Goal: Task Accomplishment & Management: Complete application form

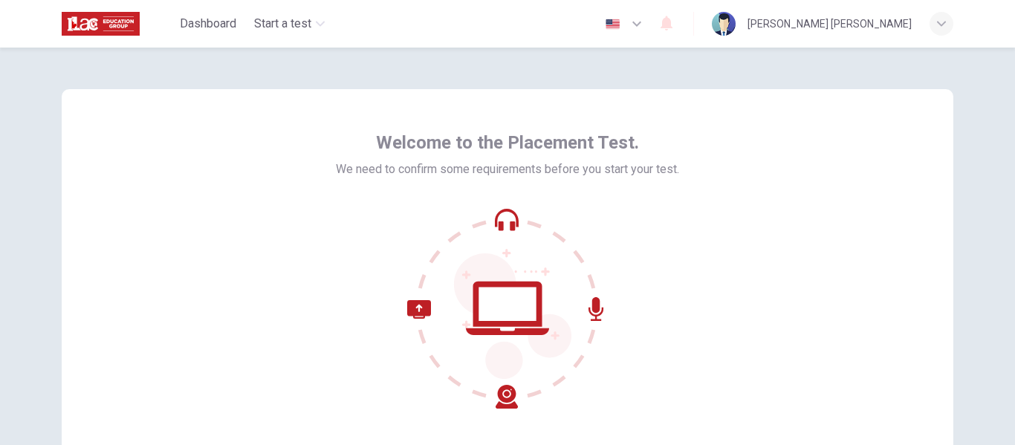
scroll to position [174, 0]
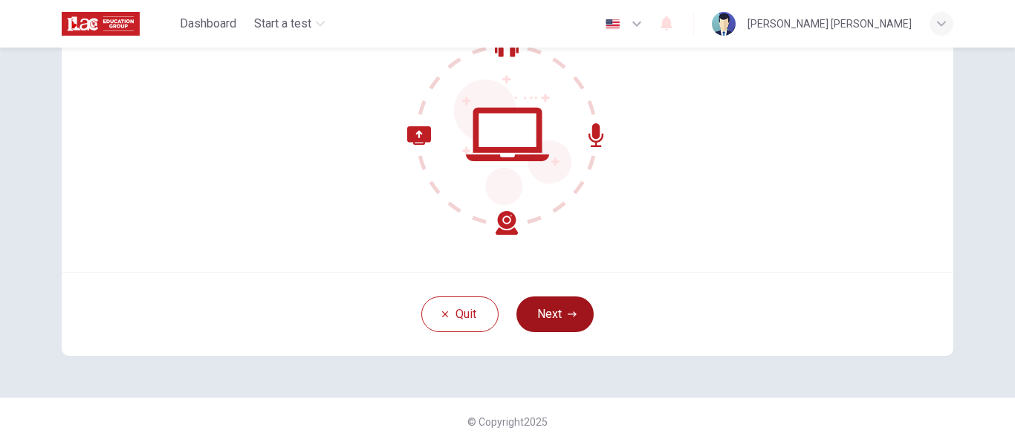
click at [571, 320] on button "Next" at bounding box center [555, 315] width 77 height 36
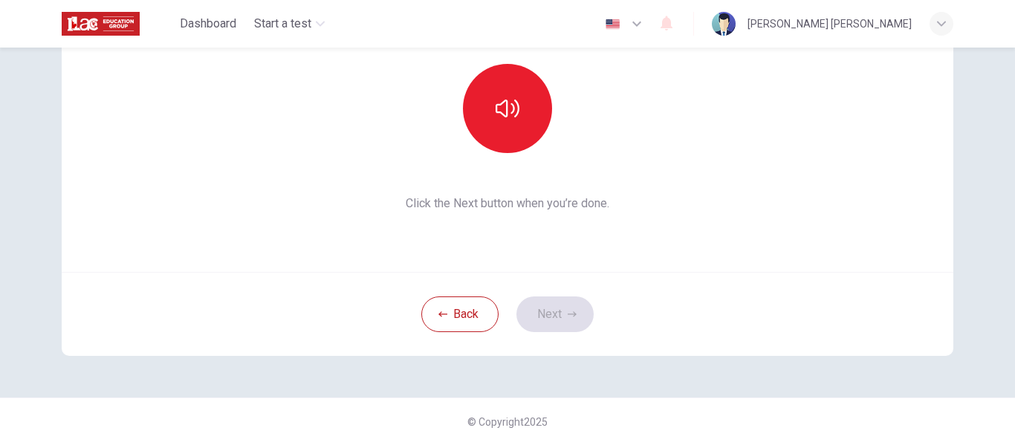
scroll to position [0, 0]
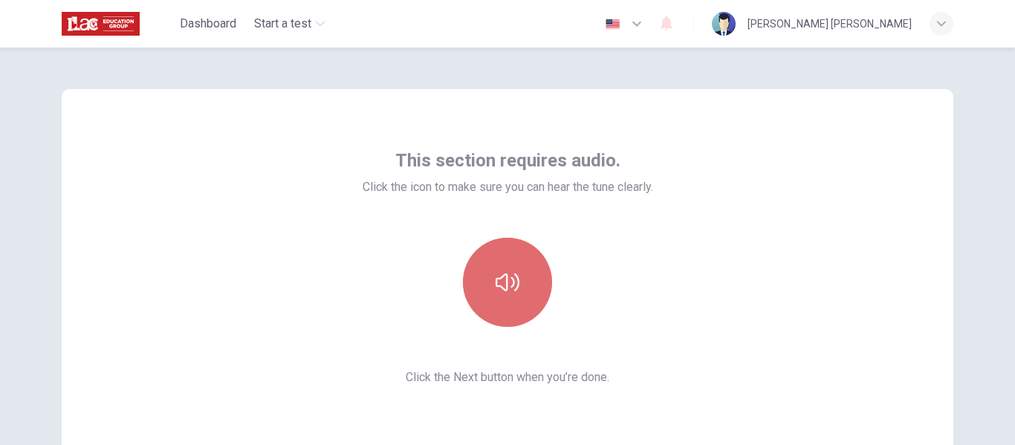
click at [540, 277] on button "button" at bounding box center [507, 282] width 89 height 89
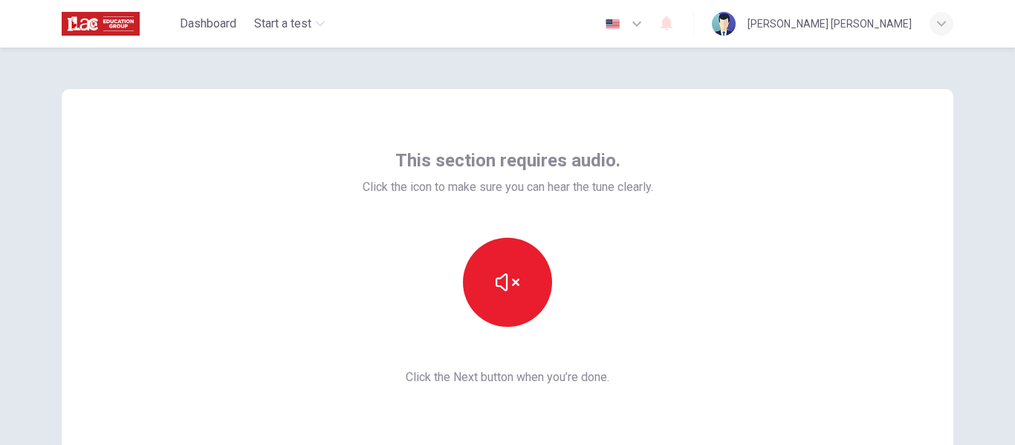
scroll to position [174, 0]
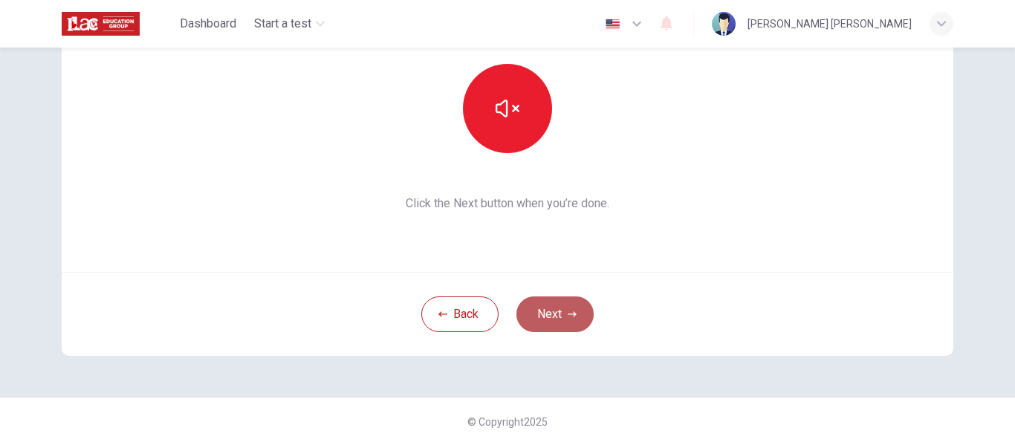
click at [569, 300] on button "Next" at bounding box center [555, 315] width 77 height 36
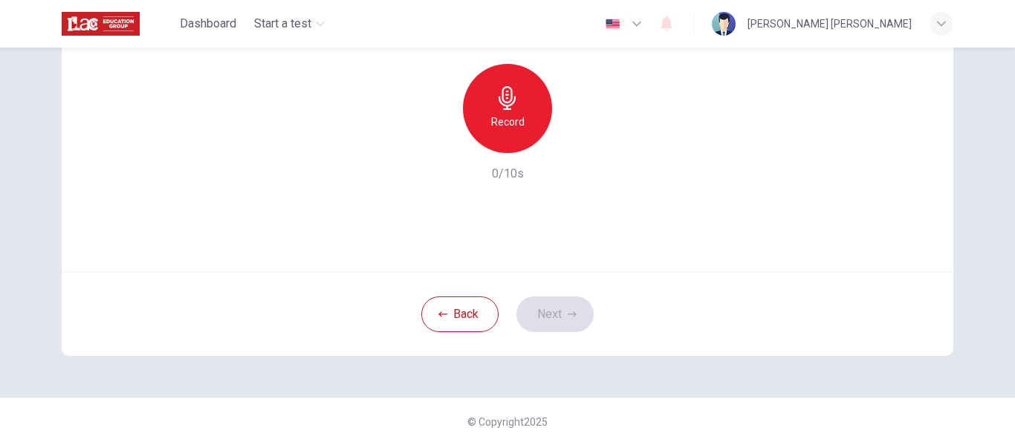
scroll to position [0, 0]
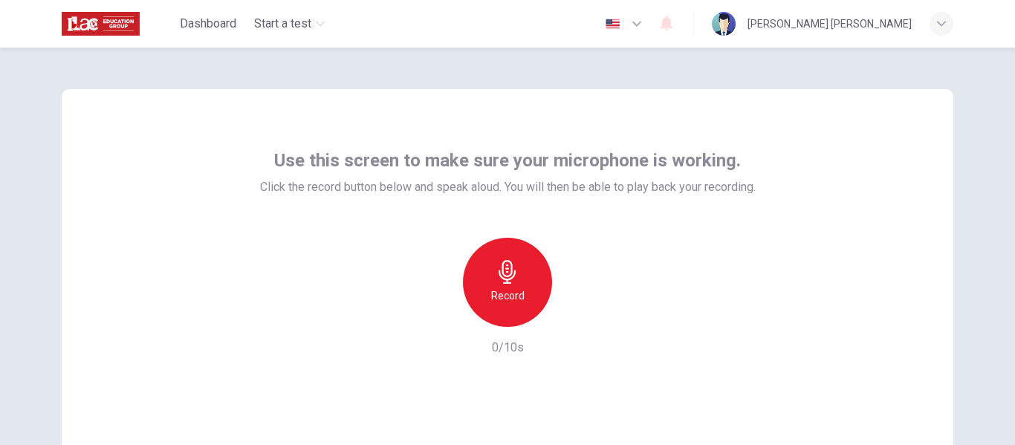
click at [506, 281] on icon "button" at bounding box center [508, 272] width 24 height 24
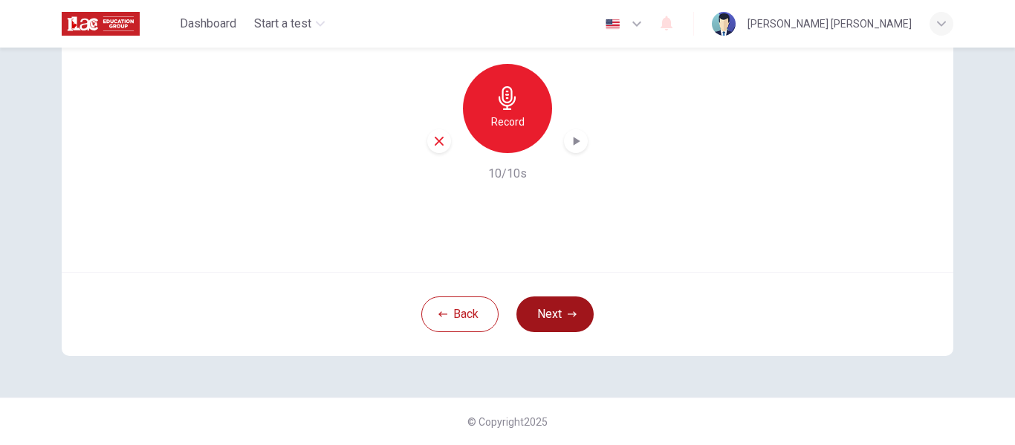
click at [584, 311] on button "Next" at bounding box center [555, 315] width 77 height 36
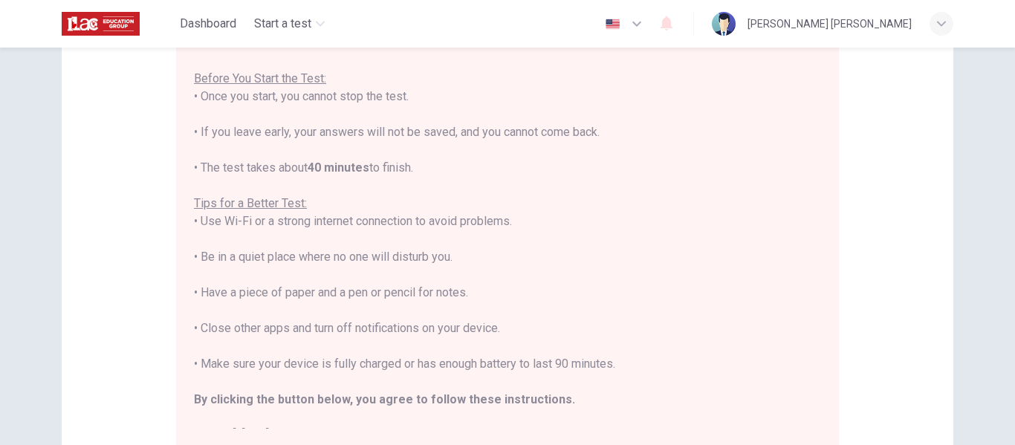
scroll to position [0, 0]
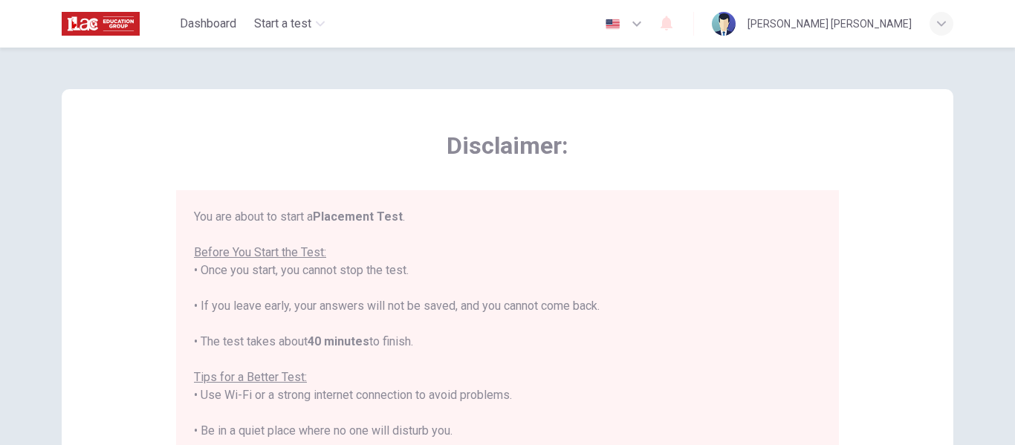
drag, startPoint x: 810, startPoint y: 244, endPoint x: 820, endPoint y: 247, distance: 10.8
click at [820, 247] on div "You are about to start a Placement Test . Before You Start the Test: • Once you…" at bounding box center [510, 405] width 633 height 395
click at [543, 222] on div "You are about to start a Placement Test . Before You Start the Test: • Once you…" at bounding box center [507, 413] width 627 height 410
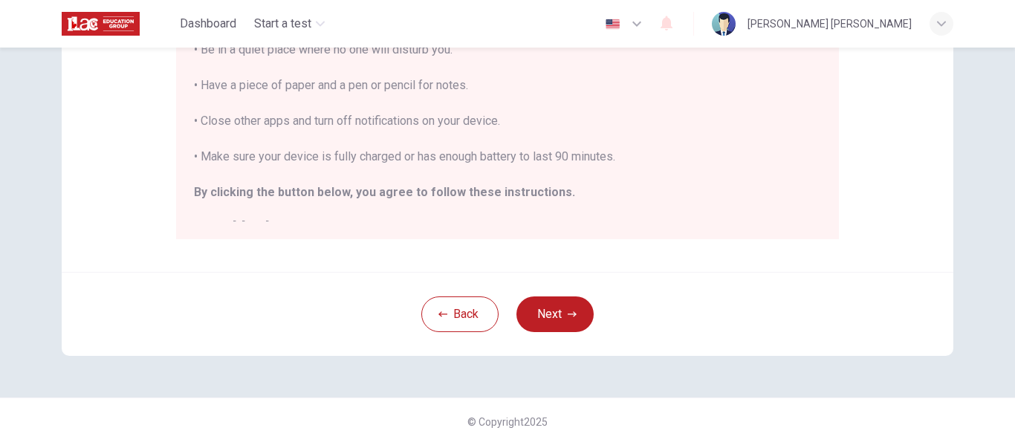
scroll to position [17, 0]
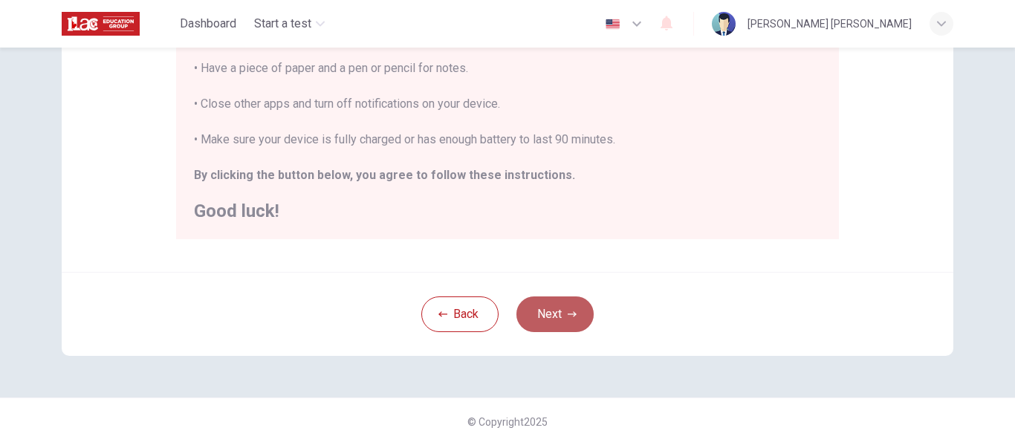
click at [568, 308] on button "Next" at bounding box center [555, 315] width 77 height 36
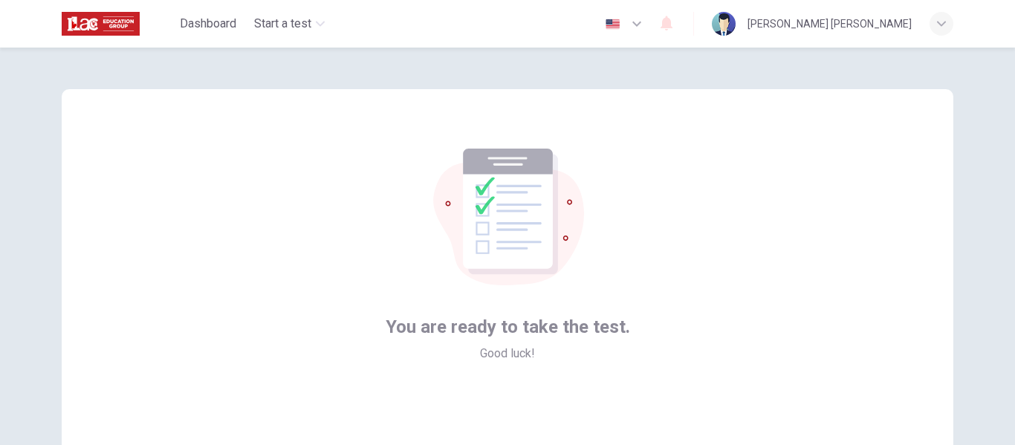
scroll to position [174, 0]
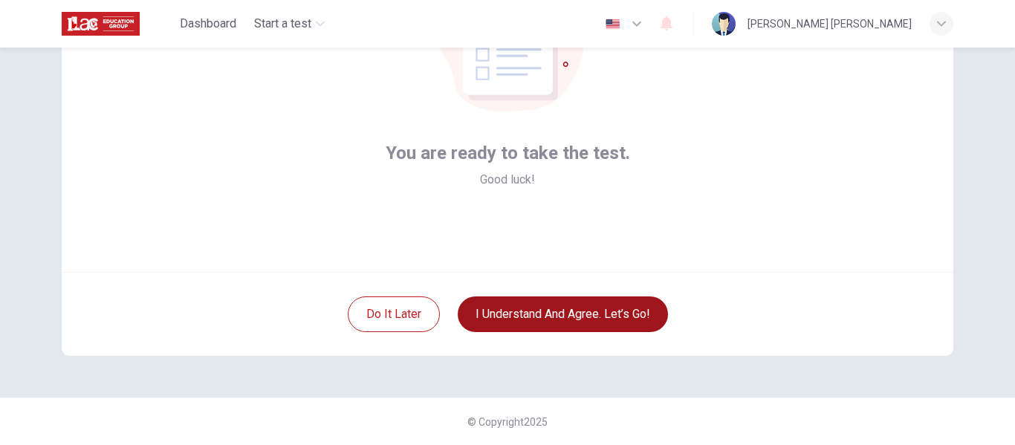
click at [597, 323] on button "I understand and agree. Let’s go!" at bounding box center [563, 315] width 210 height 36
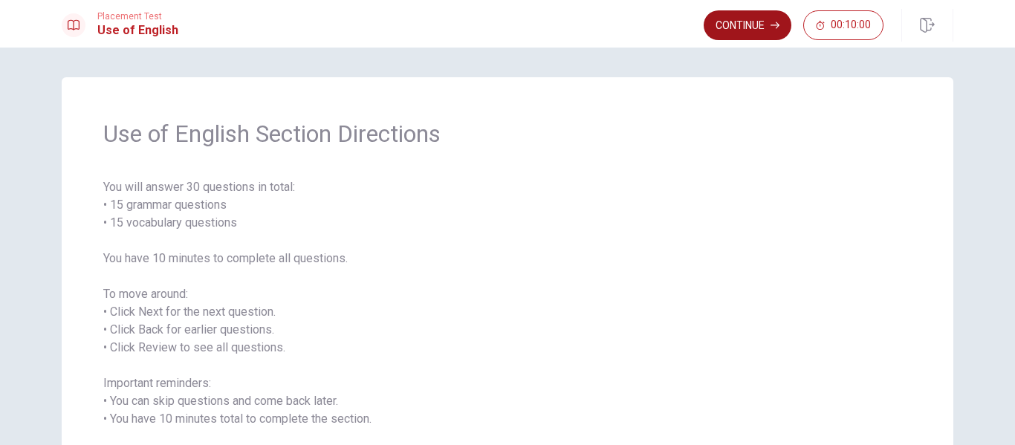
click at [744, 36] on button "Continue" at bounding box center [748, 25] width 88 height 30
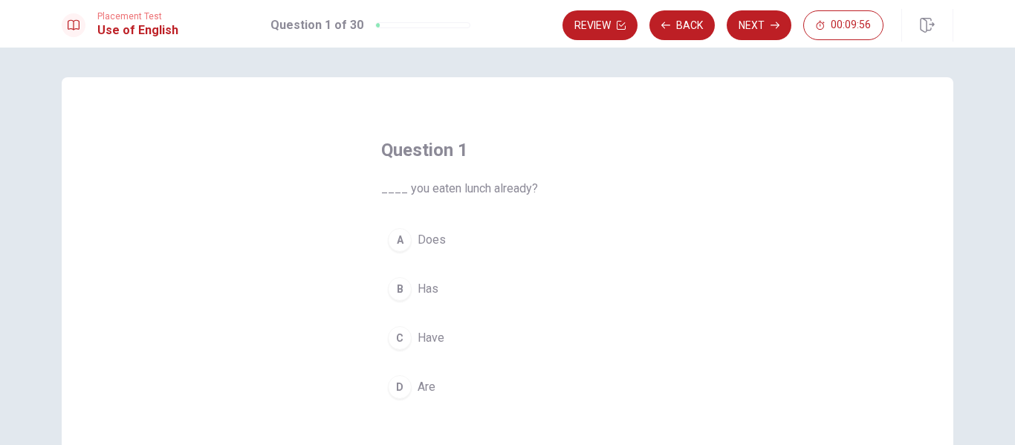
click at [434, 341] on span "Have" at bounding box center [431, 338] width 27 height 18
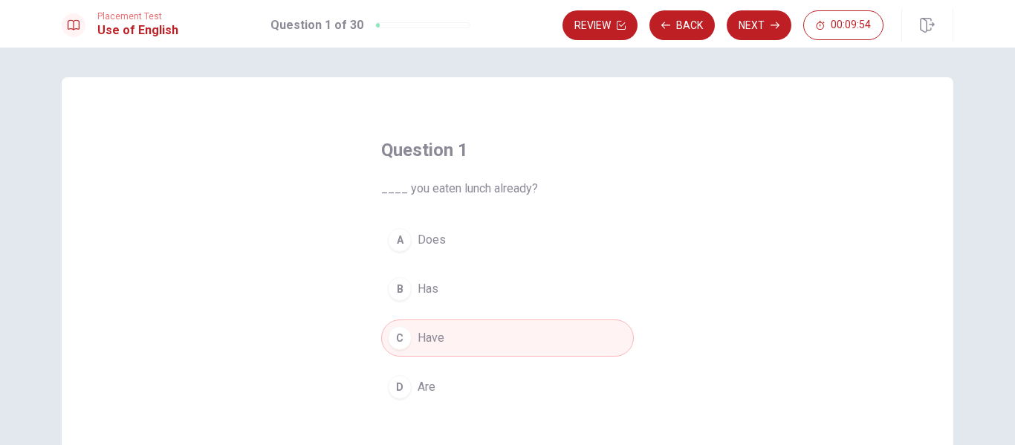
scroll to position [198, 0]
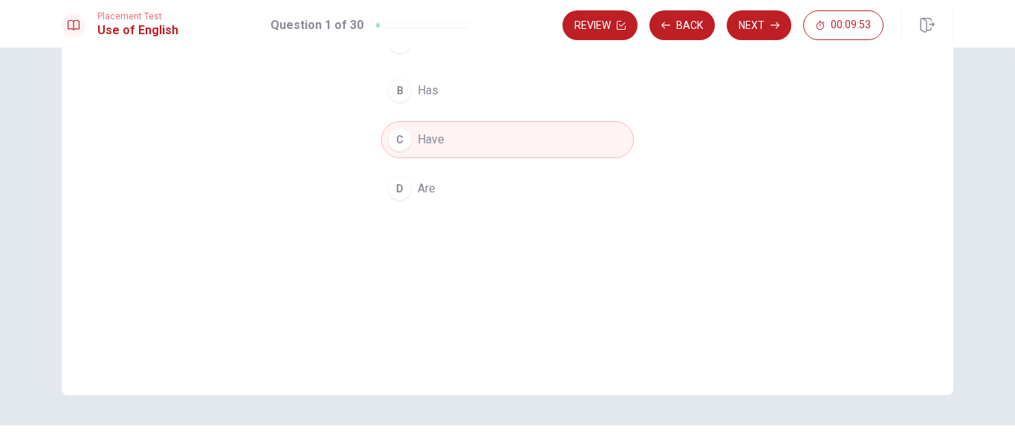
click at [511, 141] on button "C Have" at bounding box center [507, 139] width 253 height 37
click at [759, 22] on button "Next" at bounding box center [759, 25] width 65 height 30
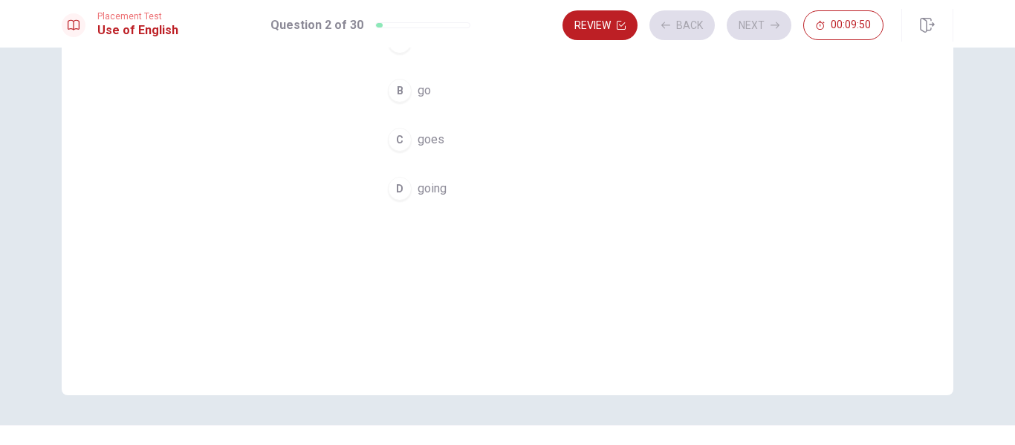
scroll to position [0, 0]
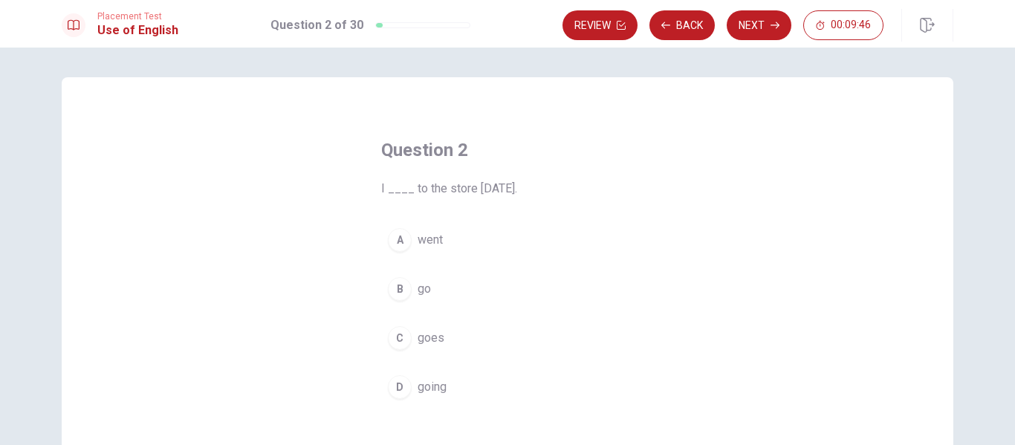
click at [426, 243] on span "went" at bounding box center [430, 240] width 25 height 18
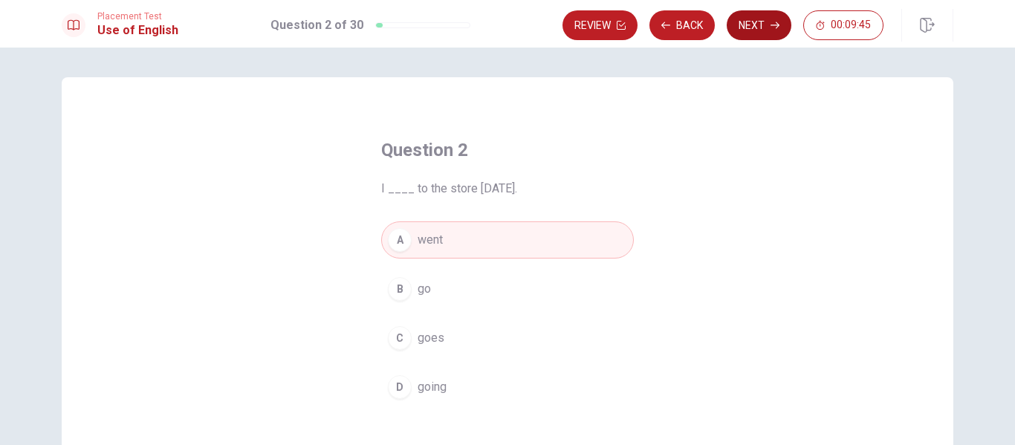
click at [757, 28] on button "Next" at bounding box center [759, 25] width 65 height 30
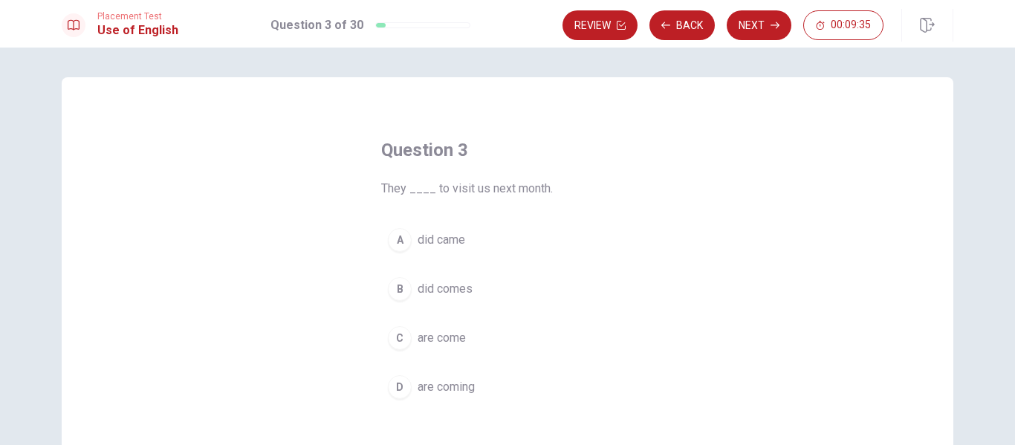
click at [462, 388] on span "are coming" at bounding box center [446, 387] width 57 height 18
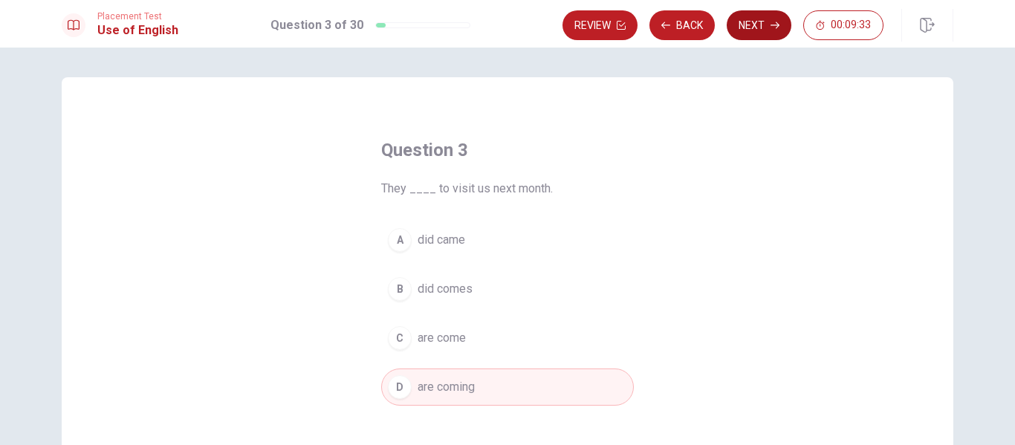
click at [766, 32] on button "Next" at bounding box center [759, 25] width 65 height 30
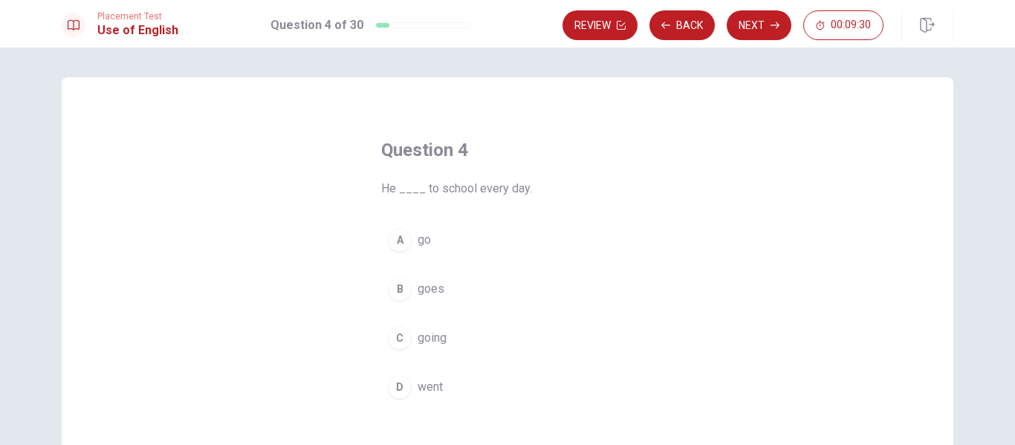
click at [442, 285] on button "B goes" at bounding box center [507, 289] width 253 height 37
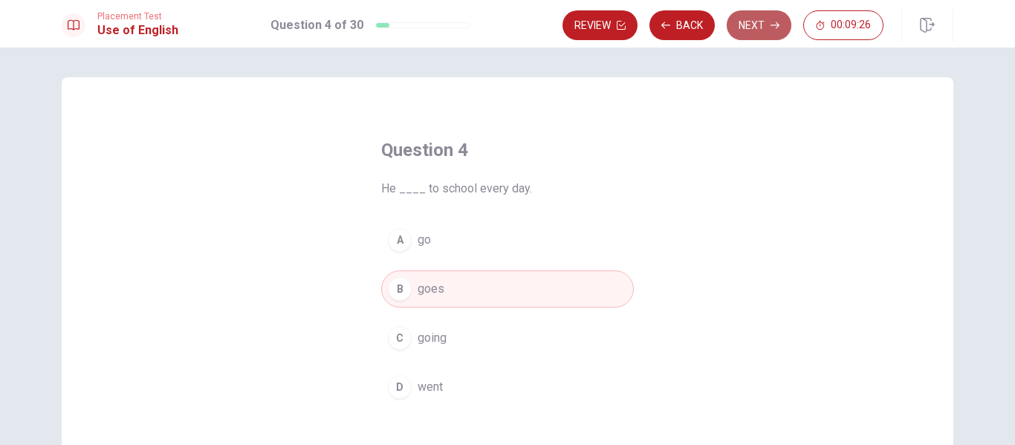
click at [764, 31] on button "Next" at bounding box center [759, 25] width 65 height 30
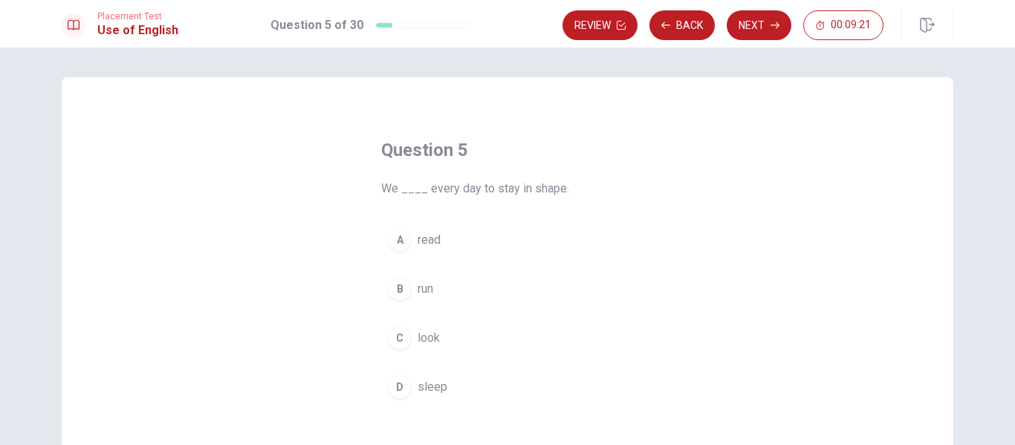
click at [418, 294] on span "run" at bounding box center [426, 289] width 16 height 18
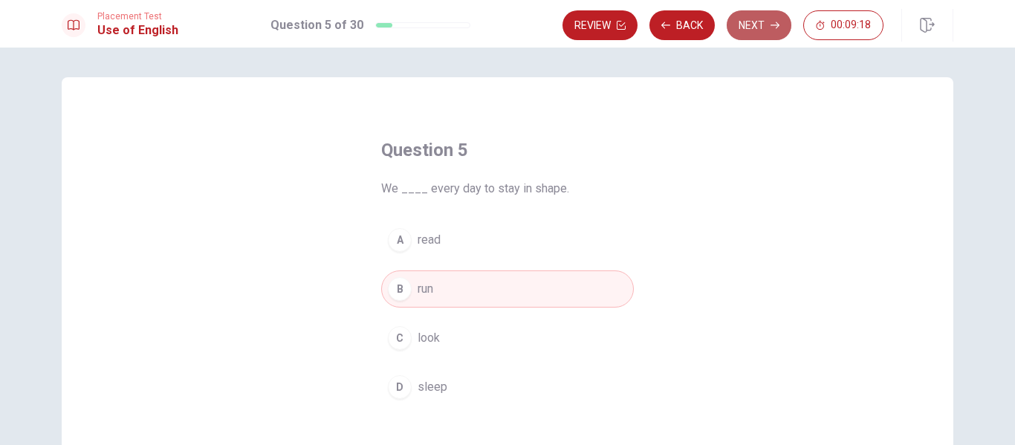
click at [760, 30] on button "Next" at bounding box center [759, 25] width 65 height 30
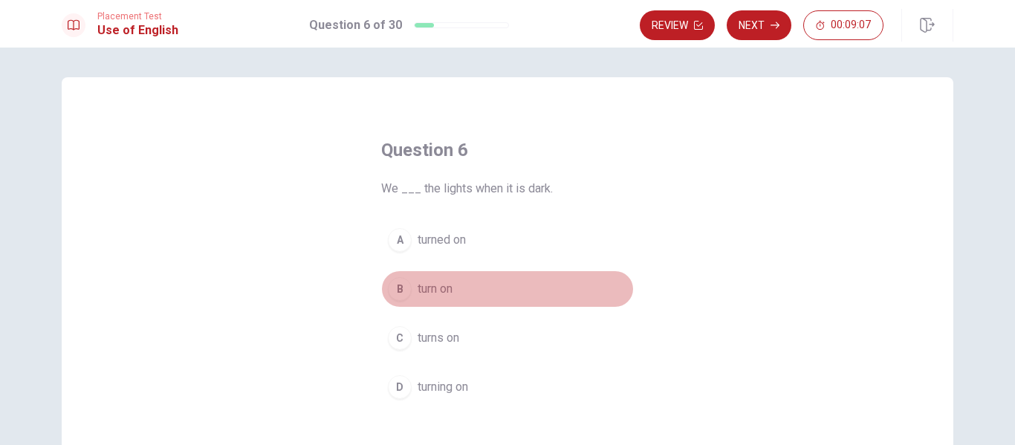
click at [444, 282] on span "turn on" at bounding box center [435, 289] width 35 height 18
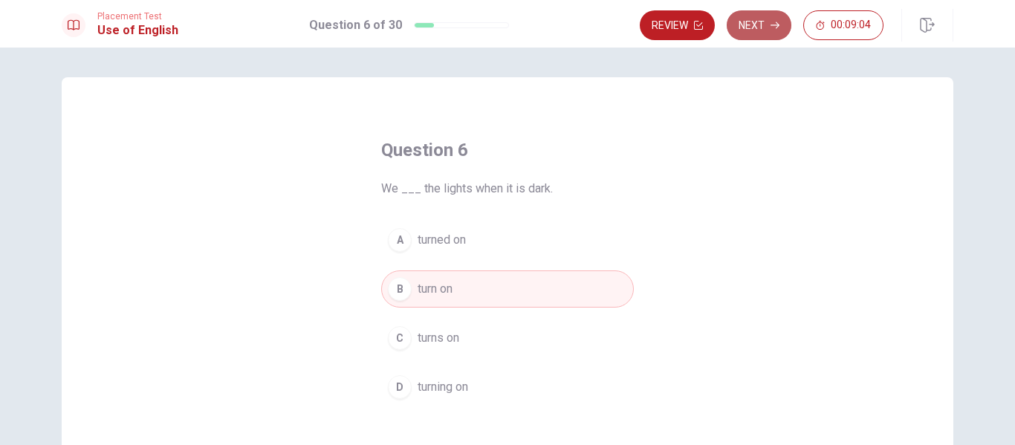
click at [763, 30] on button "Next" at bounding box center [759, 25] width 65 height 30
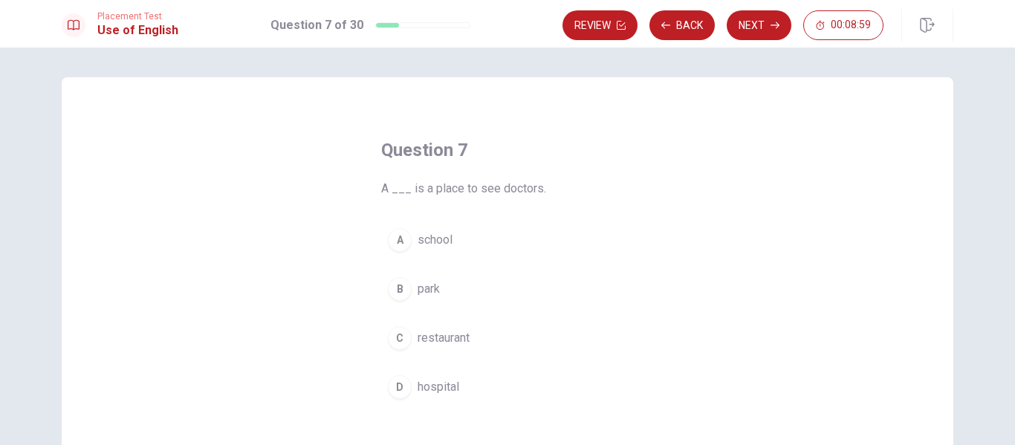
click at [460, 388] on button "D hospital" at bounding box center [507, 387] width 253 height 37
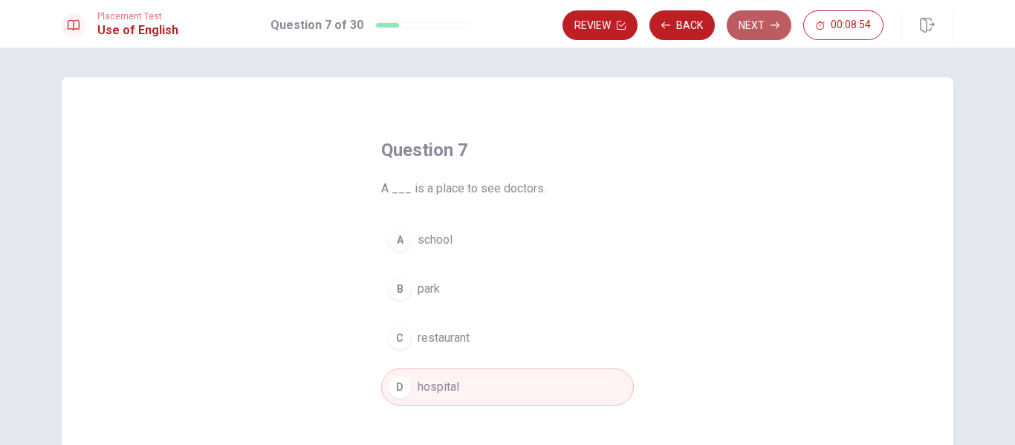
click at [769, 21] on button "Next" at bounding box center [759, 25] width 65 height 30
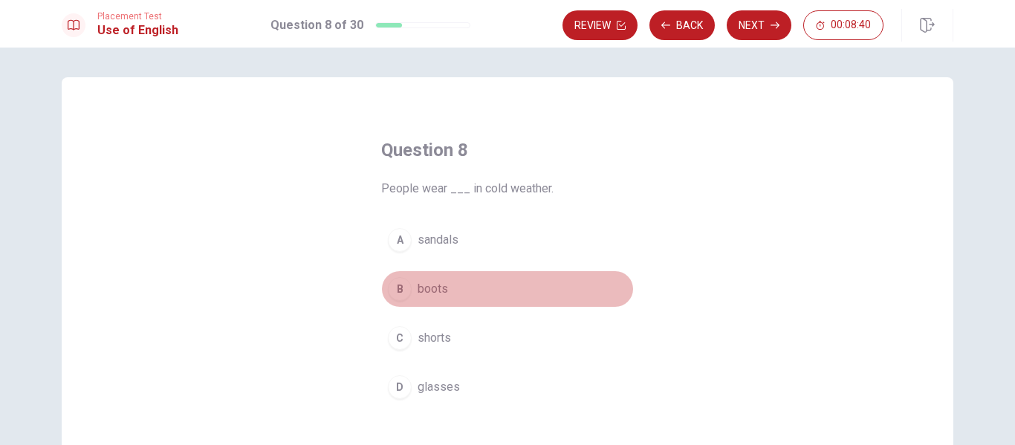
click at [441, 282] on span "boots" at bounding box center [433, 289] width 30 height 18
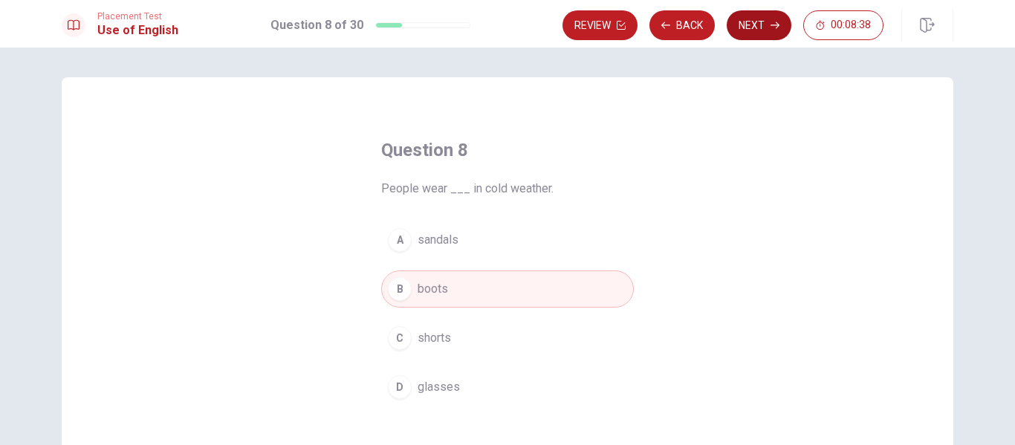
click at [766, 35] on button "Next" at bounding box center [759, 25] width 65 height 30
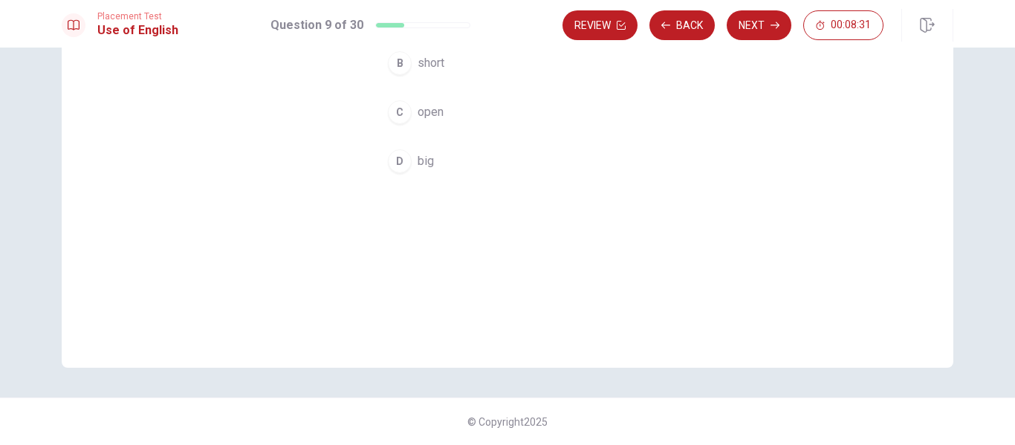
scroll to position [28, 0]
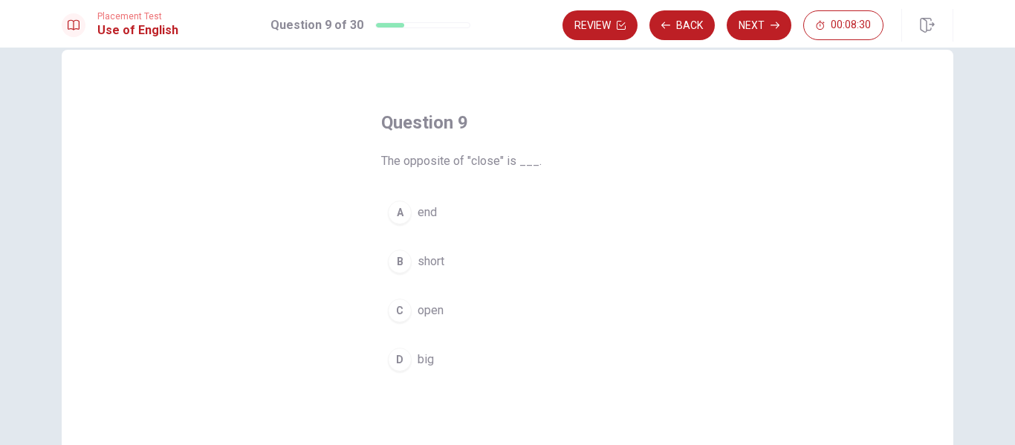
click at [419, 318] on span "open" at bounding box center [431, 311] width 26 height 18
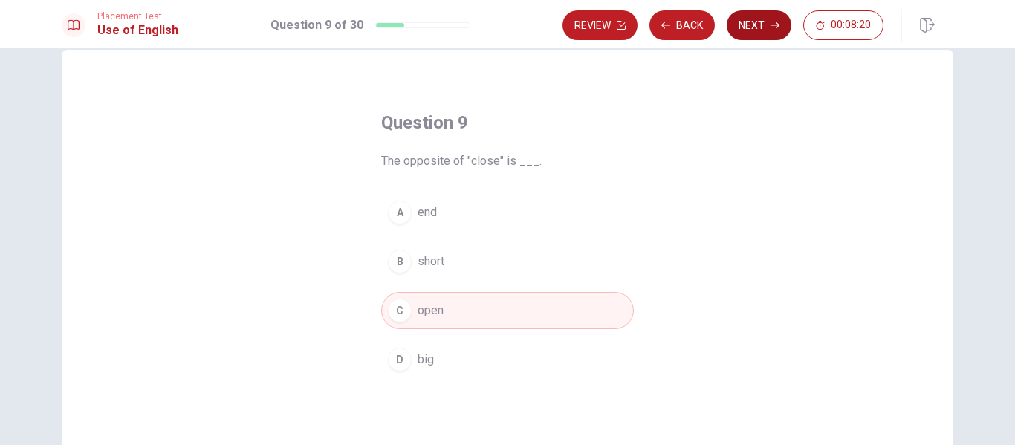
click at [758, 23] on button "Next" at bounding box center [759, 25] width 65 height 30
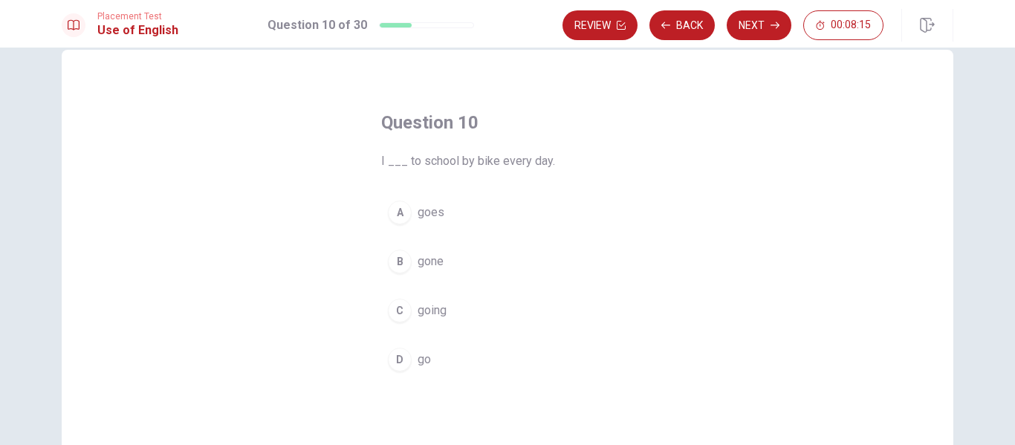
click at [436, 359] on button "D go" at bounding box center [507, 359] width 253 height 37
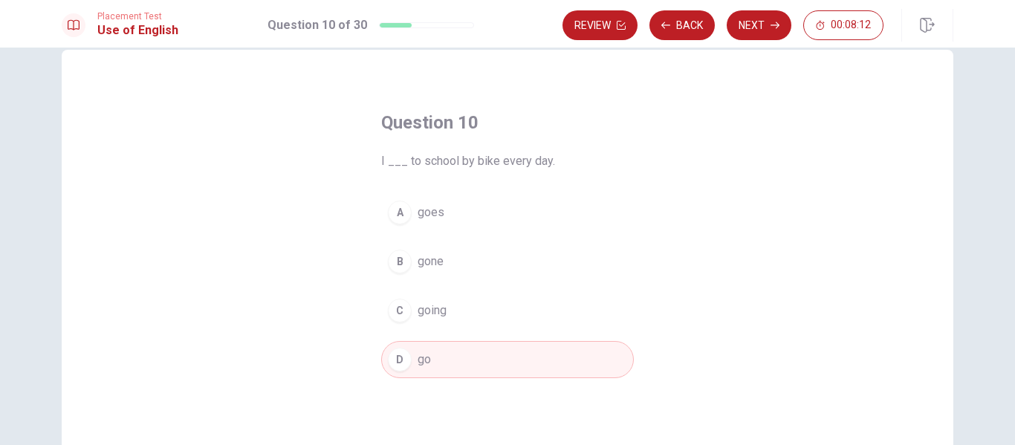
click at [760, 32] on button "Next" at bounding box center [759, 25] width 65 height 30
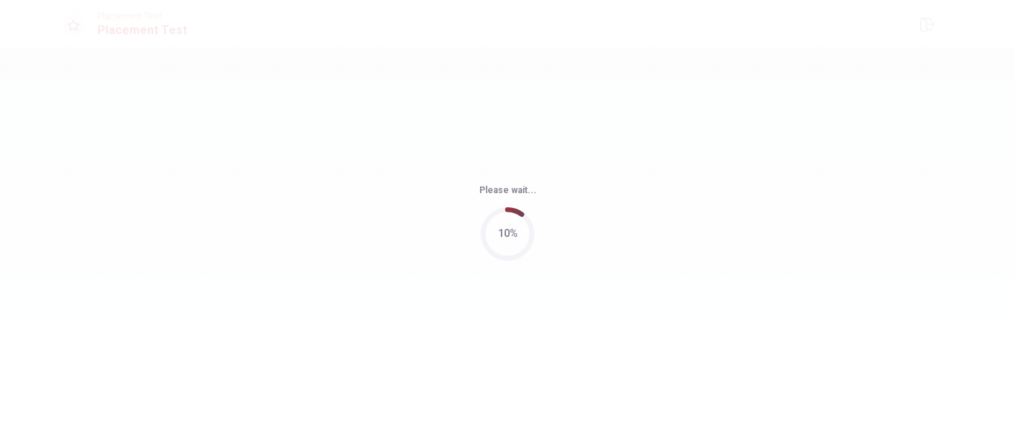
scroll to position [0, 0]
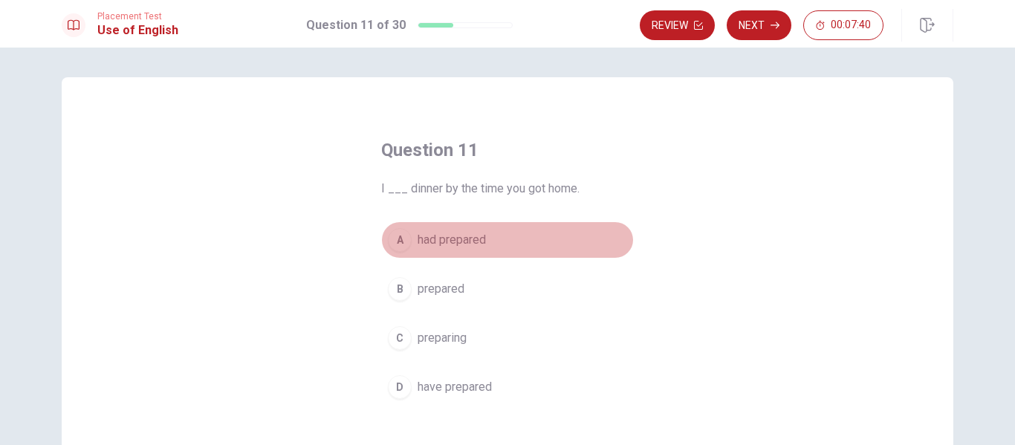
click at [480, 241] on span "had prepared" at bounding box center [452, 240] width 68 height 18
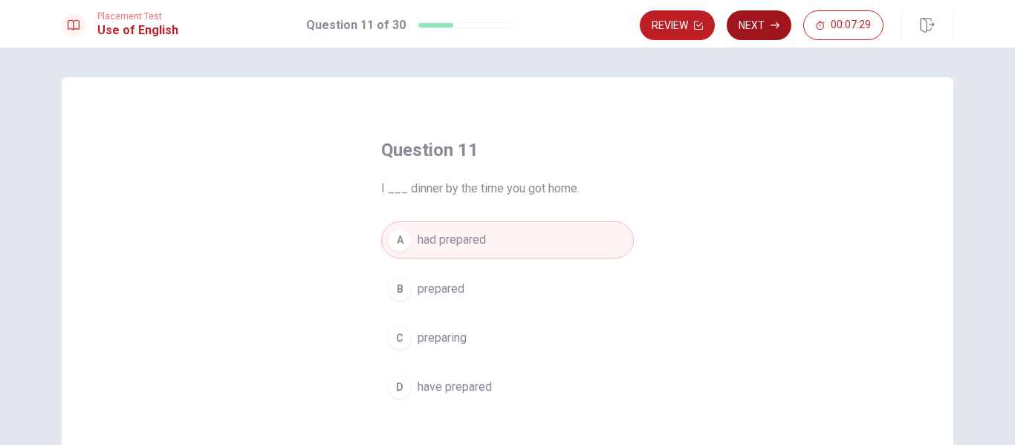
click at [772, 28] on icon "button" at bounding box center [775, 25] width 9 height 9
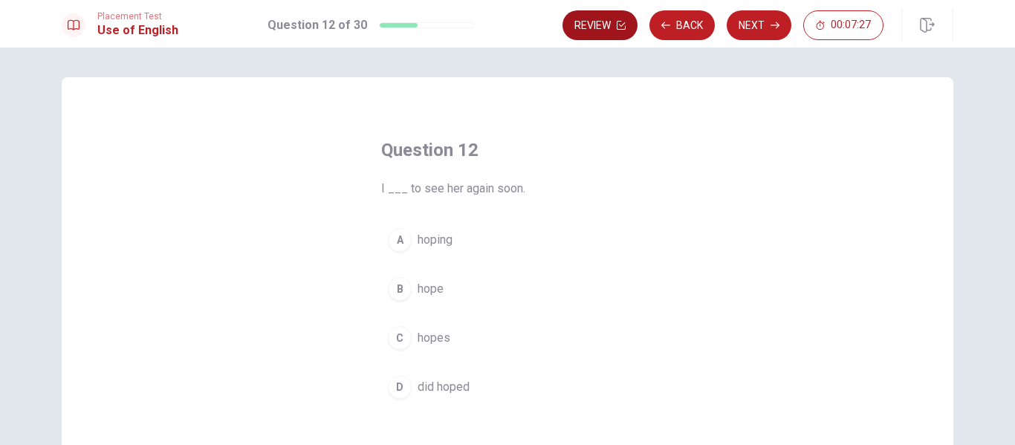
click at [619, 30] on button "Review" at bounding box center [600, 25] width 75 height 30
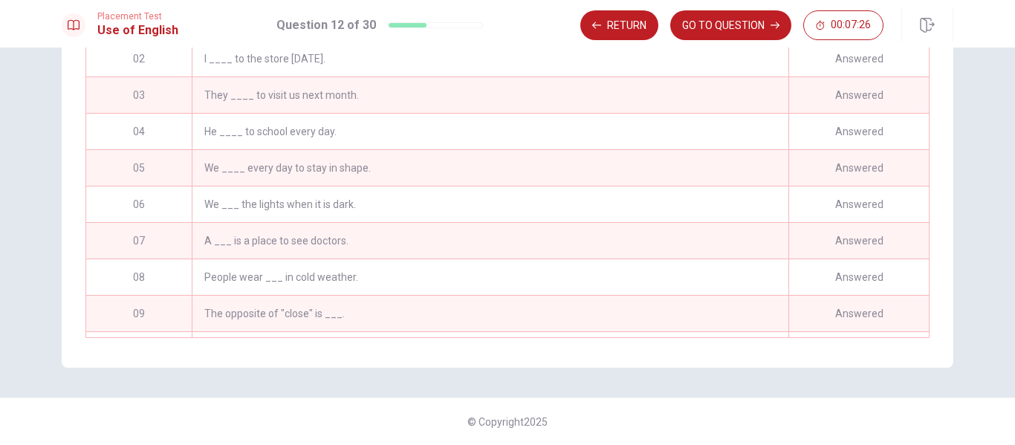
scroll to position [220, 0]
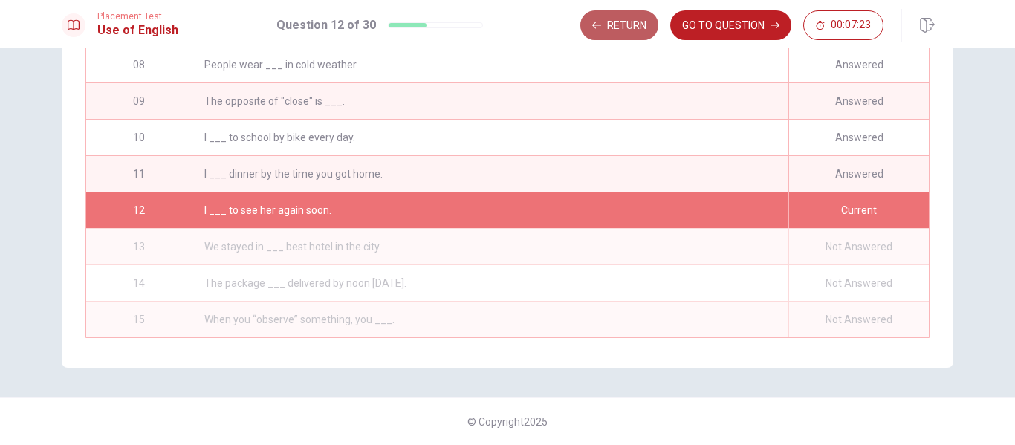
click at [630, 22] on button "Return" at bounding box center [620, 25] width 78 height 30
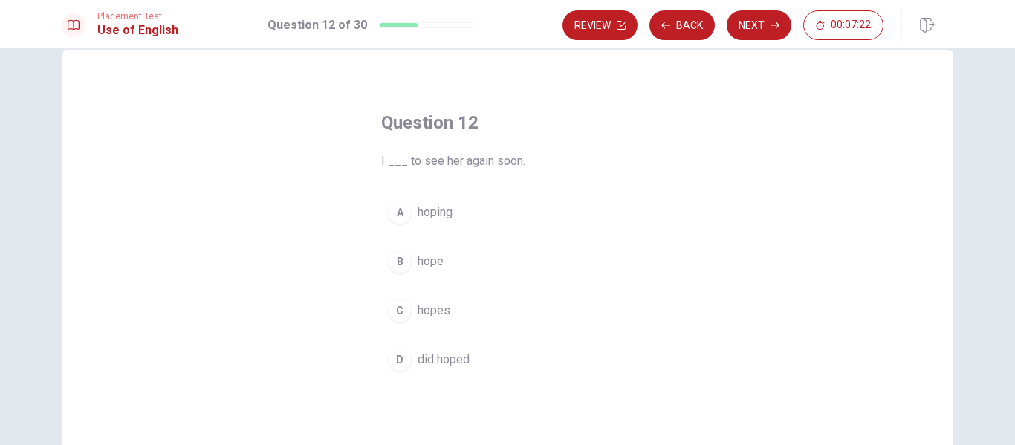
scroll to position [0, 0]
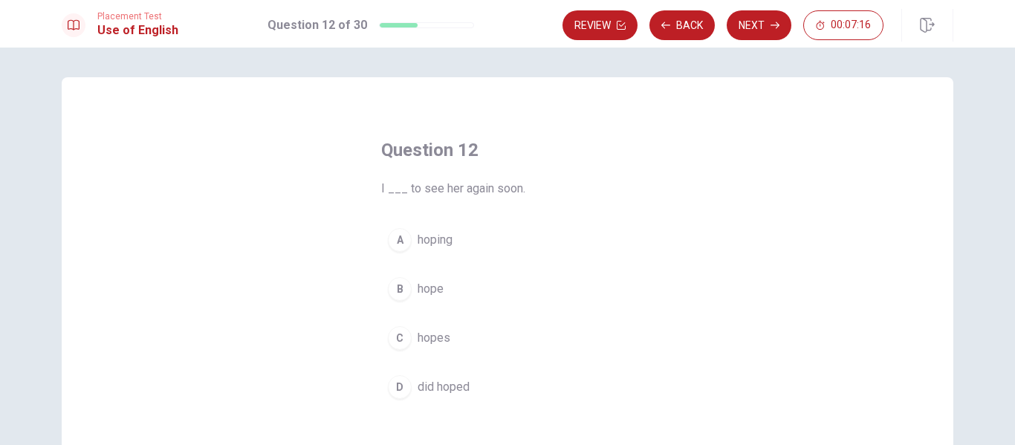
click at [439, 295] on span "hope" at bounding box center [431, 289] width 26 height 18
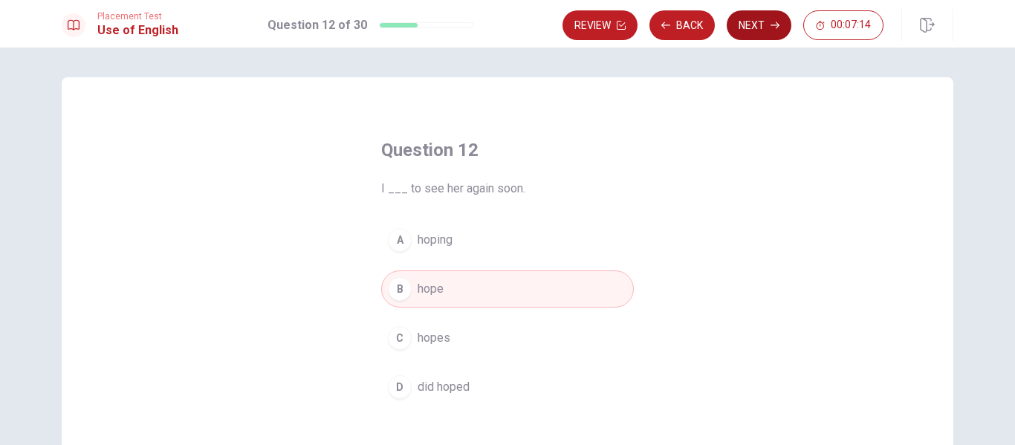
click at [762, 23] on button "Next" at bounding box center [759, 25] width 65 height 30
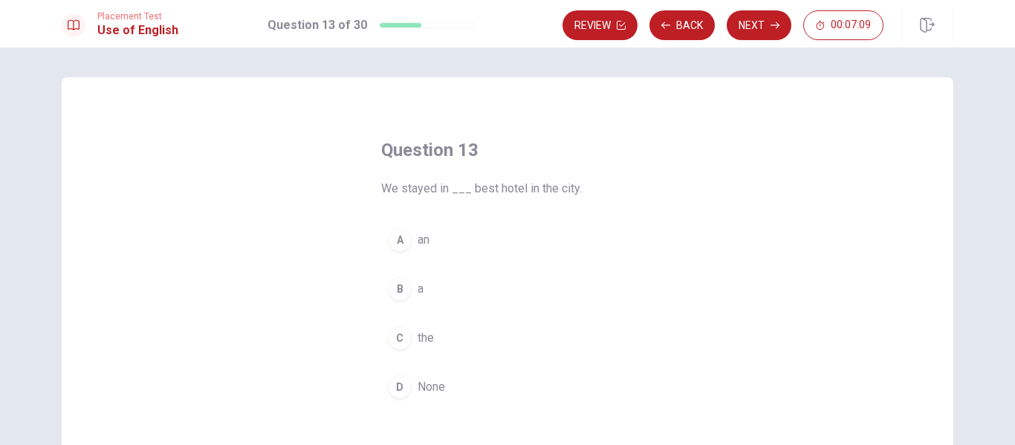
click at [412, 340] on button "C the" at bounding box center [507, 338] width 253 height 37
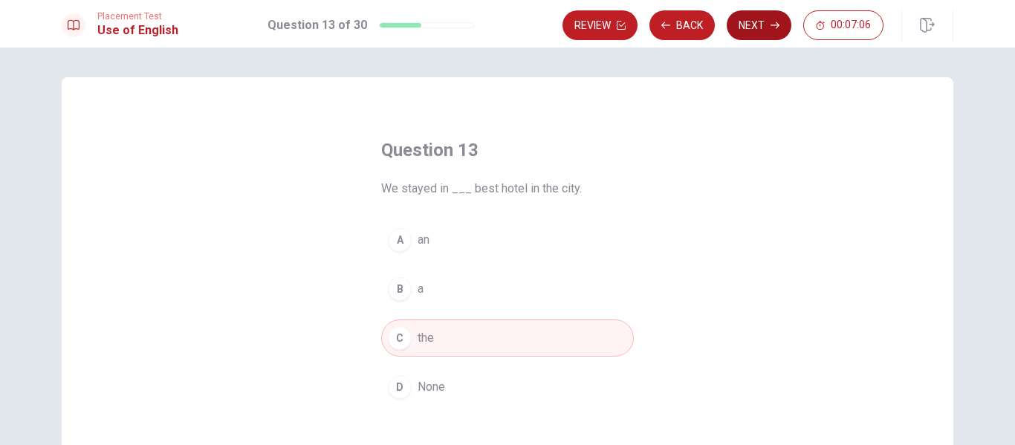
click at [758, 30] on button "Next" at bounding box center [759, 25] width 65 height 30
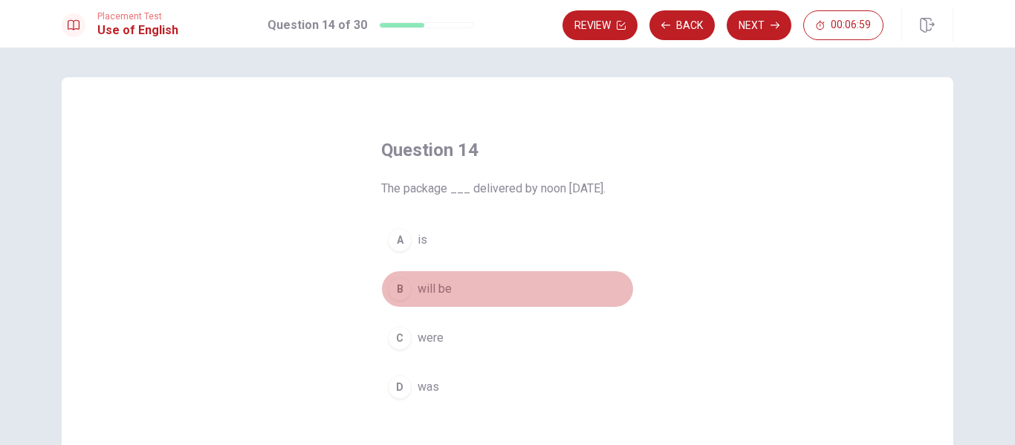
click at [445, 289] on span "will be" at bounding box center [435, 289] width 34 height 18
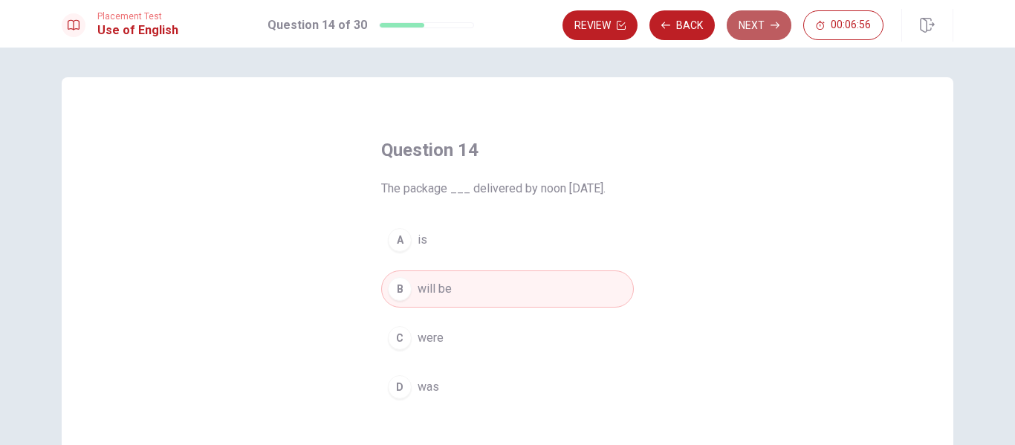
click at [763, 26] on button "Next" at bounding box center [759, 25] width 65 height 30
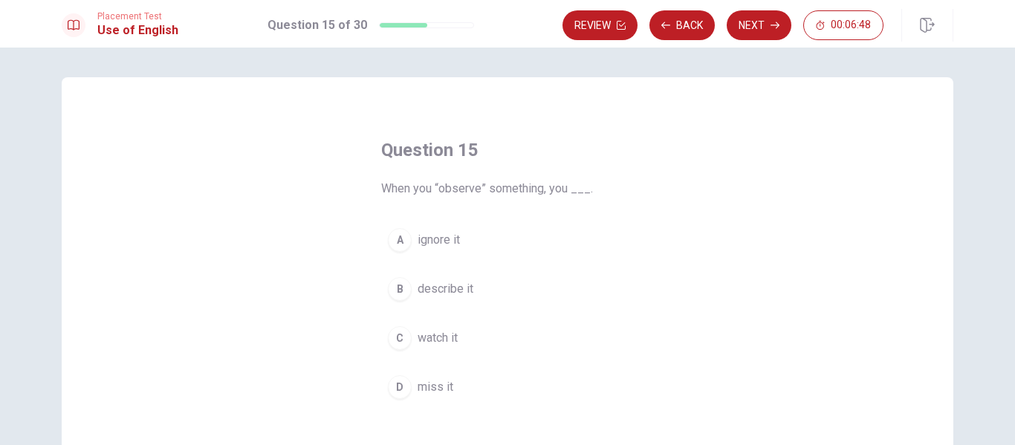
click at [453, 350] on button "C watch it" at bounding box center [507, 338] width 253 height 37
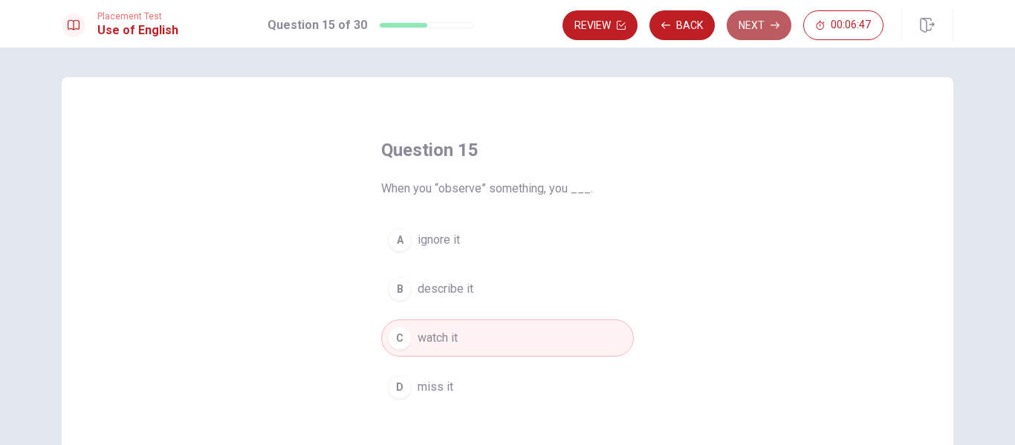
click at [763, 20] on button "Next" at bounding box center [759, 25] width 65 height 30
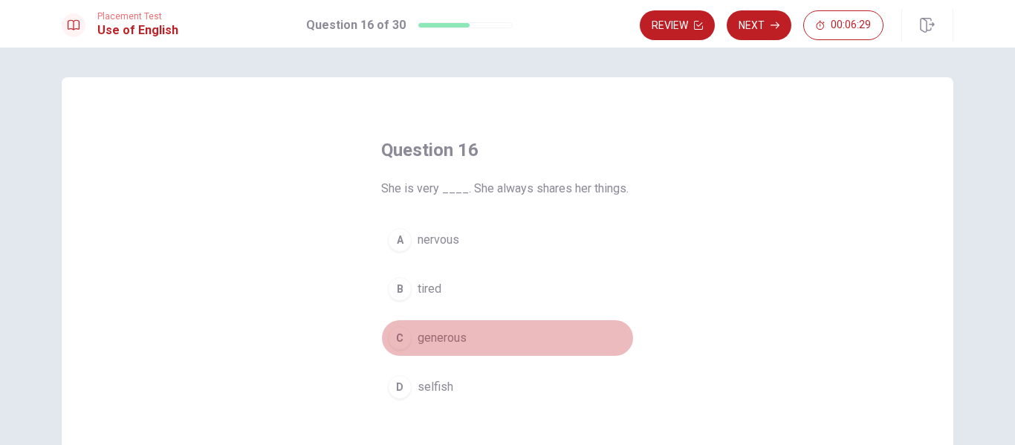
click at [447, 334] on span "generous" at bounding box center [442, 338] width 49 height 18
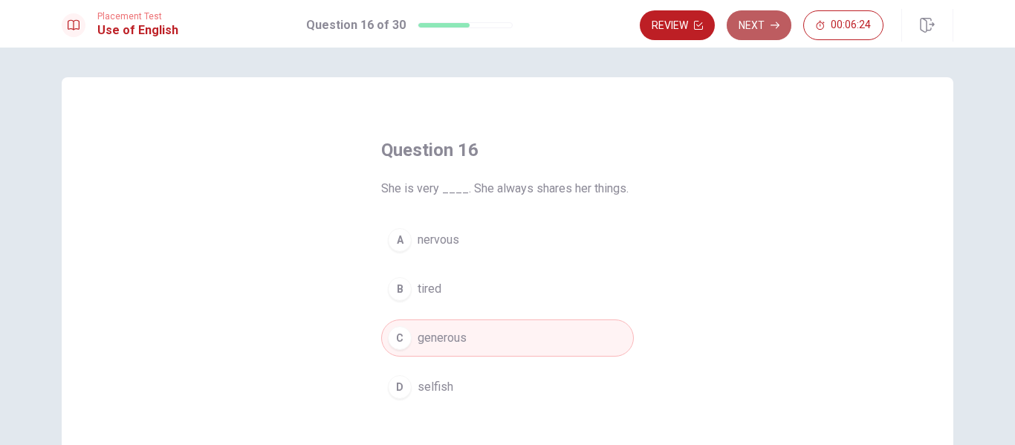
click at [762, 25] on button "Next" at bounding box center [759, 25] width 65 height 30
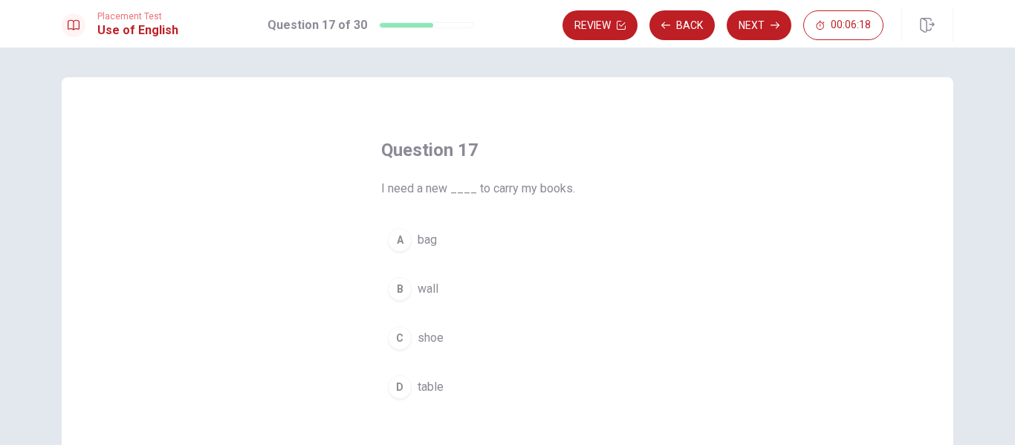
click at [427, 247] on span "bag" at bounding box center [427, 240] width 19 height 18
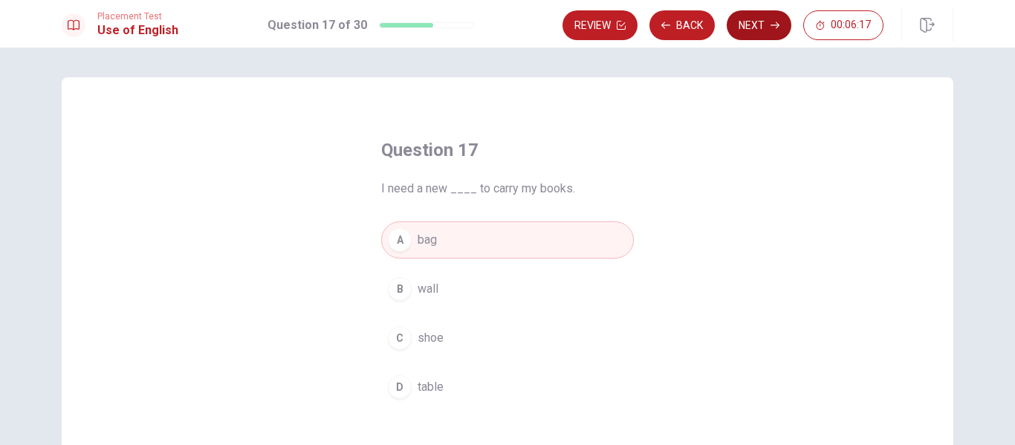
click at [762, 20] on button "Next" at bounding box center [759, 25] width 65 height 30
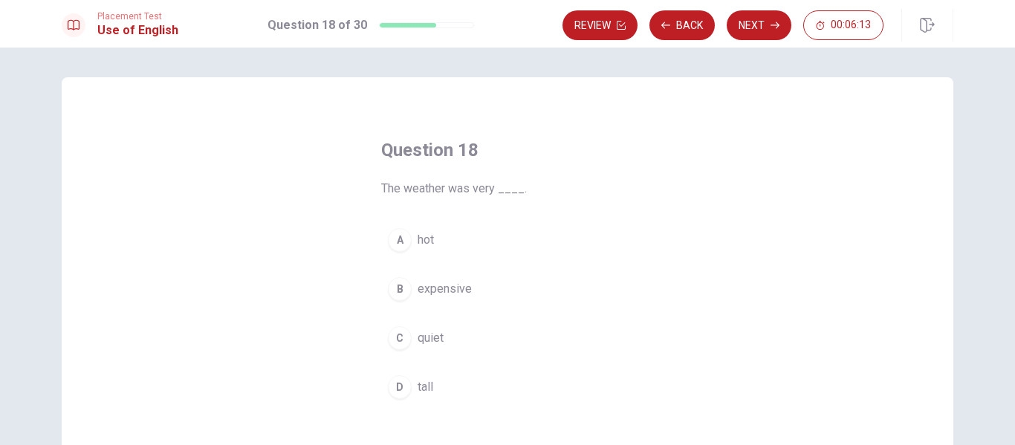
click at [448, 235] on button "A hot" at bounding box center [507, 240] width 253 height 37
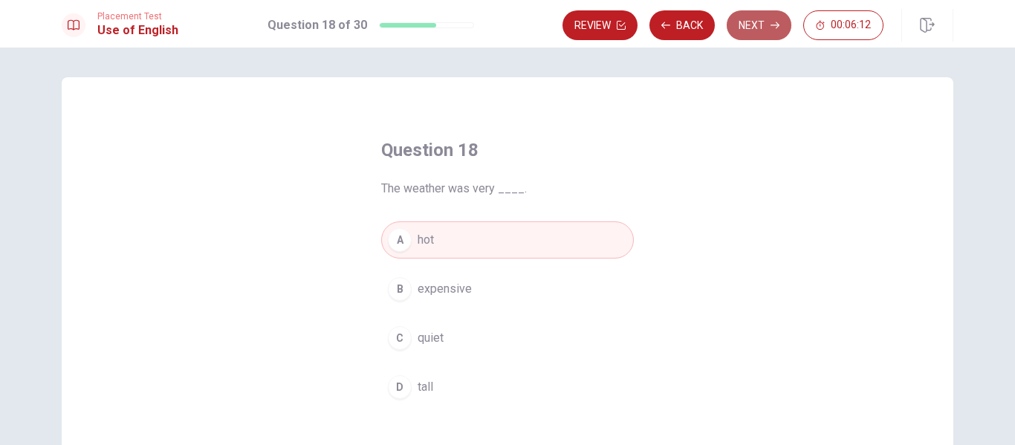
click at [763, 27] on button "Next" at bounding box center [759, 25] width 65 height 30
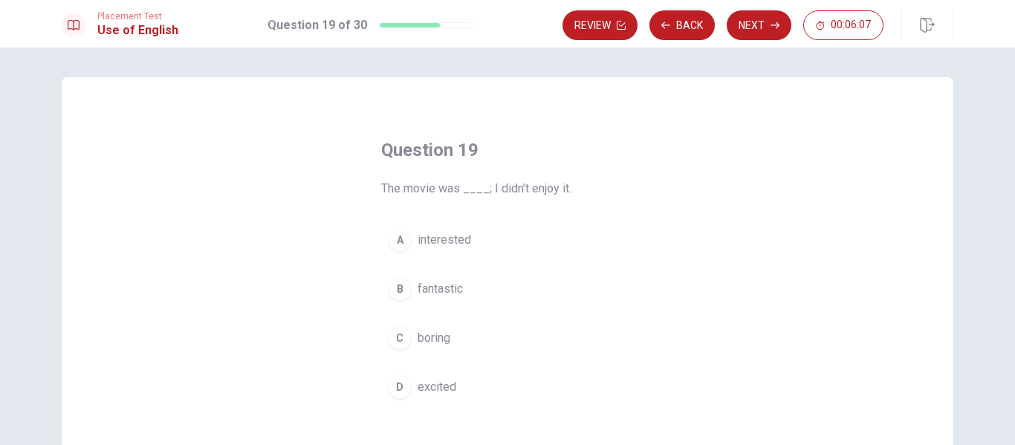
click at [520, 329] on button "C boring" at bounding box center [507, 338] width 253 height 37
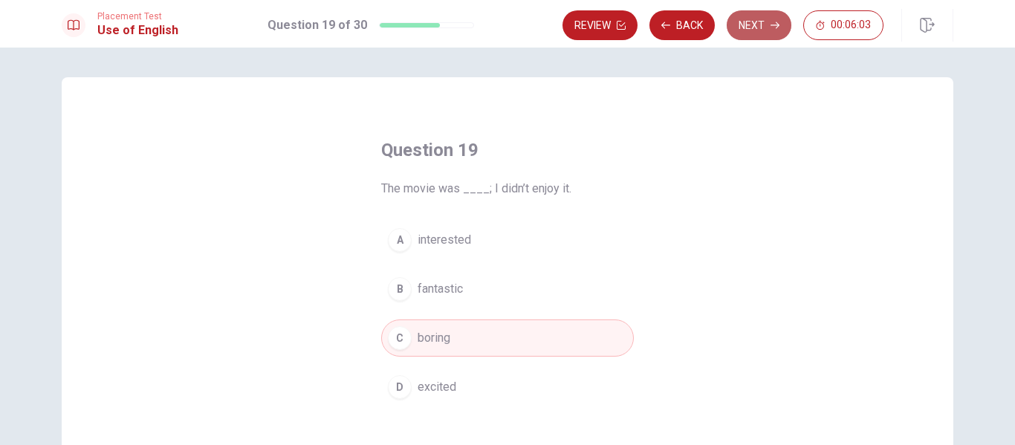
click at [778, 24] on icon "button" at bounding box center [775, 25] width 9 height 7
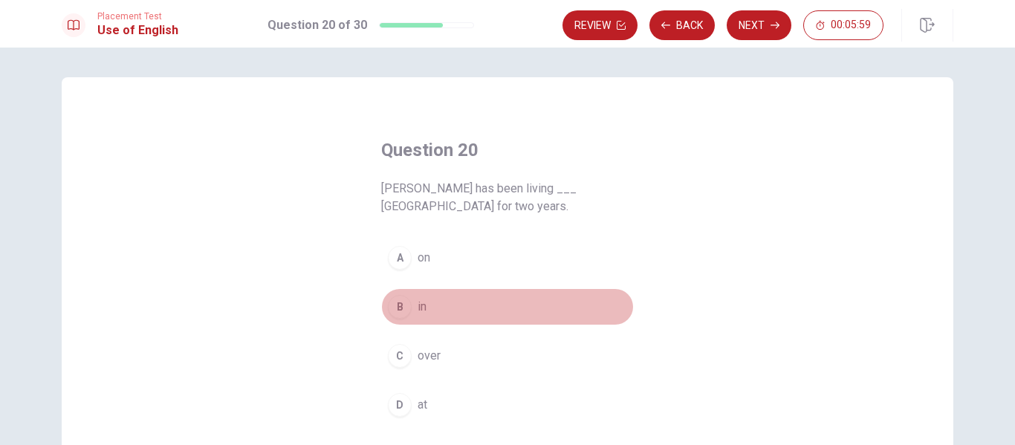
click at [471, 313] on button "B in" at bounding box center [507, 306] width 253 height 37
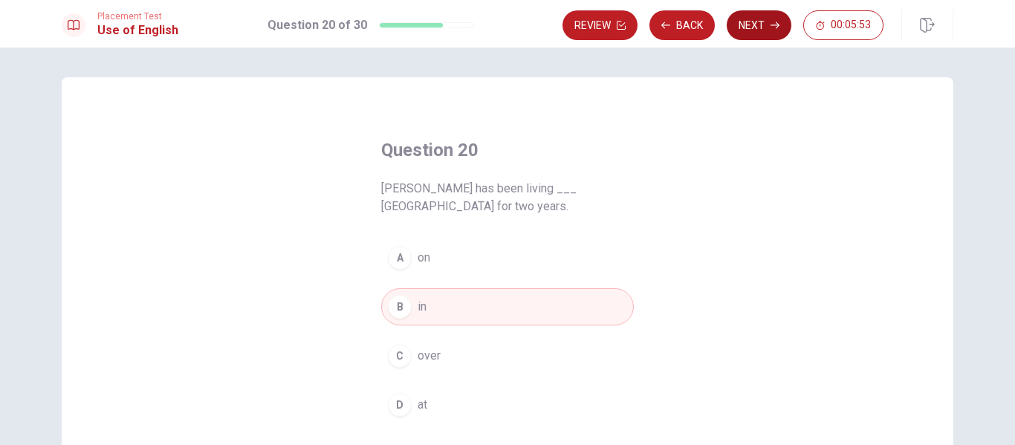
click at [765, 30] on button "Next" at bounding box center [759, 25] width 65 height 30
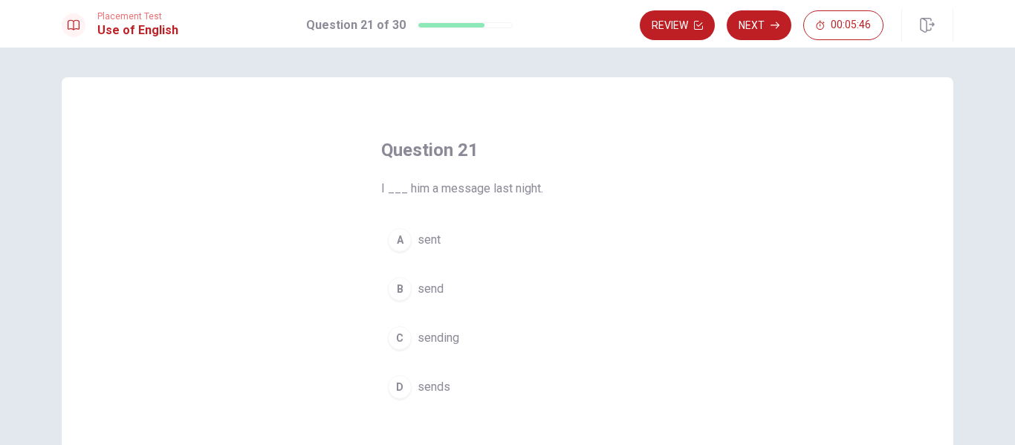
click at [442, 247] on button "A sent" at bounding box center [507, 240] width 253 height 37
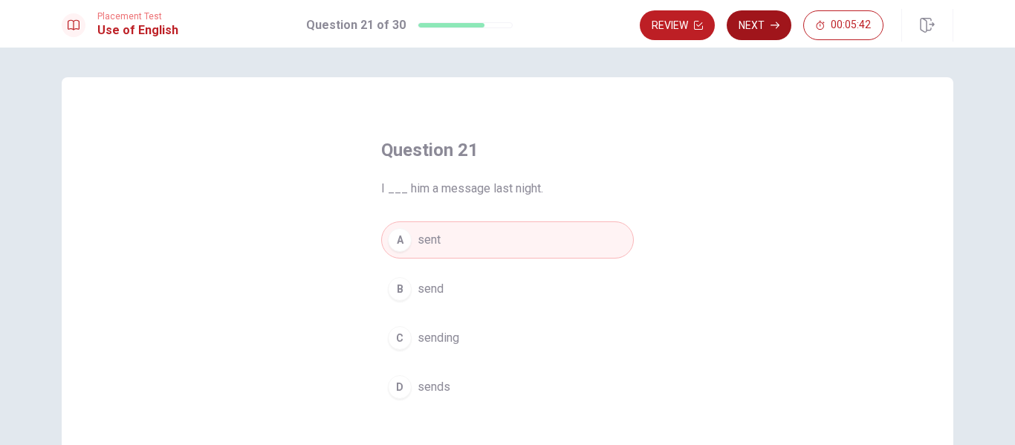
click at [769, 28] on button "Next" at bounding box center [759, 25] width 65 height 30
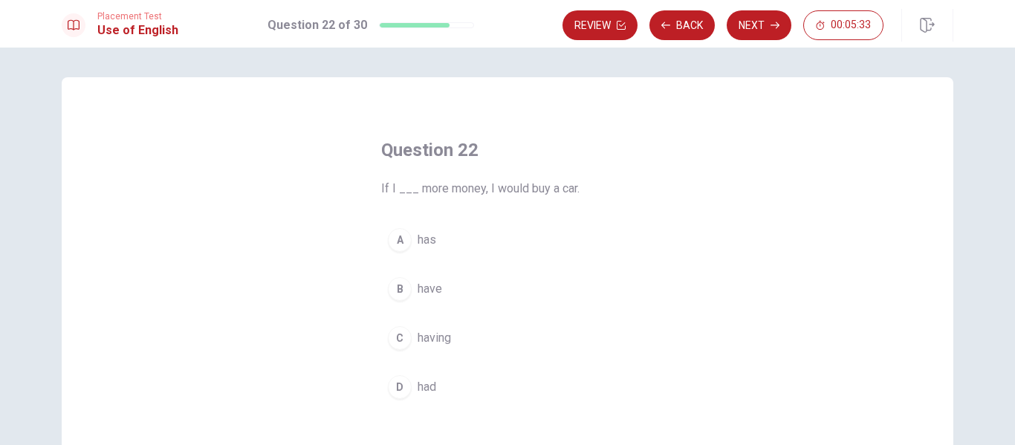
click at [450, 395] on button "D had" at bounding box center [507, 387] width 253 height 37
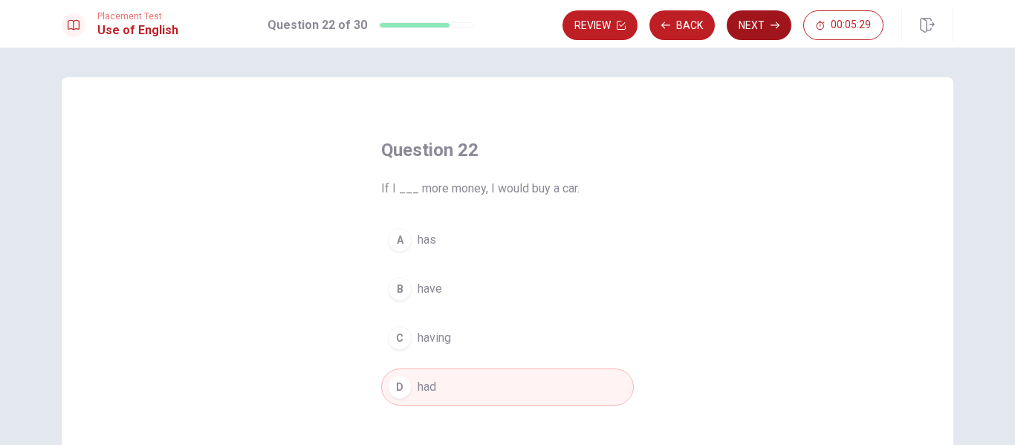
click at [752, 25] on button "Next" at bounding box center [759, 25] width 65 height 30
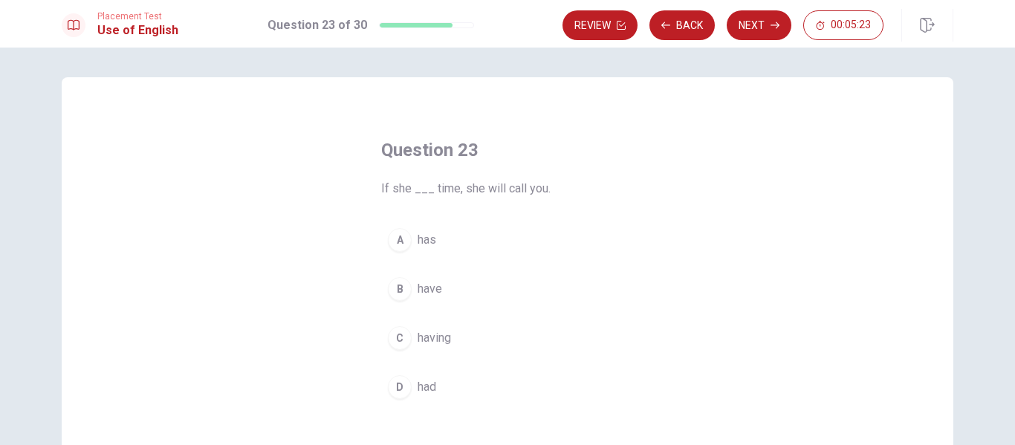
click at [448, 238] on button "A has" at bounding box center [507, 240] width 253 height 37
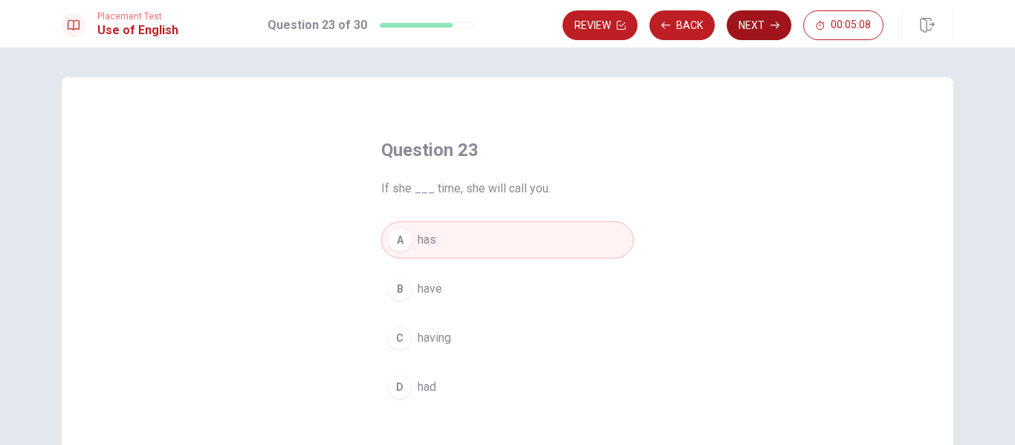
click at [765, 23] on button "Next" at bounding box center [759, 25] width 65 height 30
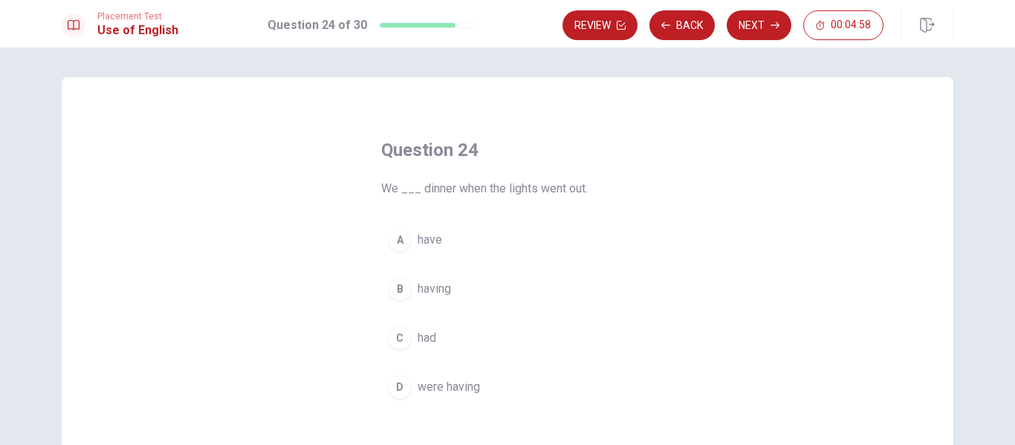
click at [480, 395] on button "D were having" at bounding box center [507, 387] width 253 height 37
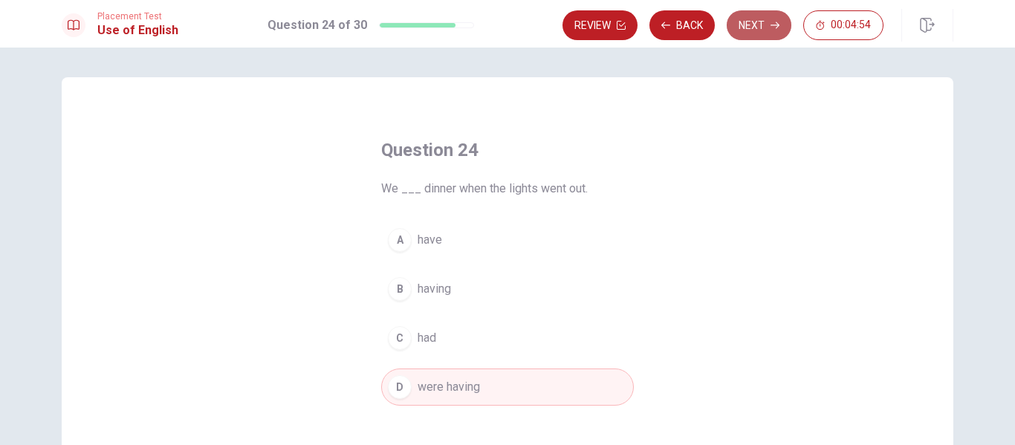
click at [766, 25] on button "Next" at bounding box center [759, 25] width 65 height 30
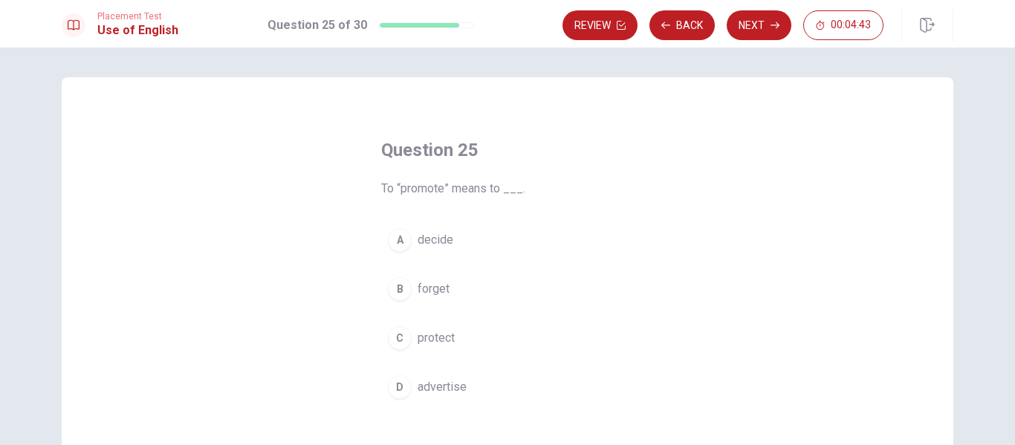
click at [465, 387] on button "D advertise" at bounding box center [507, 387] width 253 height 37
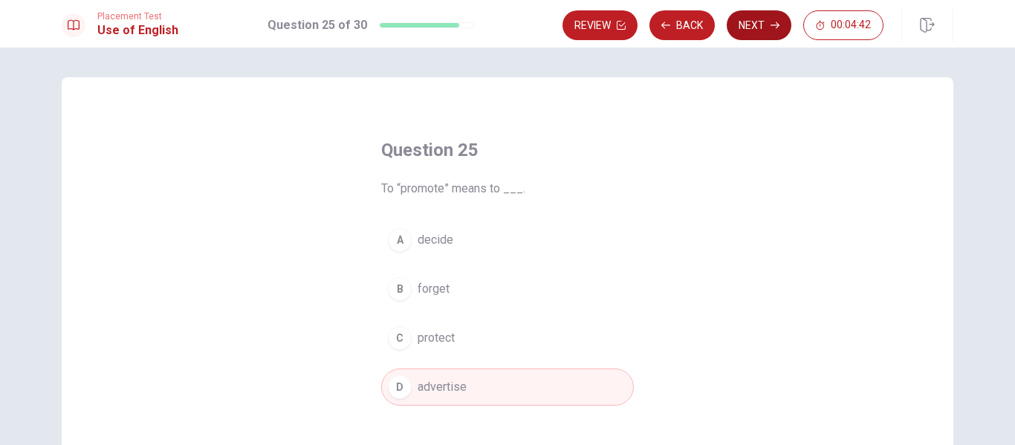
click at [777, 22] on icon "button" at bounding box center [775, 25] width 9 height 9
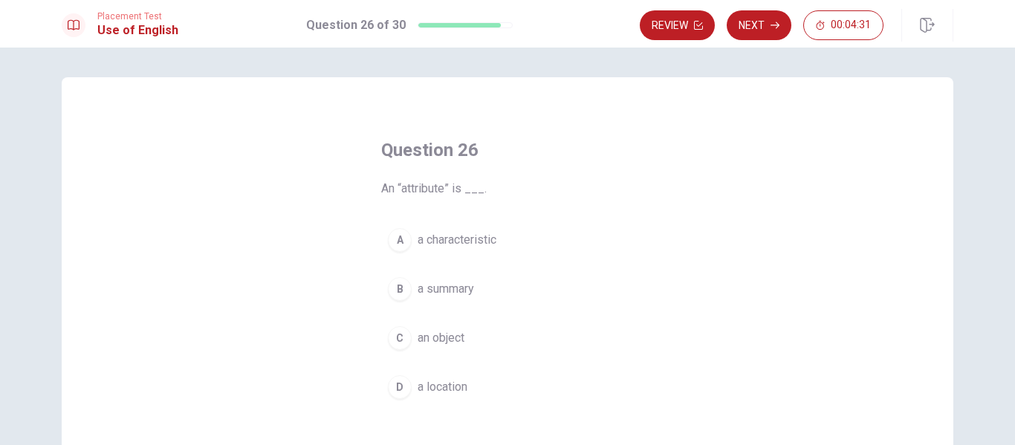
click at [483, 247] on span "a characteristic" at bounding box center [457, 240] width 79 height 18
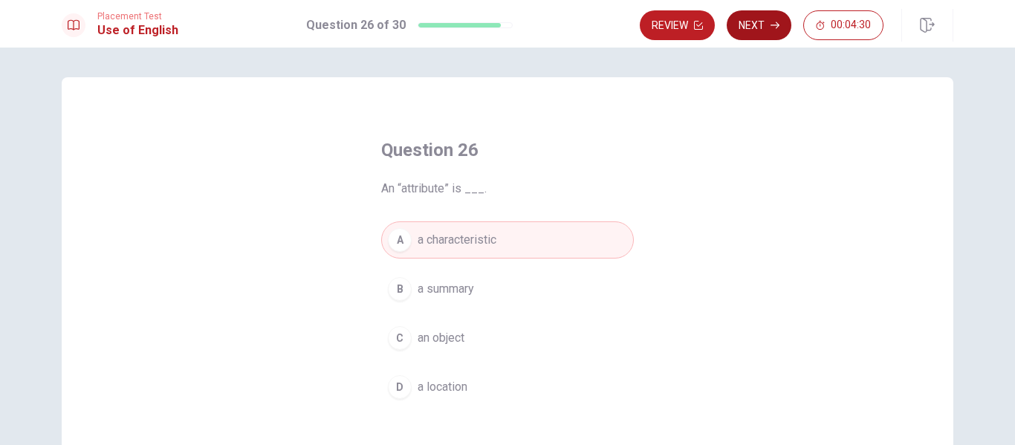
click at [763, 30] on button "Next" at bounding box center [759, 25] width 65 height 30
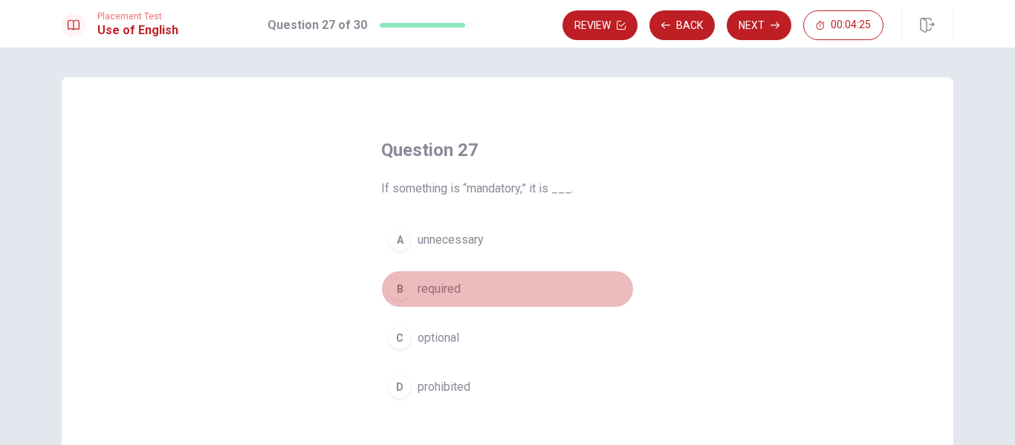
click at [453, 290] on span "required" at bounding box center [439, 289] width 43 height 18
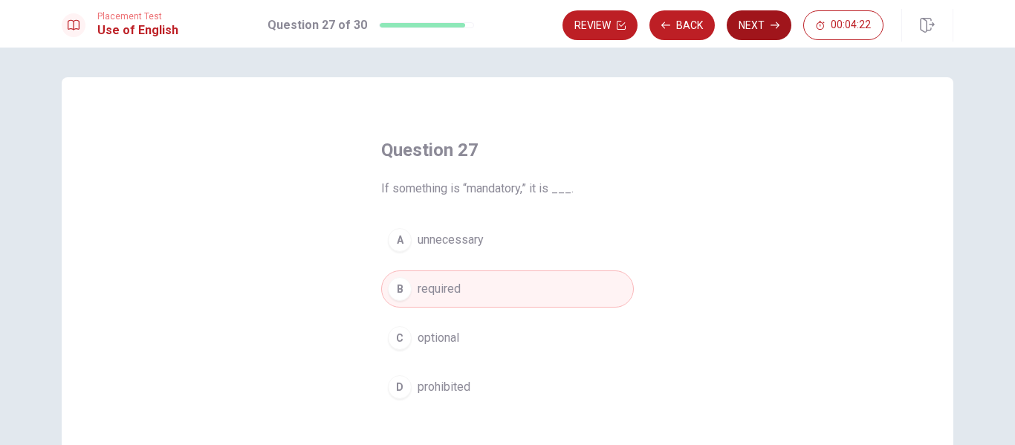
click at [755, 29] on button "Next" at bounding box center [759, 25] width 65 height 30
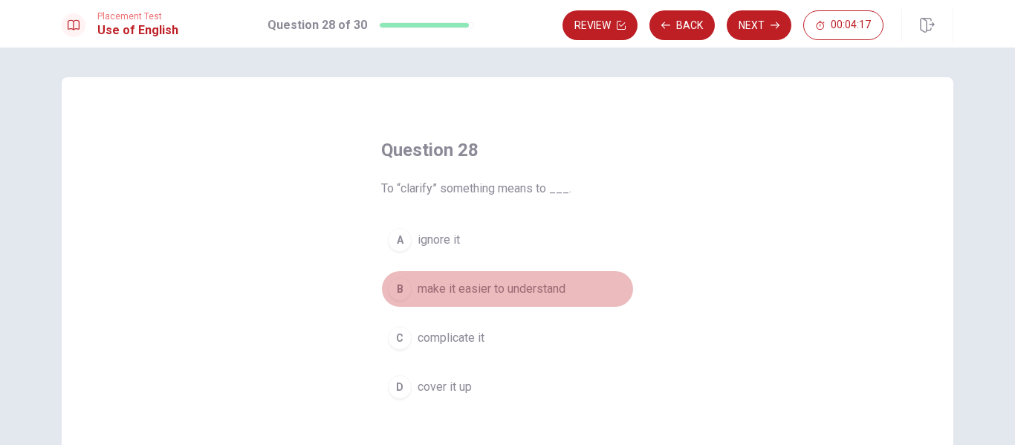
click at [489, 295] on span "make it easier to understand" at bounding box center [492, 289] width 148 height 18
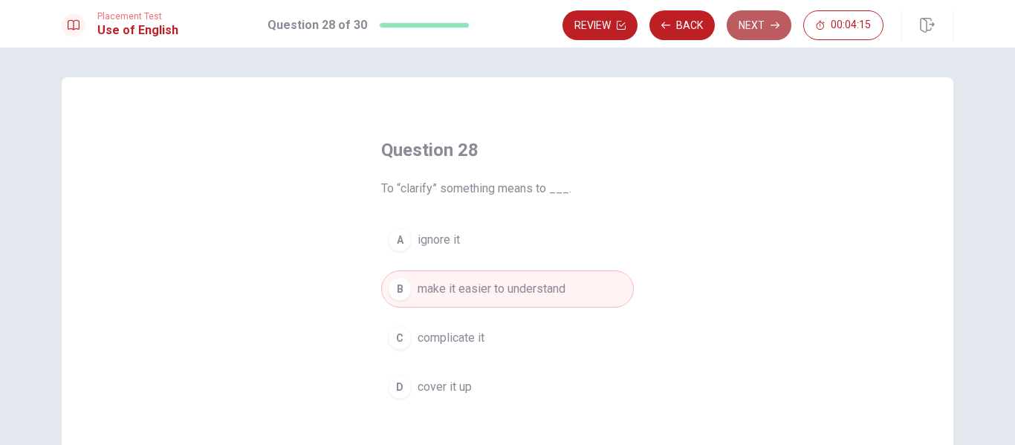
click at [777, 22] on icon "button" at bounding box center [775, 25] width 9 height 7
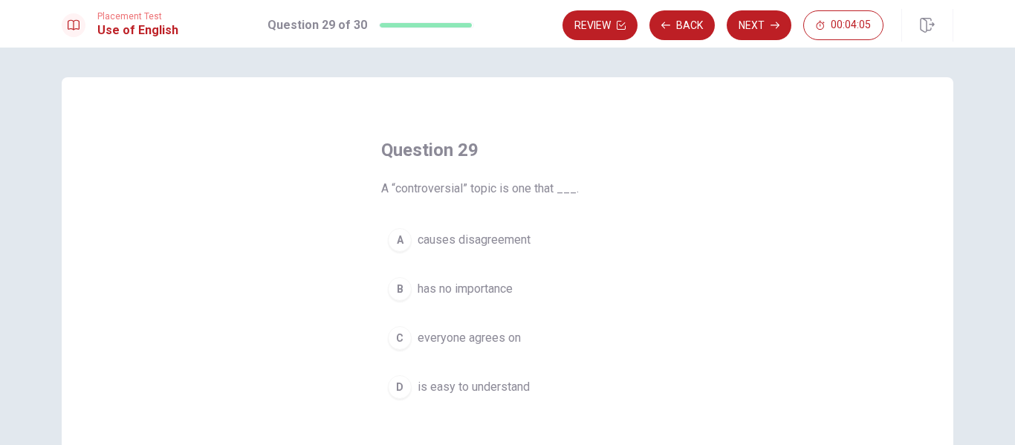
click at [514, 248] on span "causes disagreement" at bounding box center [474, 240] width 113 height 18
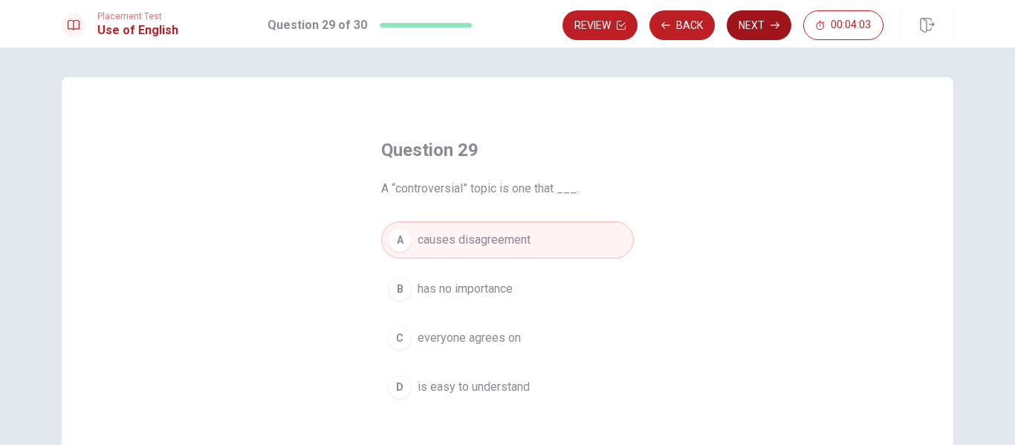
click at [765, 25] on button "Next" at bounding box center [759, 25] width 65 height 30
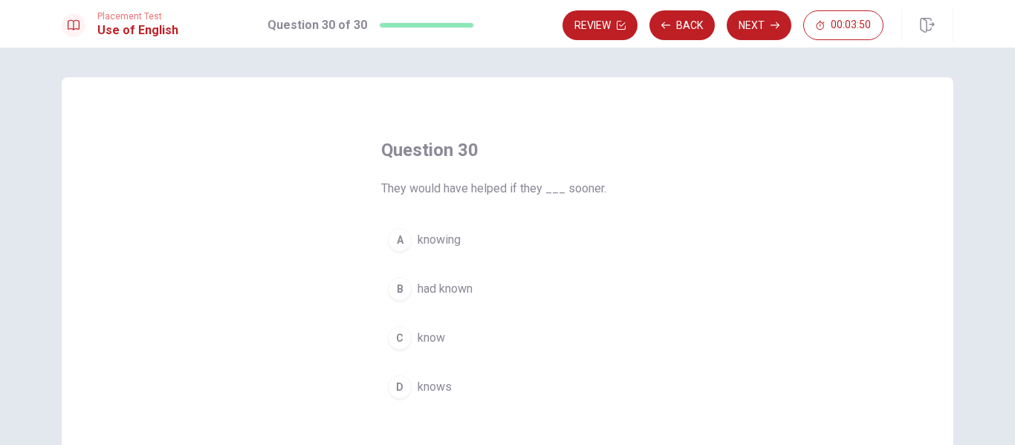
click at [462, 293] on span "had known" at bounding box center [445, 289] width 55 height 18
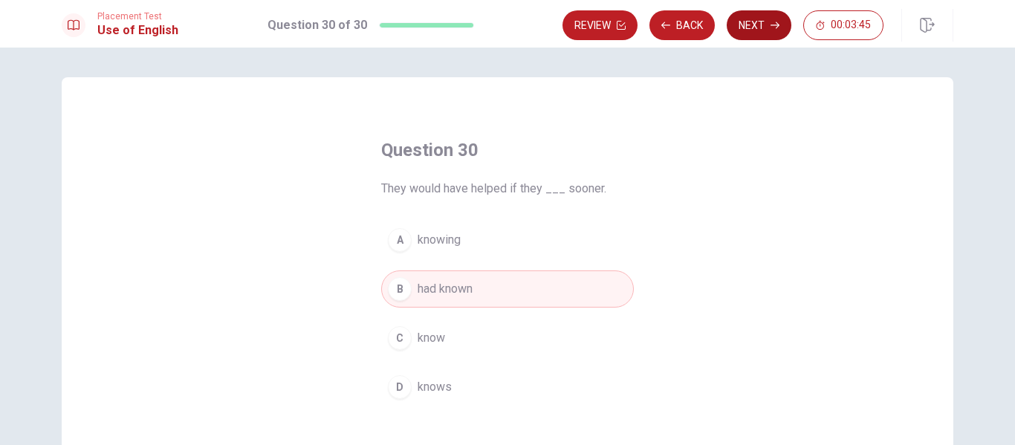
click at [759, 28] on button "Next" at bounding box center [759, 25] width 65 height 30
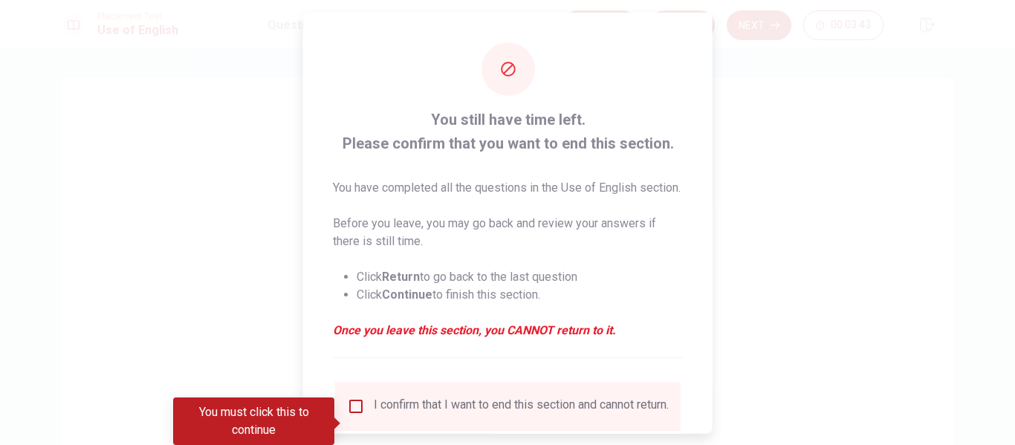
scroll to position [127, 0]
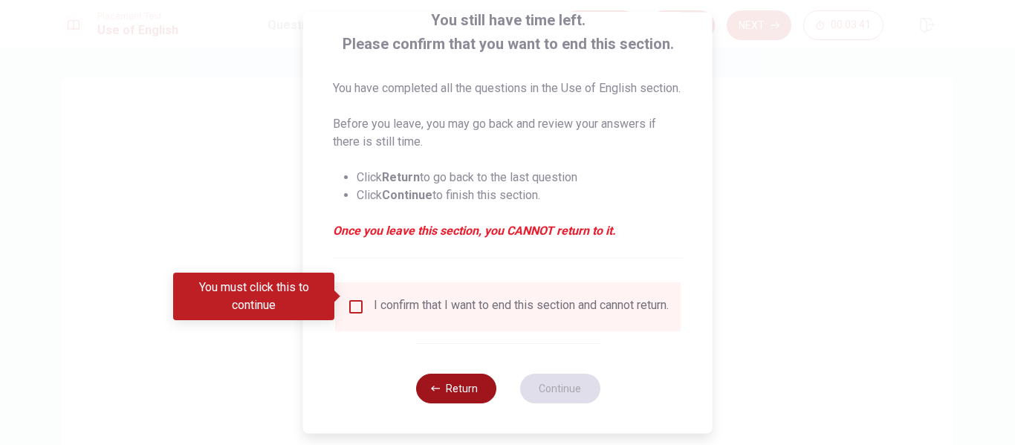
click at [475, 385] on button "Return" at bounding box center [456, 389] width 80 height 30
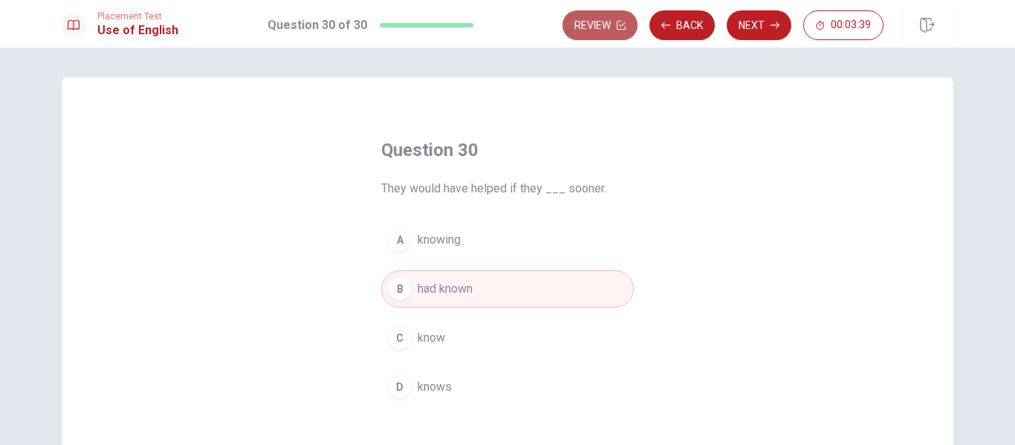
click at [616, 25] on button "Review" at bounding box center [600, 25] width 75 height 30
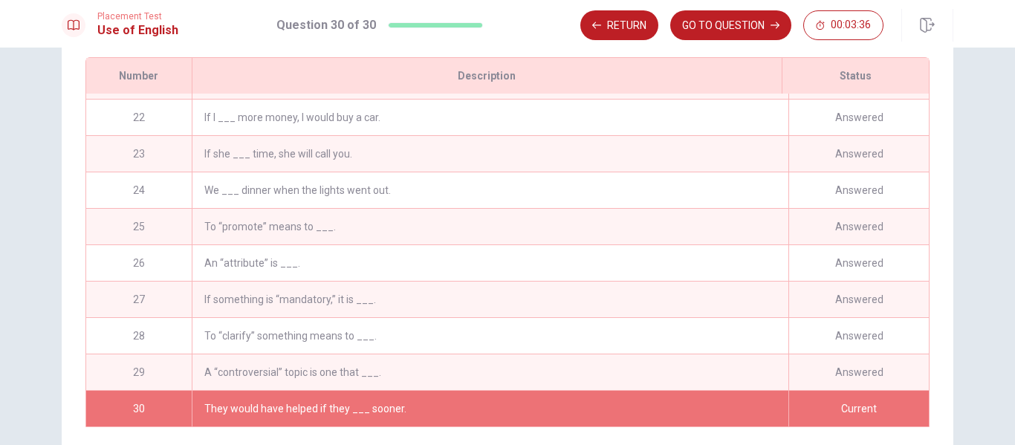
scroll to position [306, 0]
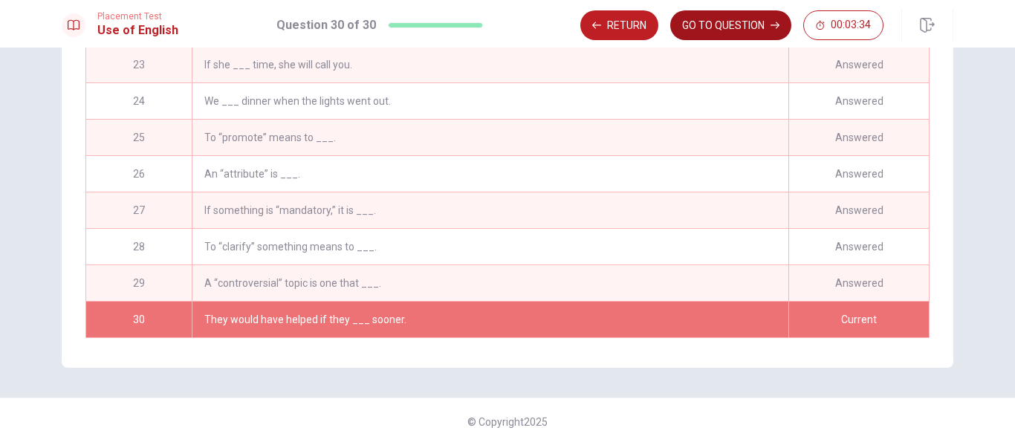
click at [763, 28] on button "GO TO QUESTION" at bounding box center [731, 25] width 121 height 30
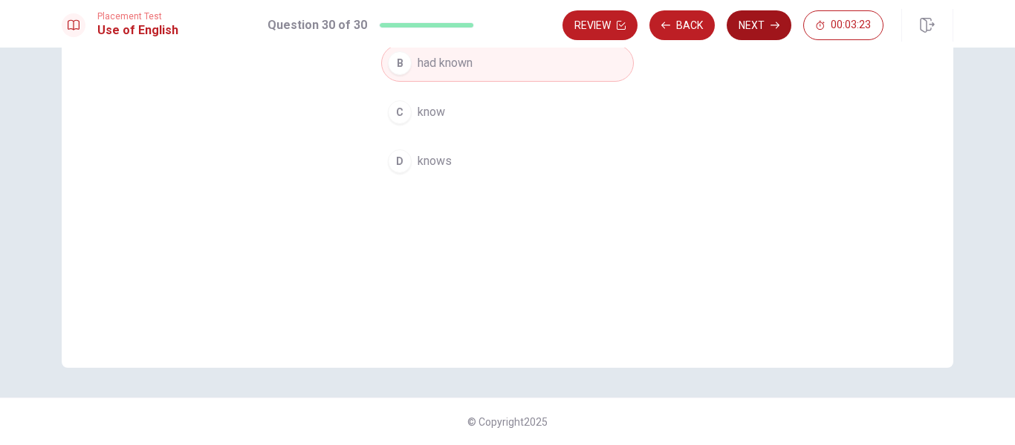
scroll to position [0, 0]
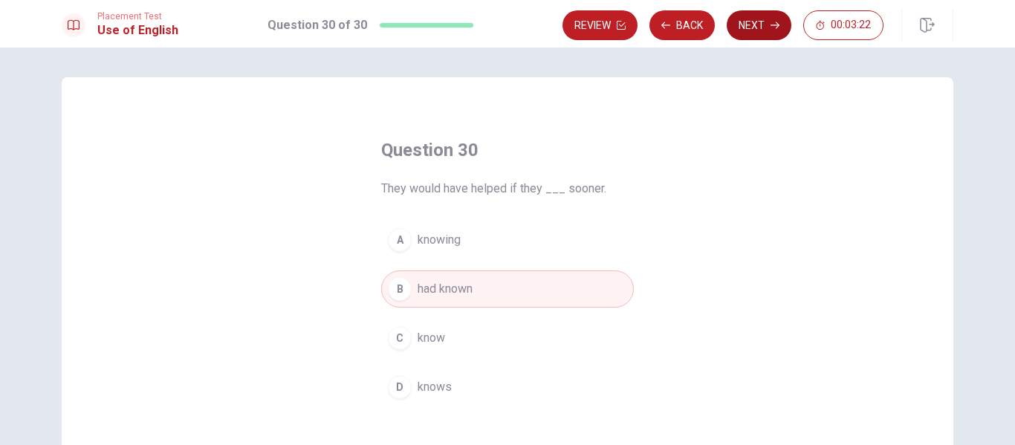
click at [758, 23] on button "Next" at bounding box center [759, 25] width 65 height 30
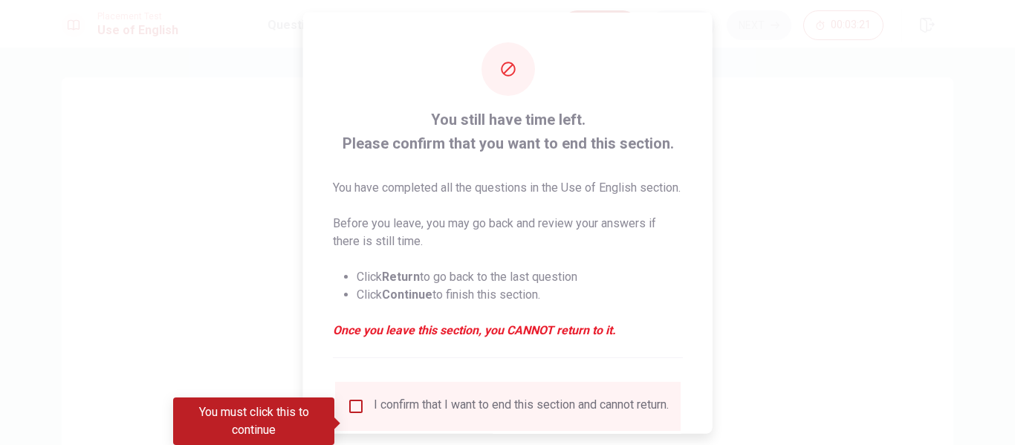
scroll to position [127, 0]
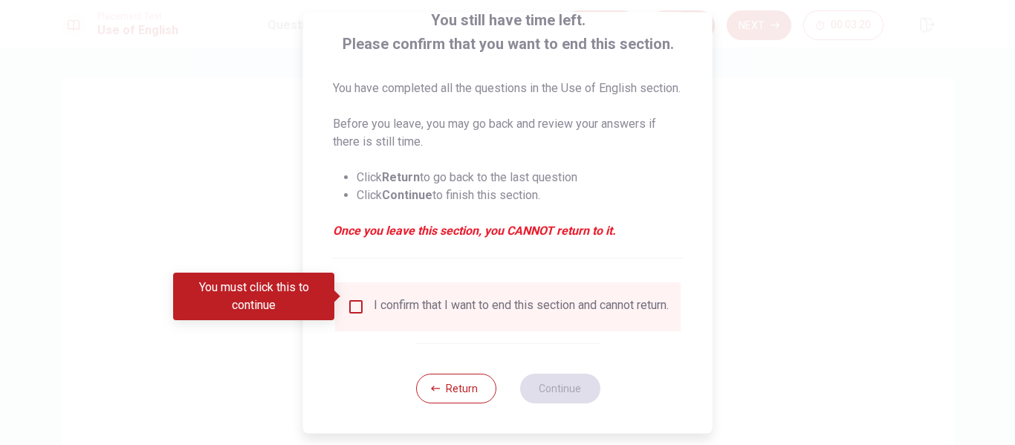
click at [348, 298] on input "You must click this to continue" at bounding box center [356, 307] width 18 height 18
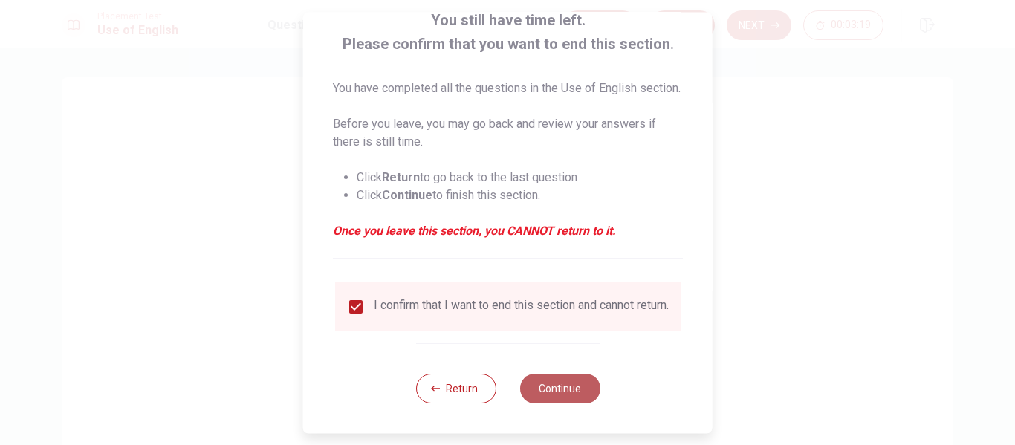
click at [558, 380] on button "Continue" at bounding box center [560, 389] width 80 height 30
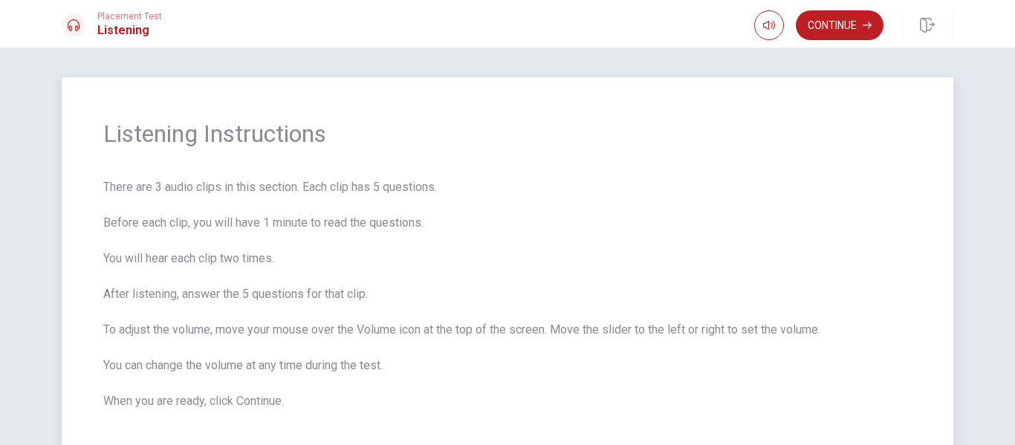
scroll to position [84, 0]
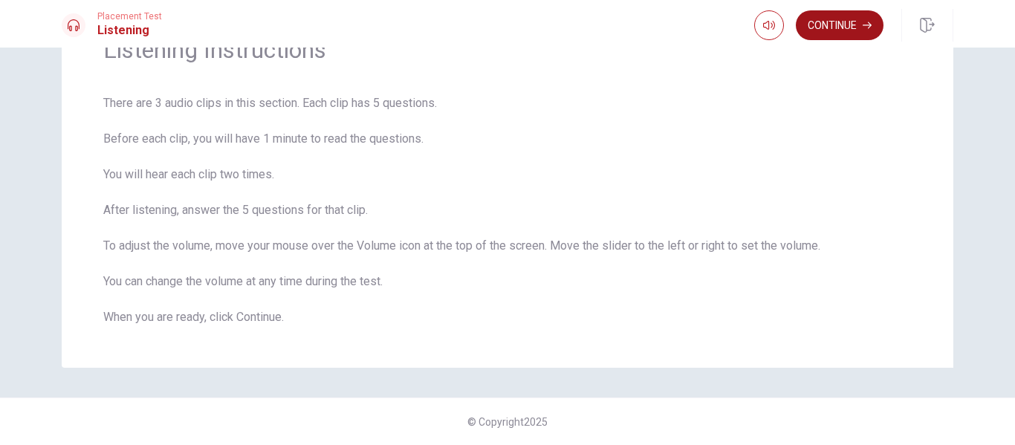
click at [827, 22] on button "Continue" at bounding box center [840, 25] width 88 height 30
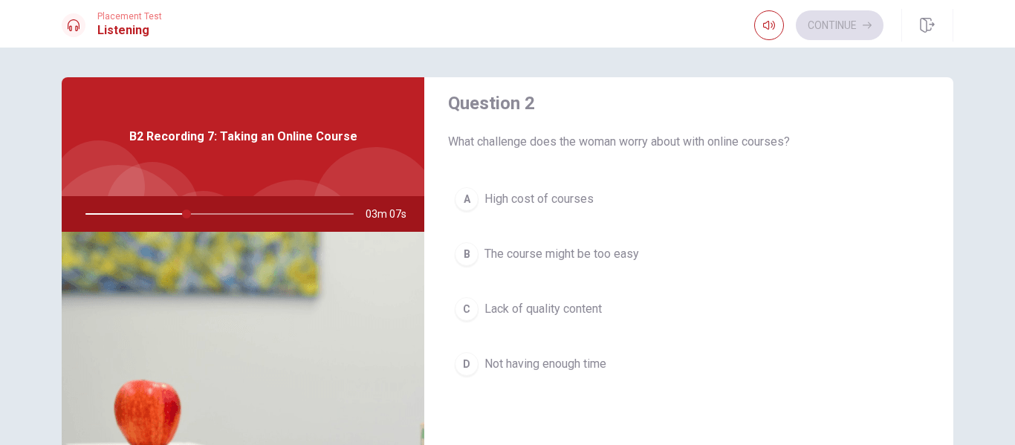
scroll to position [0, 0]
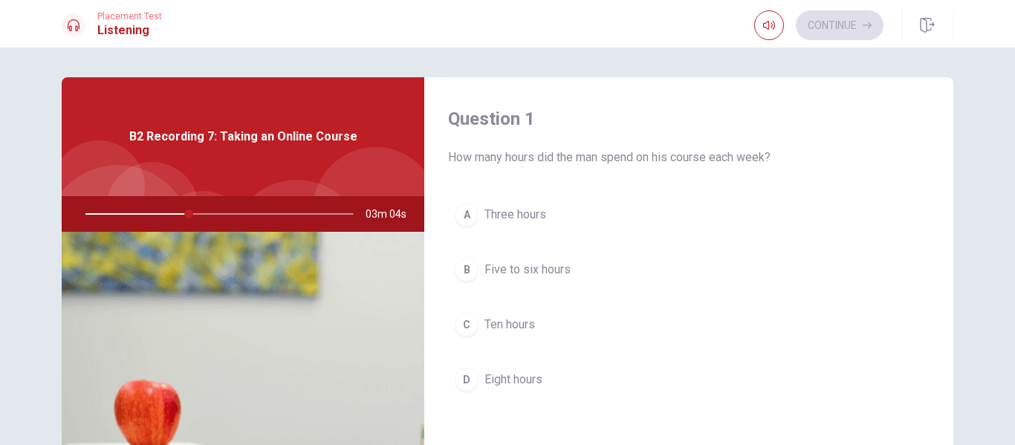
click at [551, 279] on button "B Five to six hours" at bounding box center [689, 269] width 482 height 37
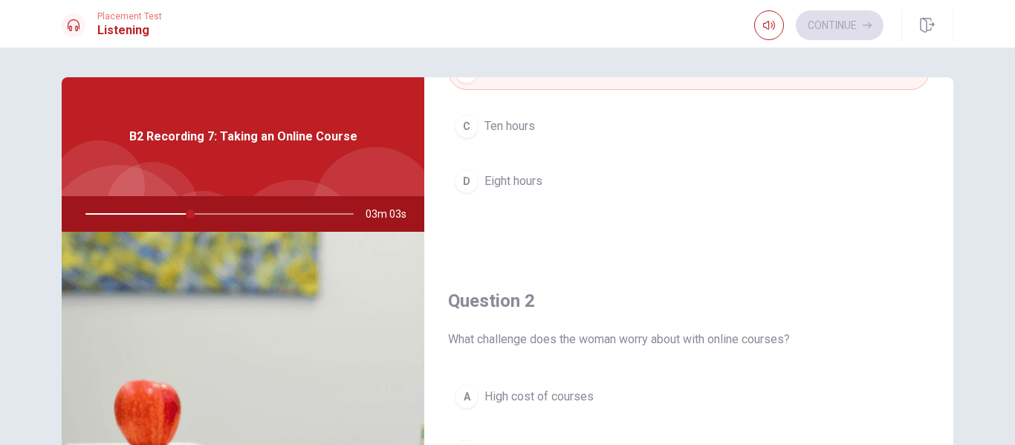
scroll to position [396, 0]
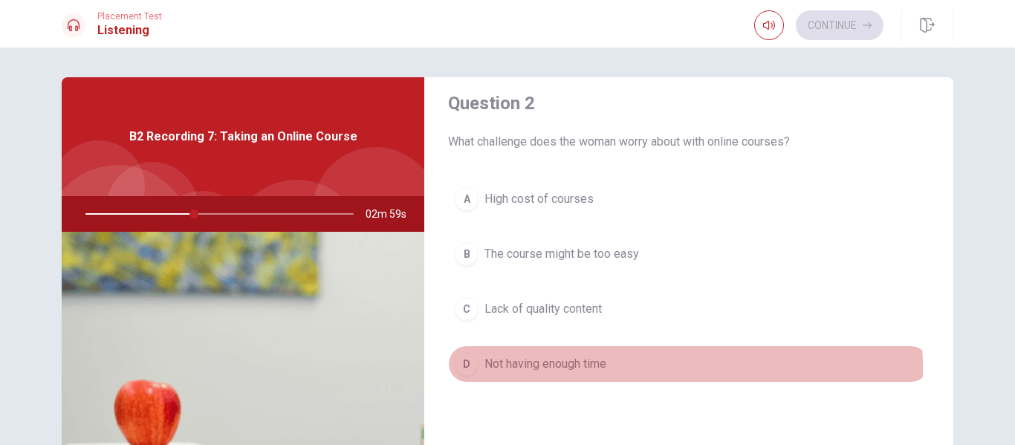
click at [575, 368] on span "Not having enough time" at bounding box center [546, 364] width 122 height 18
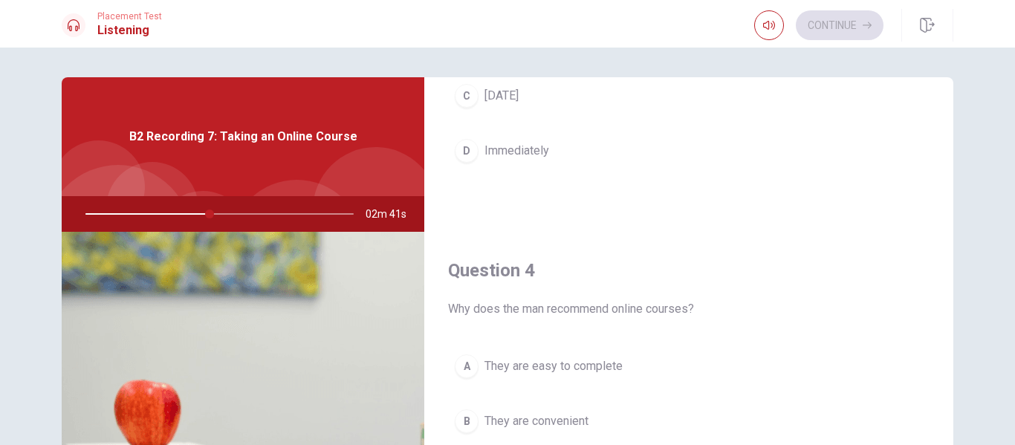
scroll to position [792, 0]
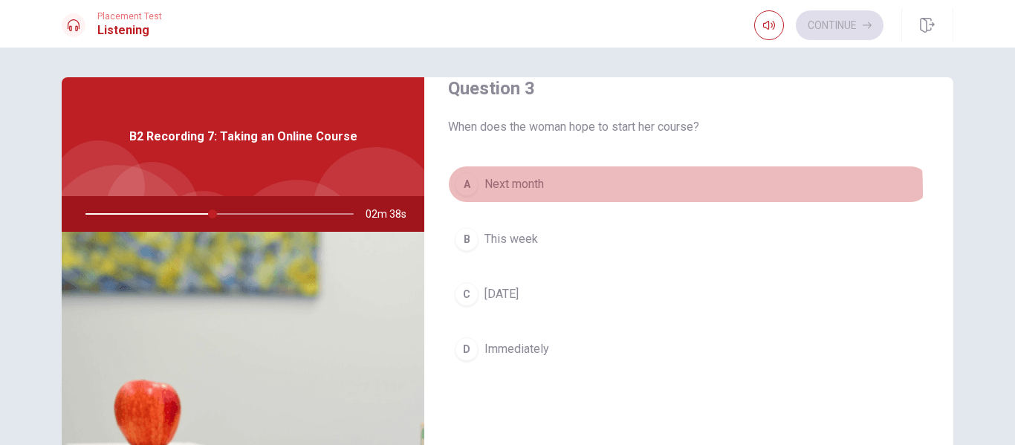
click at [546, 191] on button "A Next month" at bounding box center [689, 184] width 482 height 37
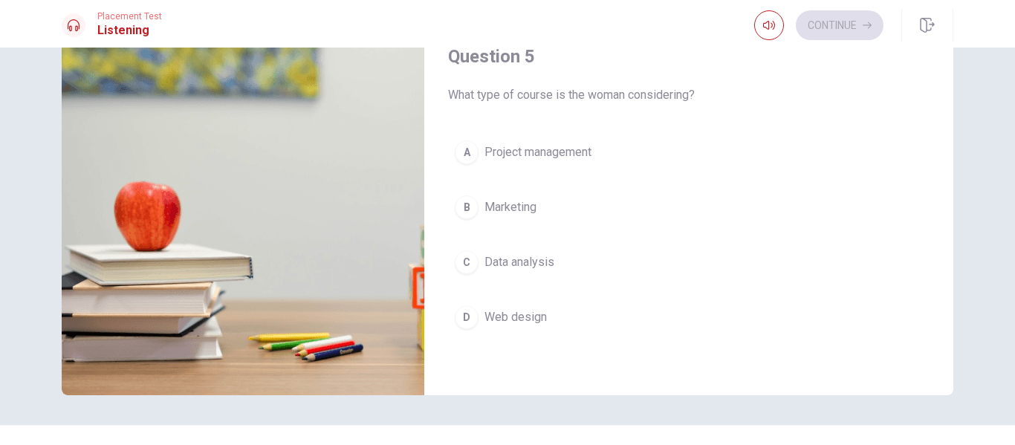
scroll to position [226, 0]
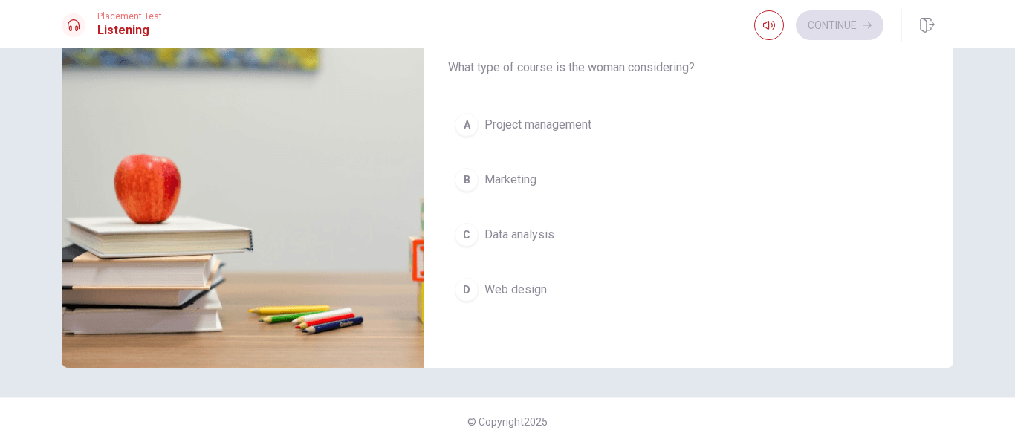
click at [507, 236] on span "Data analysis" at bounding box center [520, 235] width 70 height 18
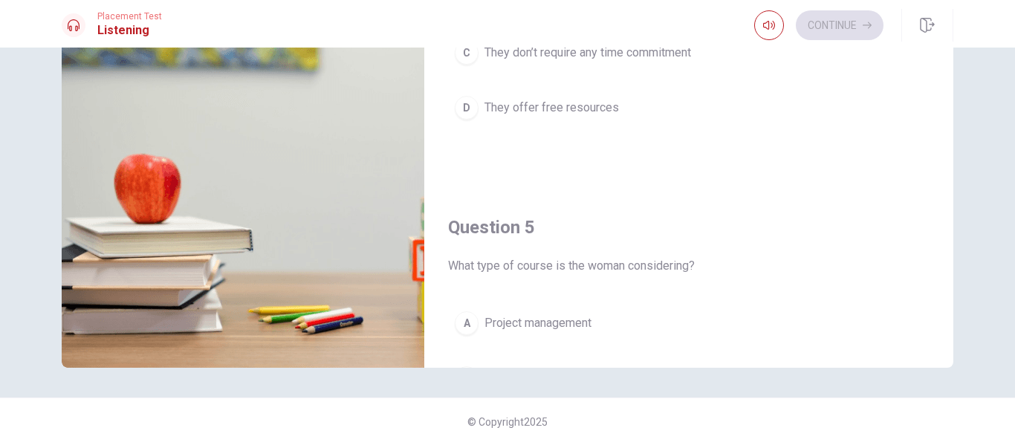
scroll to position [990, 0]
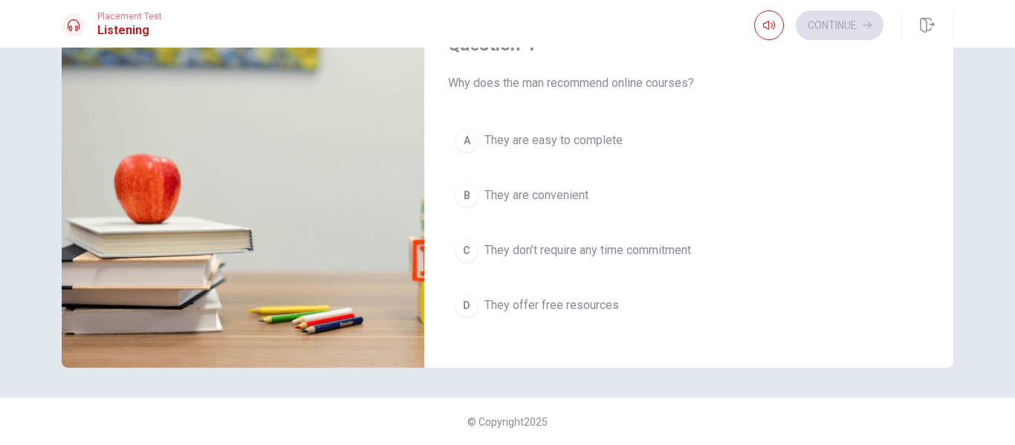
click at [548, 196] on span "They are convenient" at bounding box center [537, 196] width 104 height 18
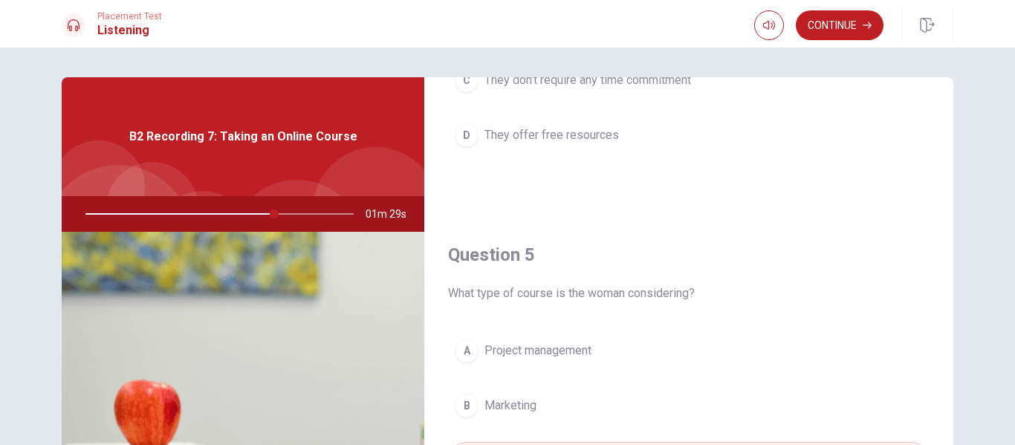
scroll to position [198, 0]
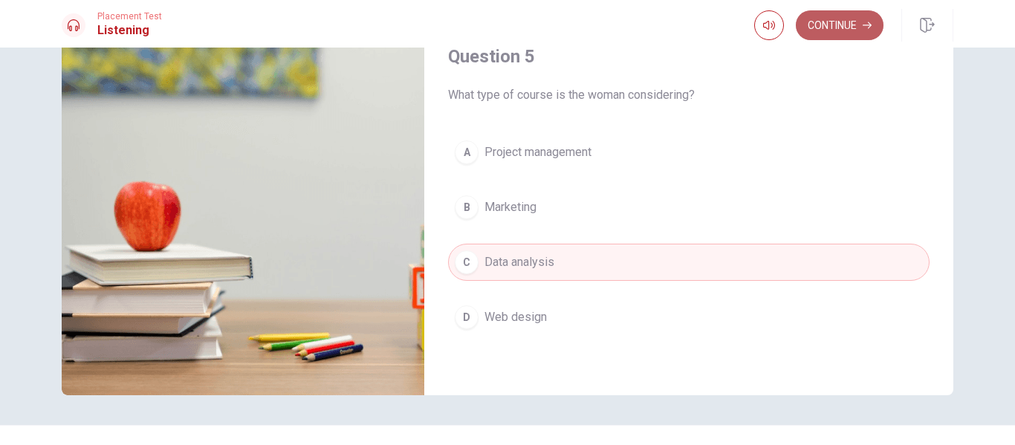
click at [868, 33] on button "Continue" at bounding box center [840, 25] width 88 height 30
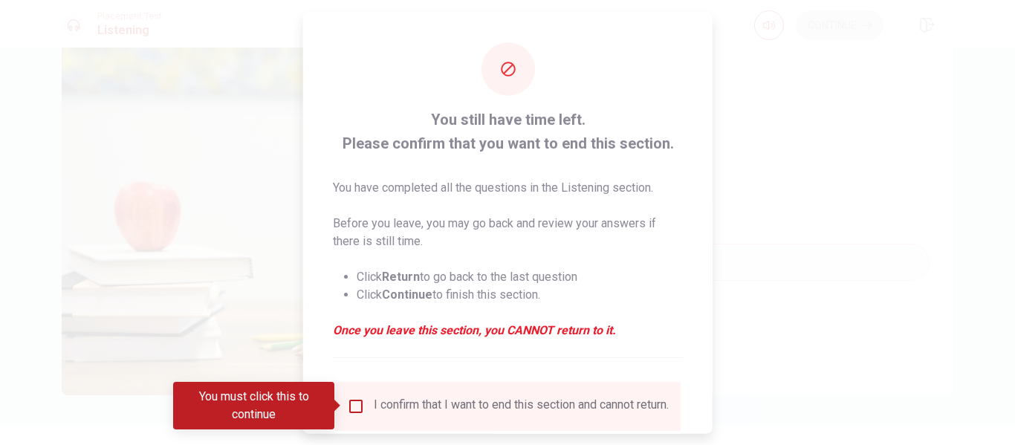
scroll to position [109, 0]
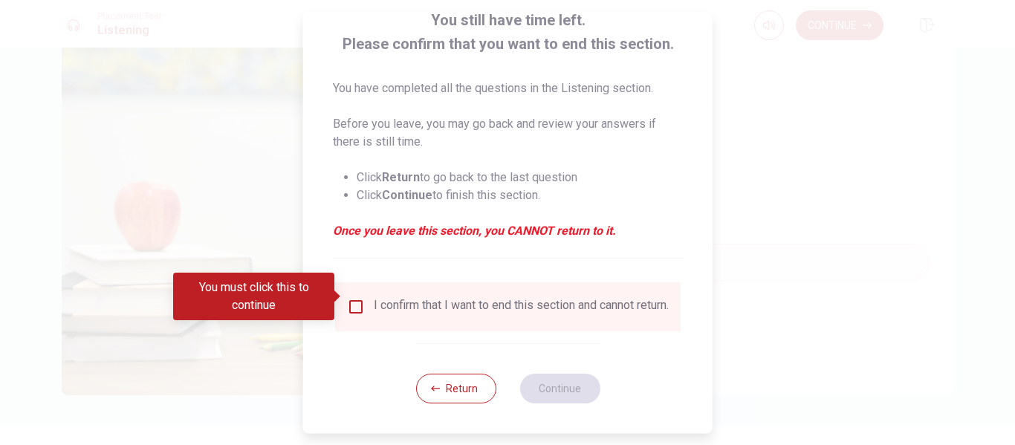
click at [359, 304] on input "You must click this to continue" at bounding box center [356, 307] width 18 height 18
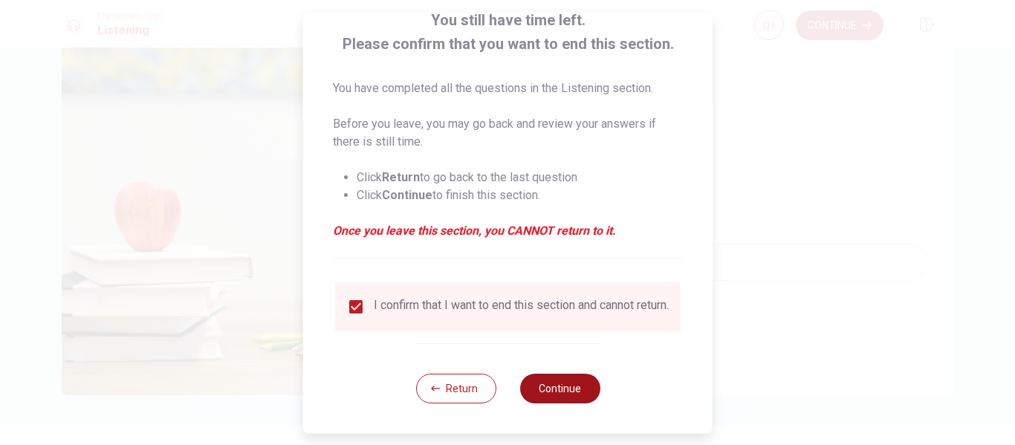
click at [581, 395] on button "Continue" at bounding box center [560, 389] width 80 height 30
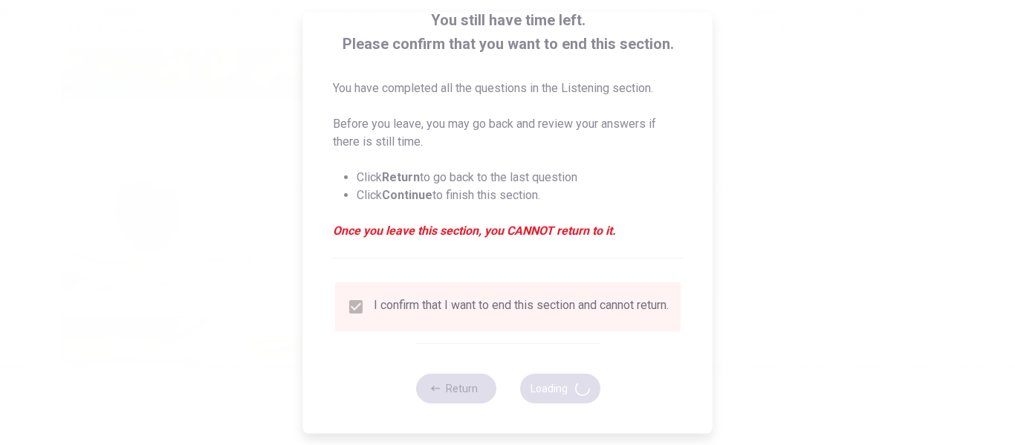
type input "74"
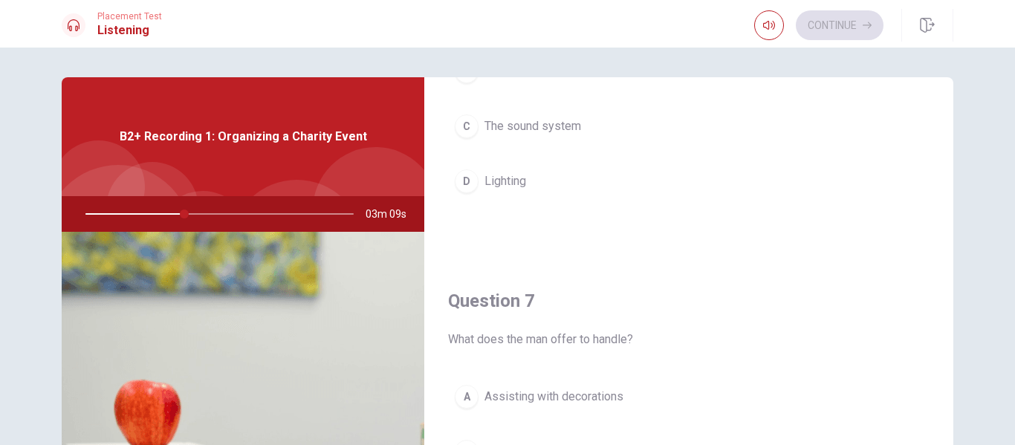
scroll to position [0, 0]
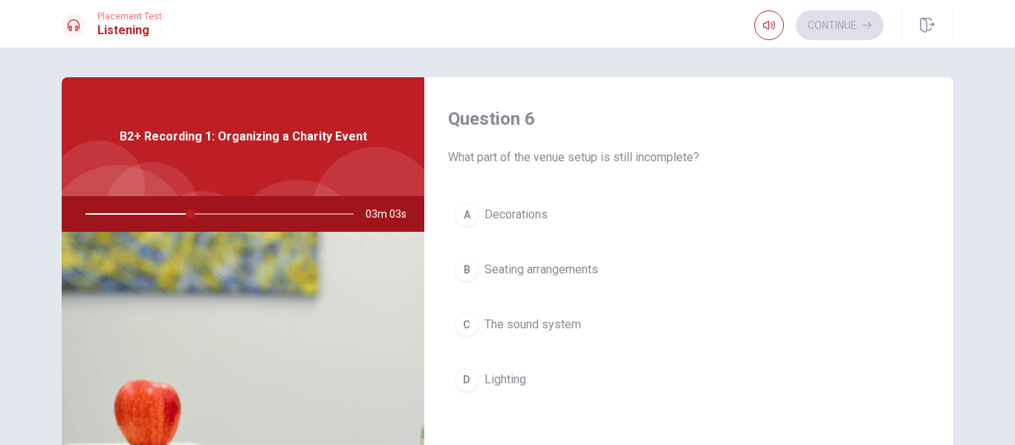
click at [524, 211] on span "Decorations" at bounding box center [516, 215] width 63 height 18
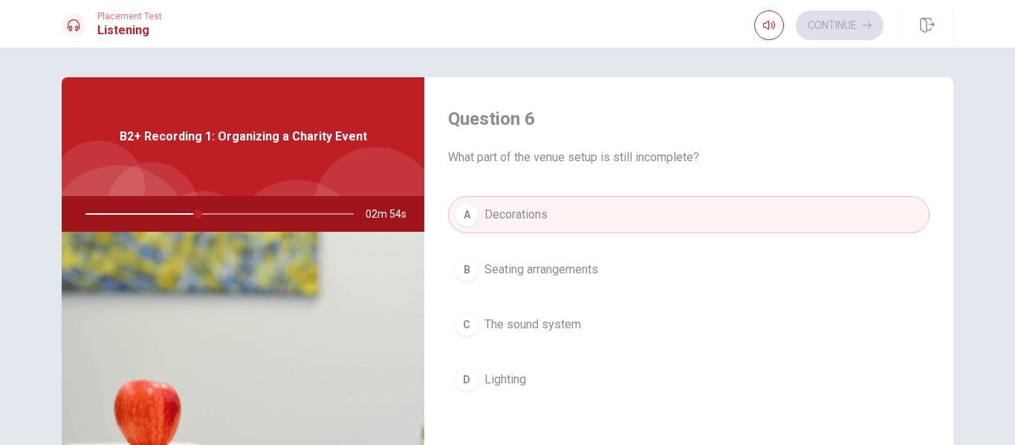
click at [524, 384] on button "D Lighting" at bounding box center [689, 379] width 482 height 37
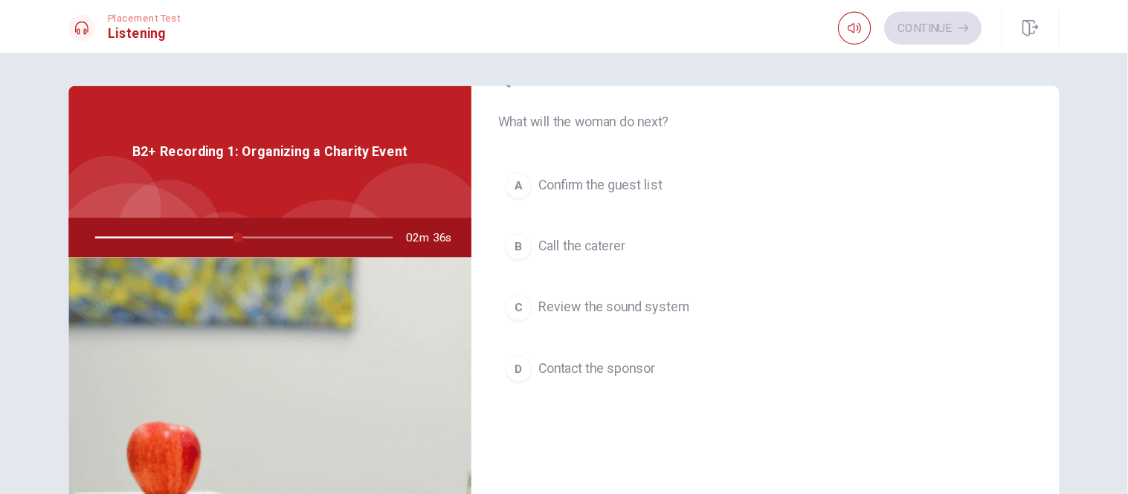
scroll to position [1386, 0]
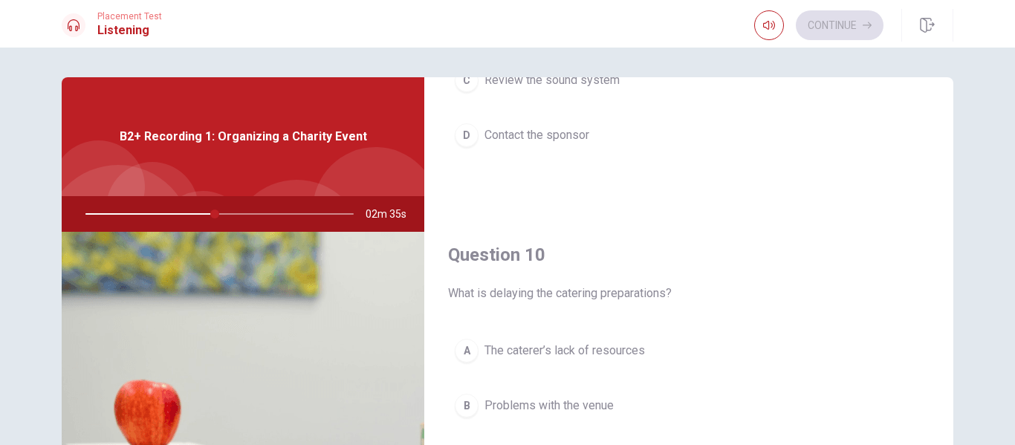
type input "49"
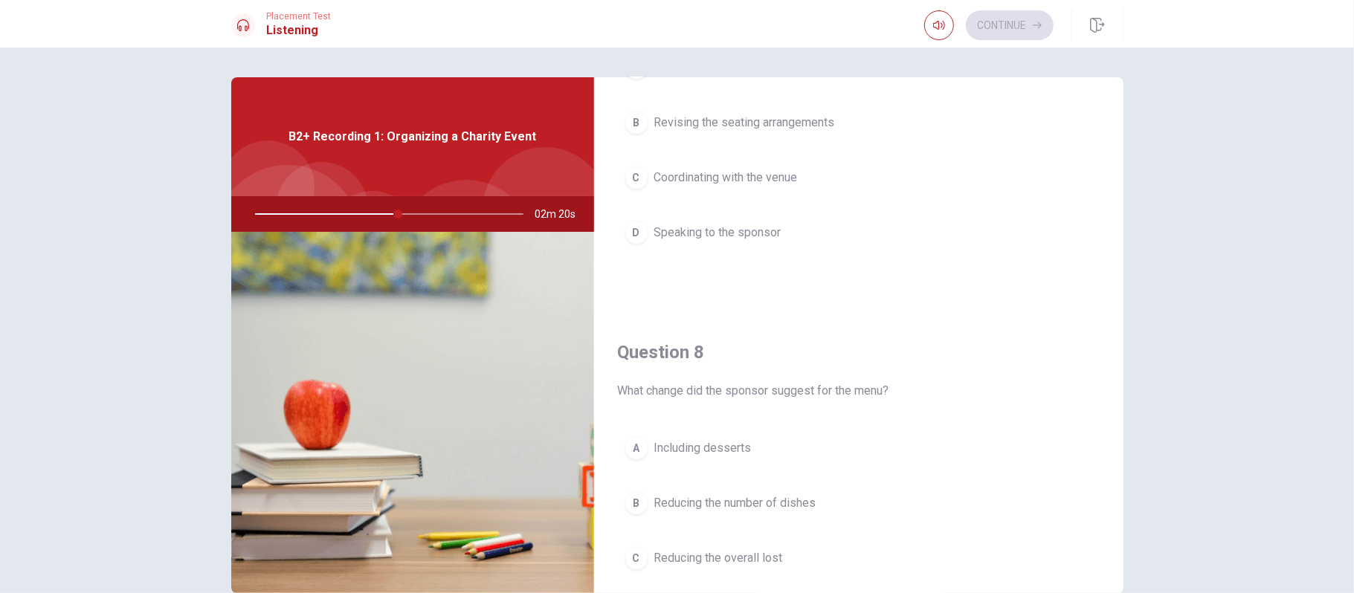
scroll to position [792, 0]
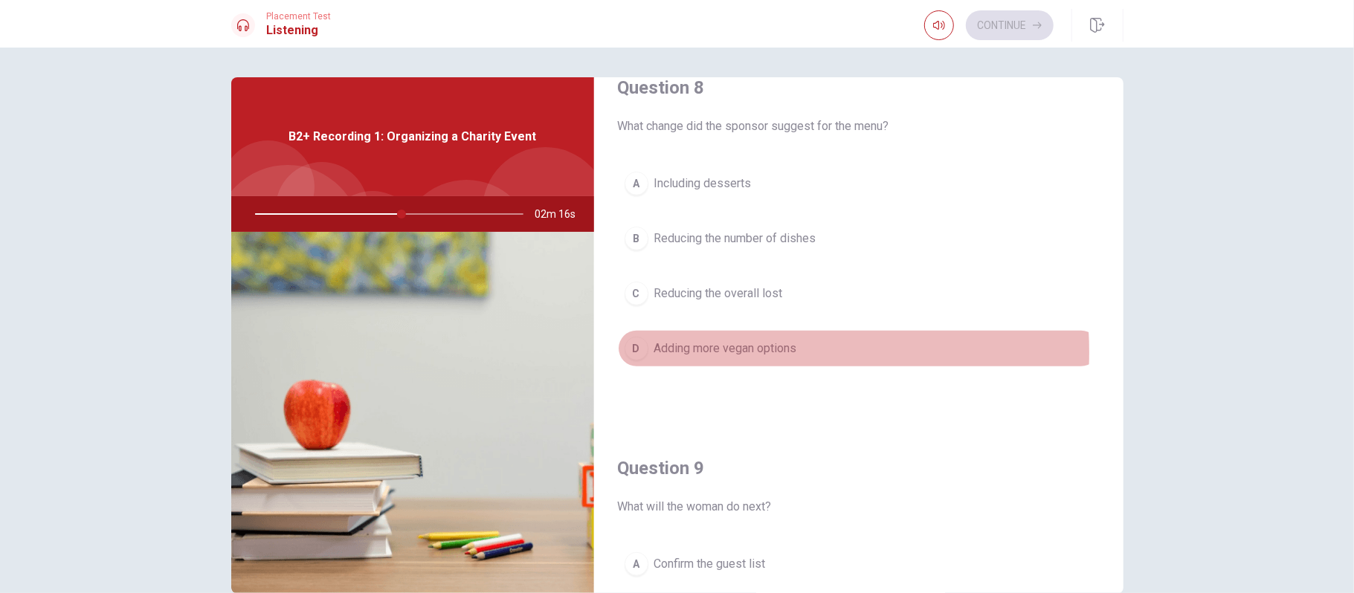
click at [734, 358] on span "Adding more vegan options" at bounding box center [725, 349] width 143 height 18
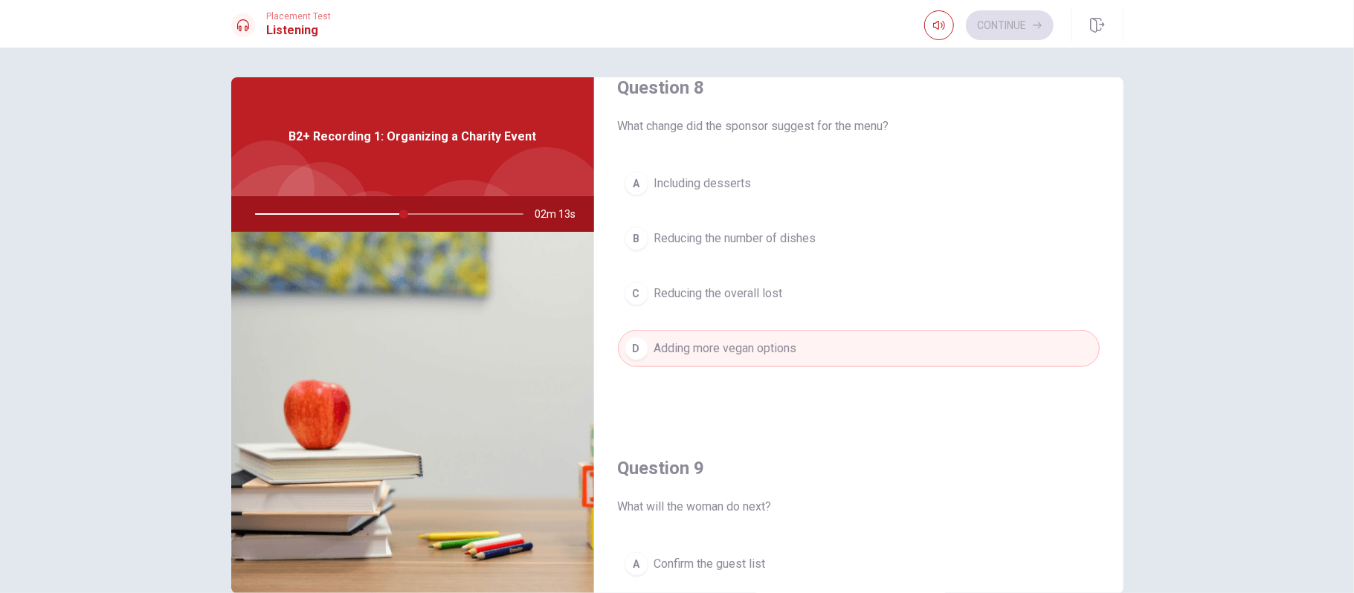
click at [729, 312] on button "C Reducing the overall lost" at bounding box center [859, 293] width 482 height 37
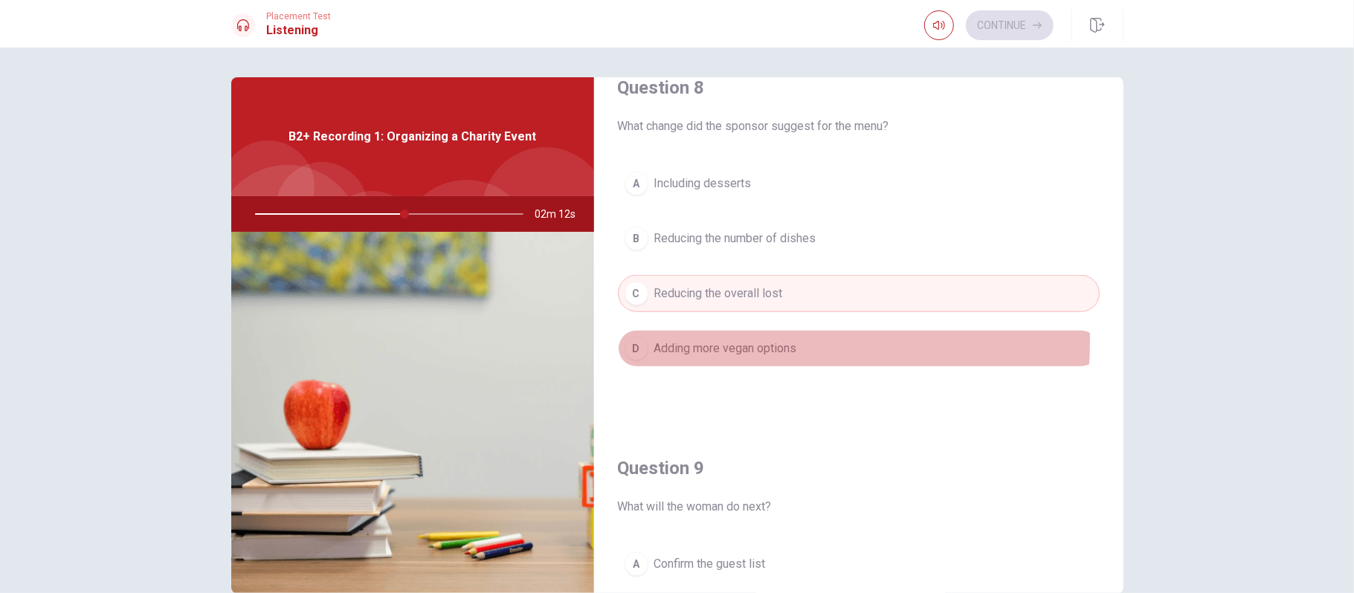
click at [730, 346] on span "Adding more vegan options" at bounding box center [725, 349] width 143 height 18
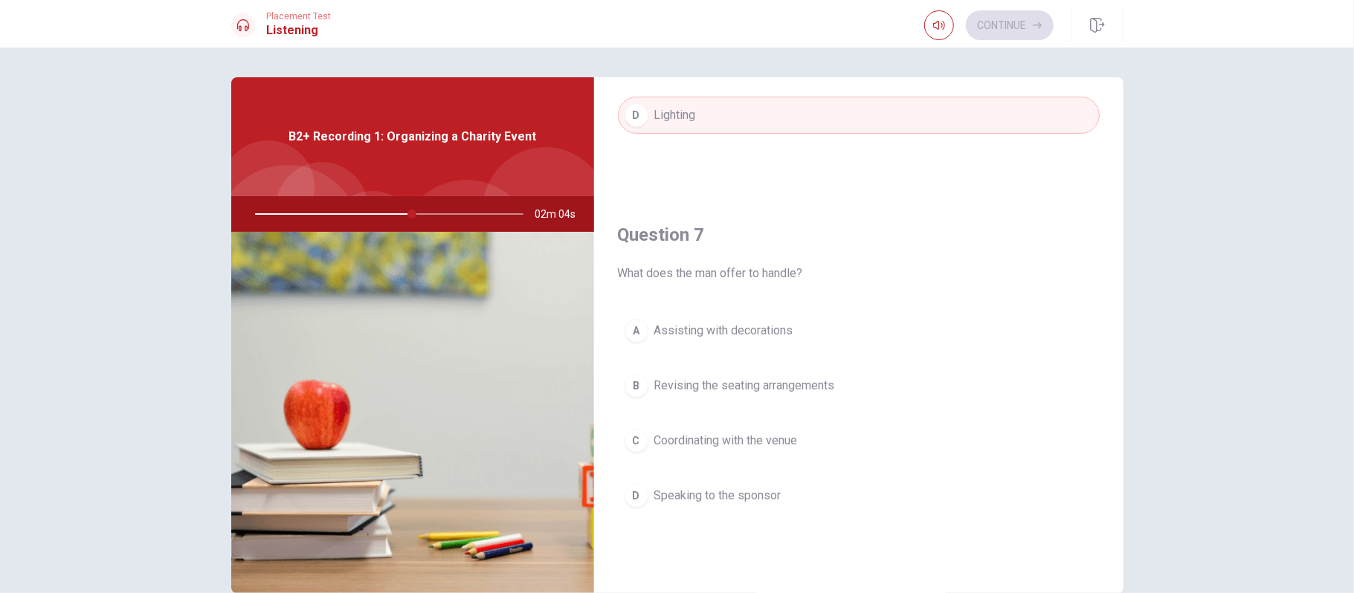
scroll to position [0, 0]
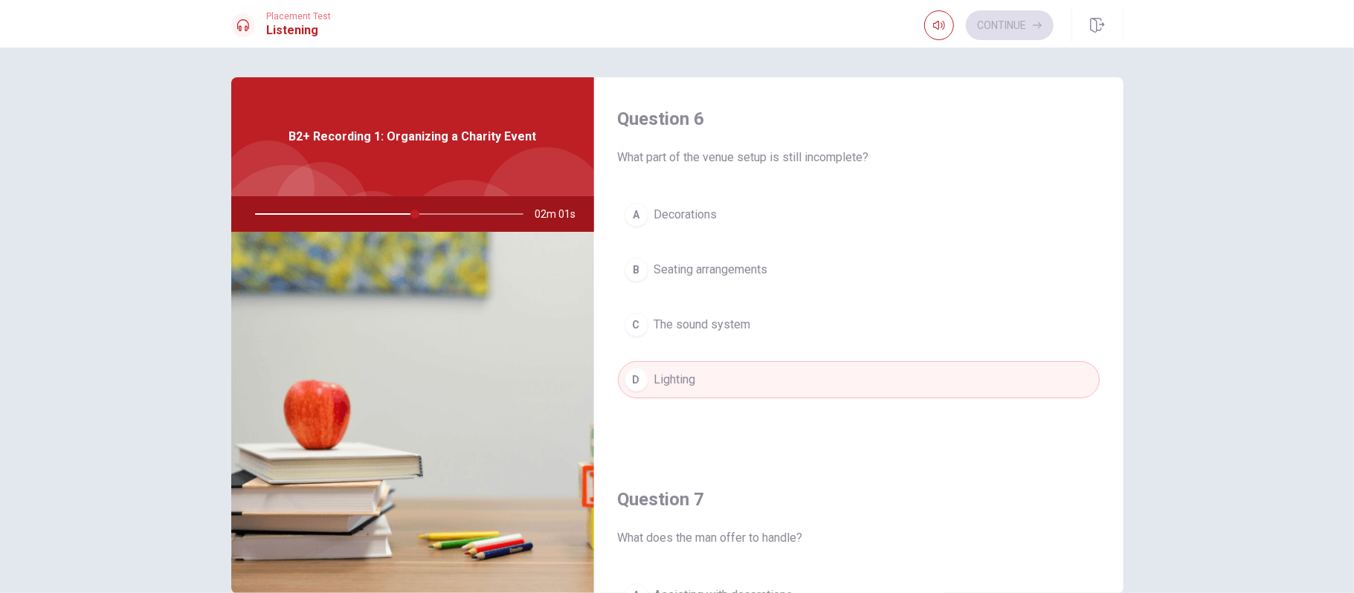
click at [758, 320] on button "C The sound system" at bounding box center [859, 324] width 482 height 37
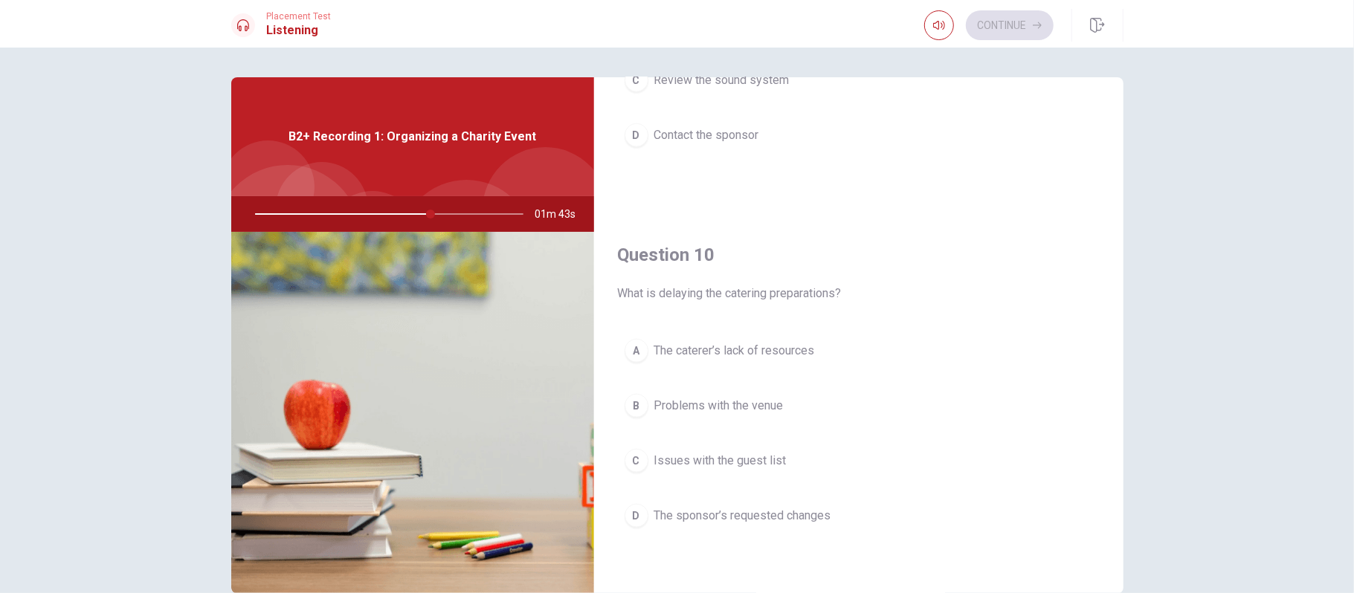
scroll to position [1131, 0]
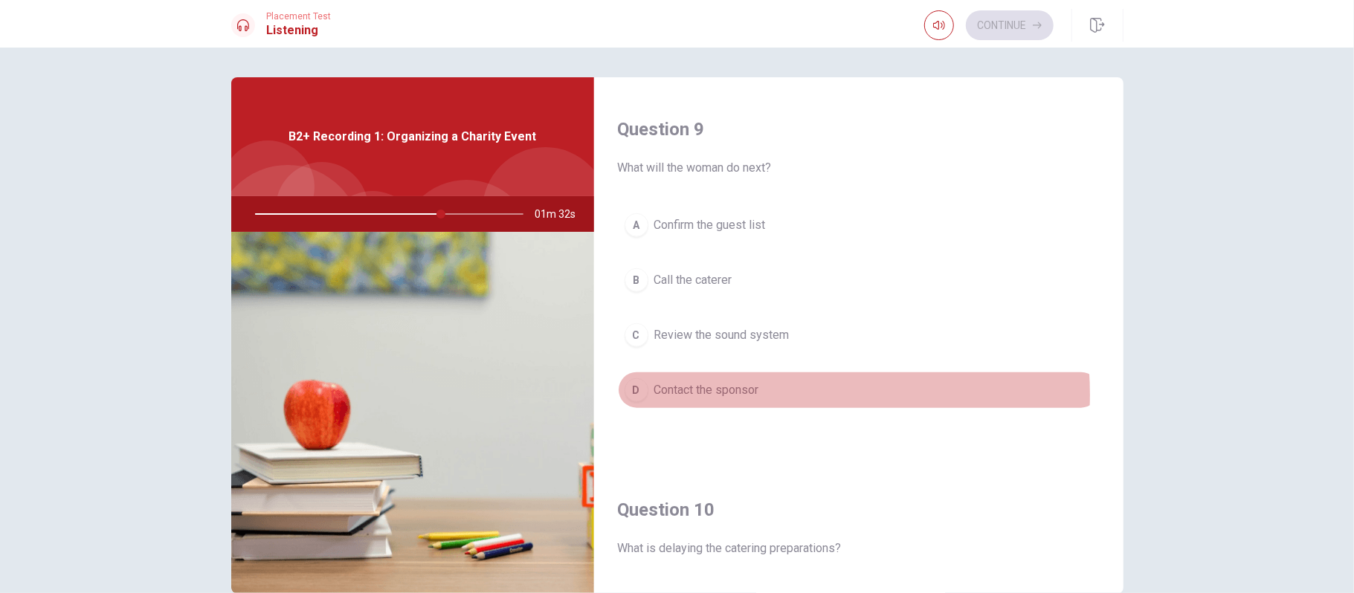
click at [750, 399] on span "Contact the sponsor" at bounding box center [706, 390] width 105 height 18
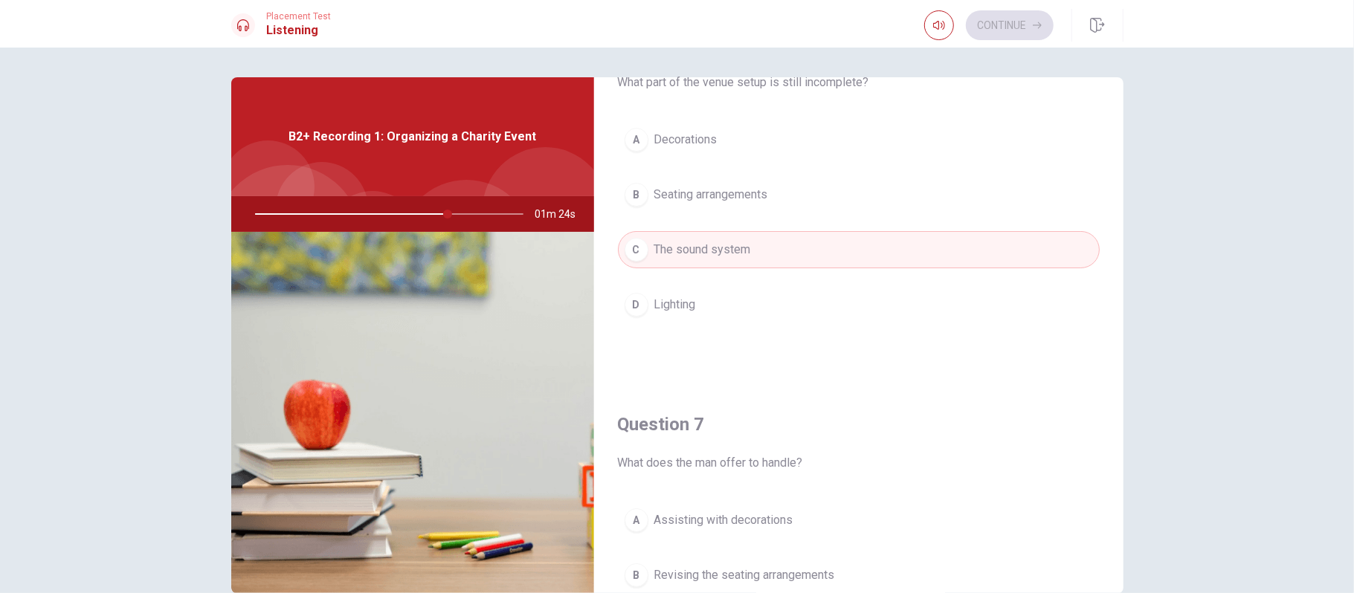
scroll to position [339, 0]
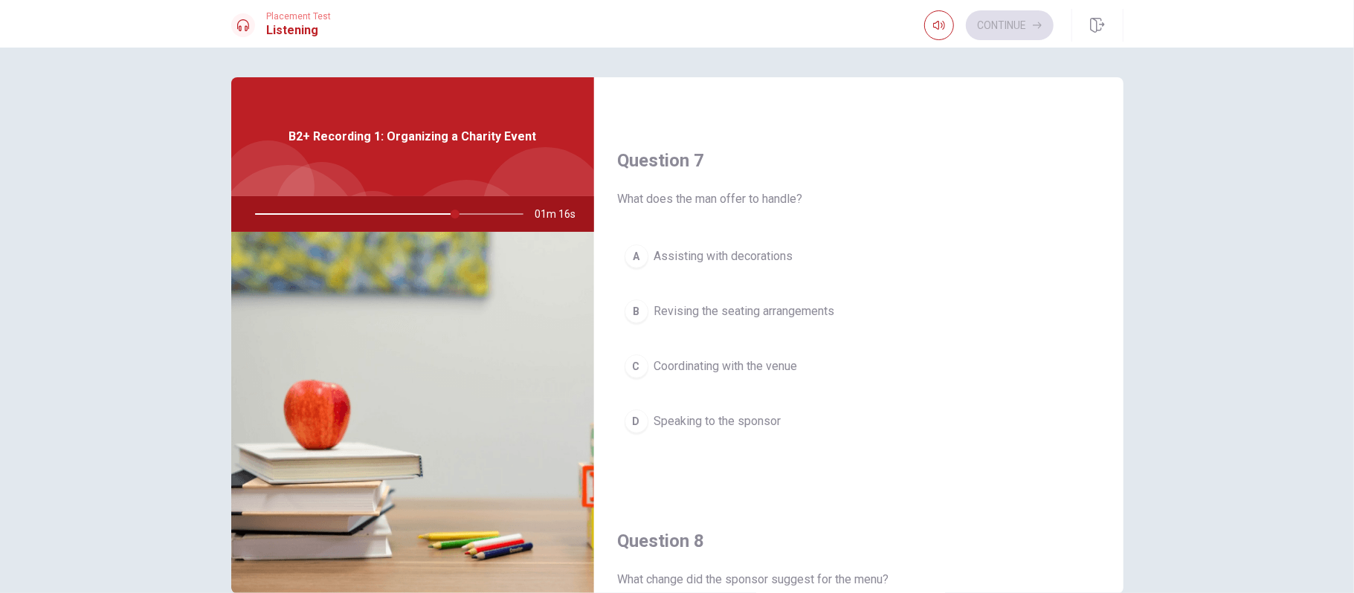
click at [737, 430] on span "Speaking to the sponsor" at bounding box center [717, 422] width 127 height 18
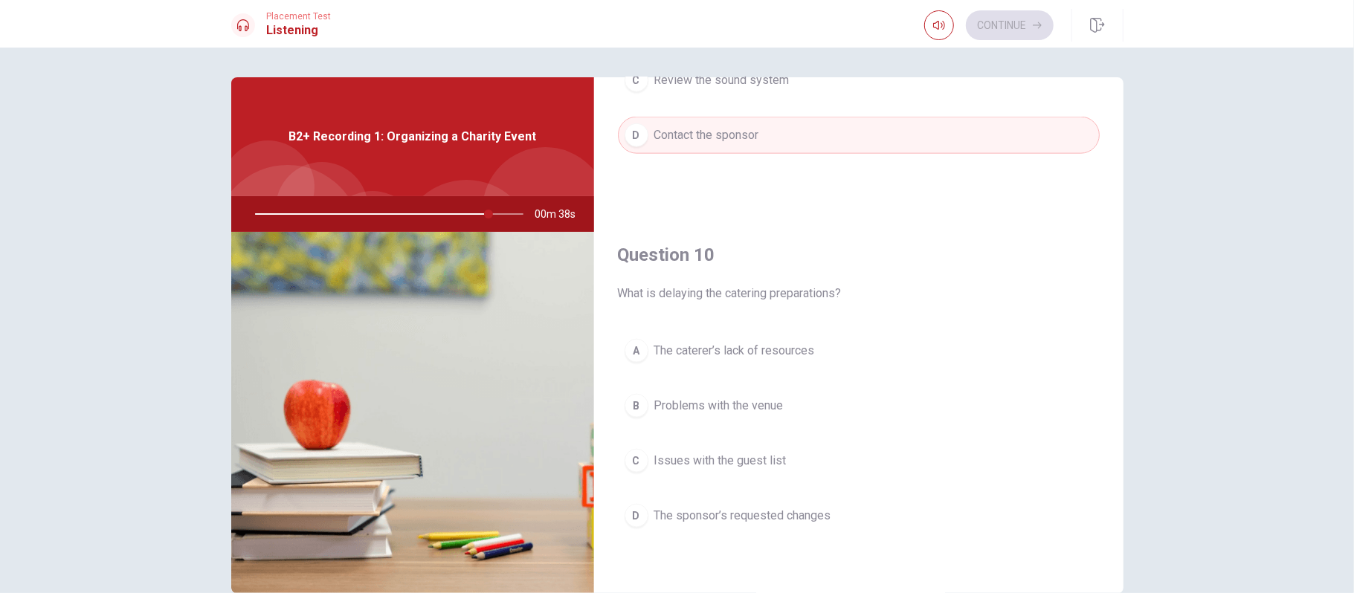
scroll to position [77, 0]
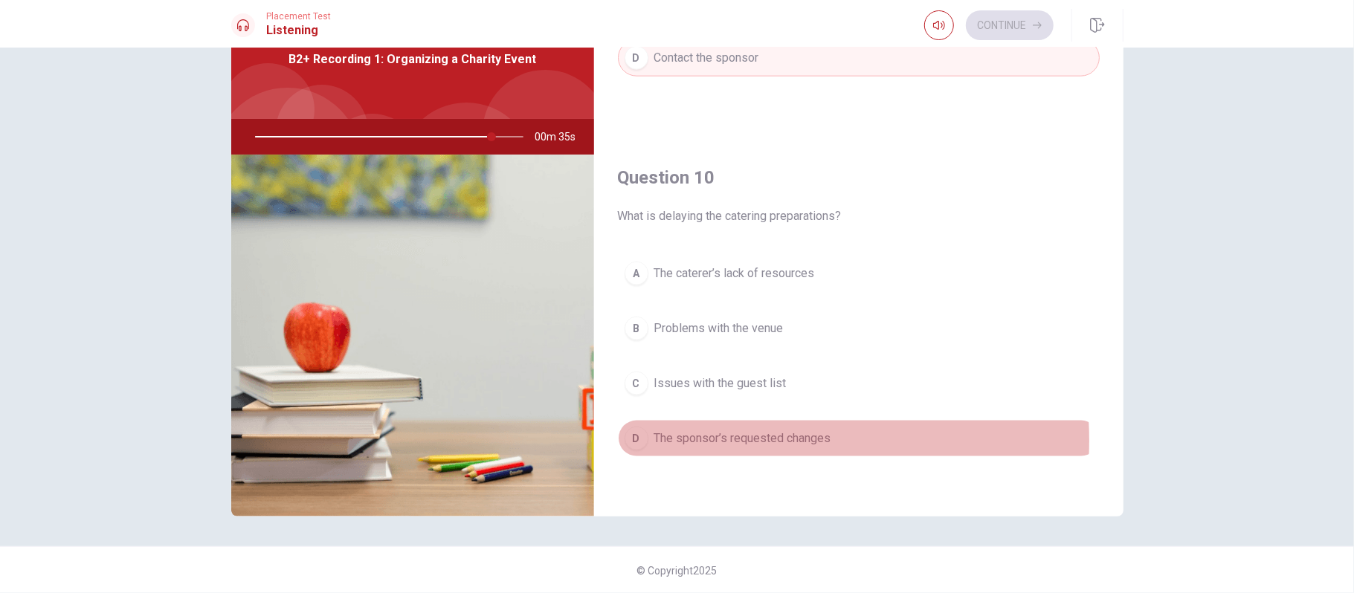
click at [738, 440] on span "The sponsor’s requested changes" at bounding box center [742, 439] width 177 height 18
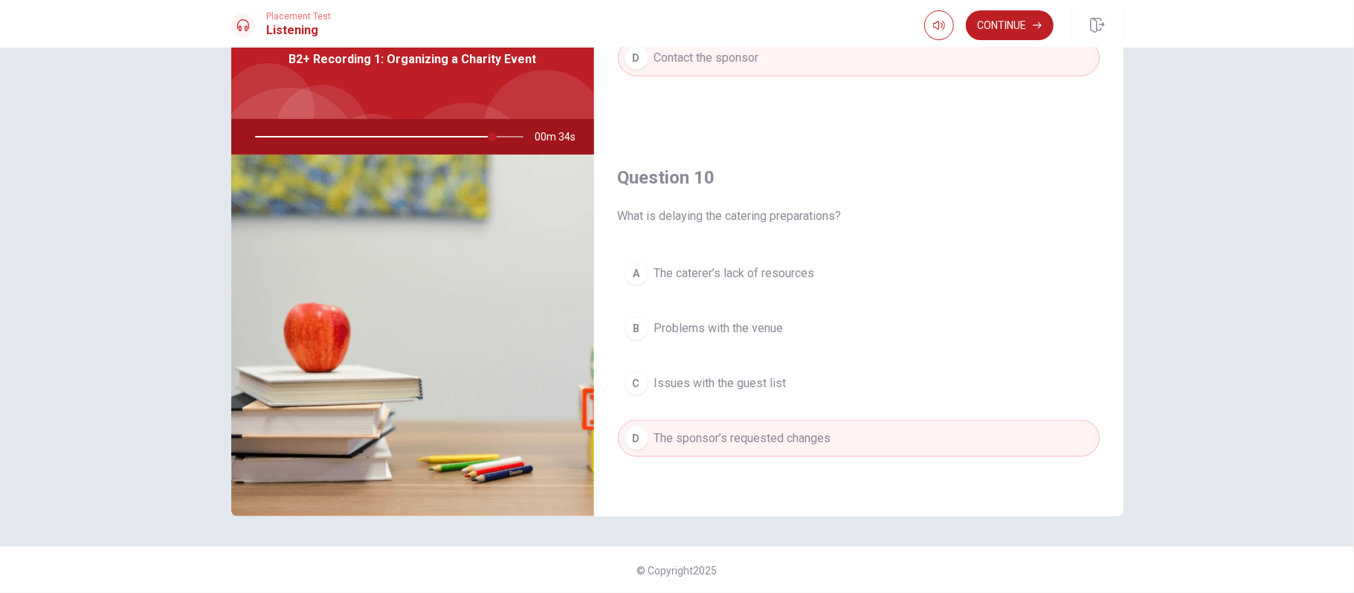
scroll to position [868, 0]
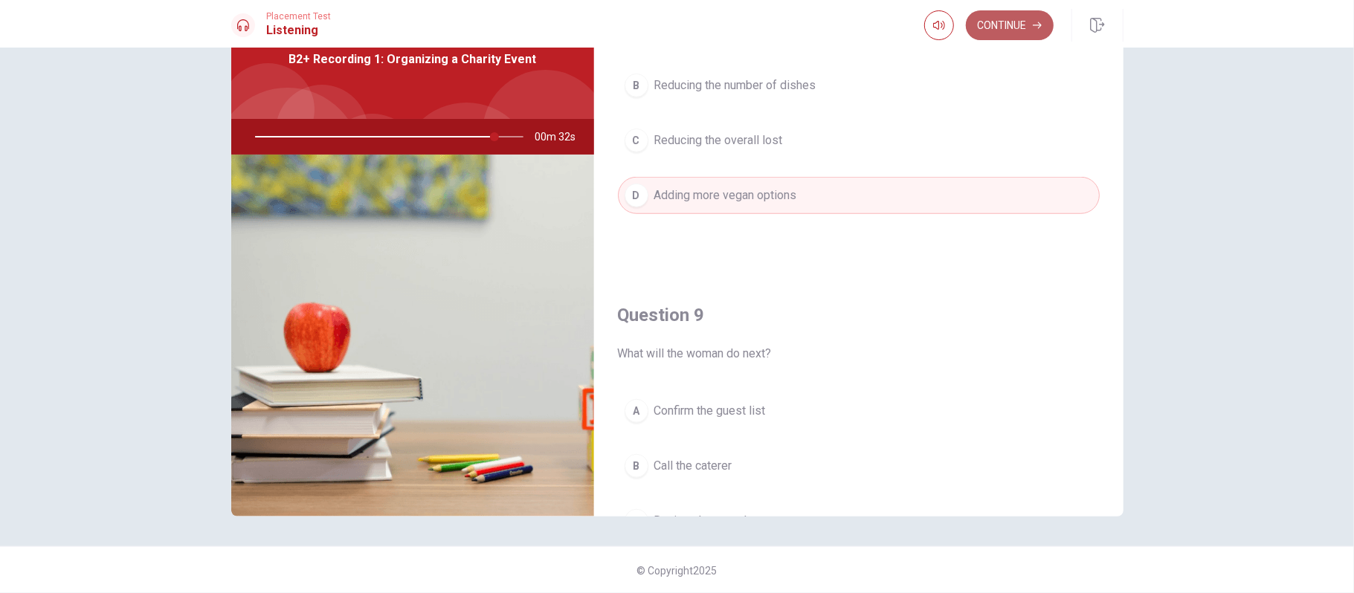
click at [1012, 33] on button "Continue" at bounding box center [1010, 25] width 88 height 30
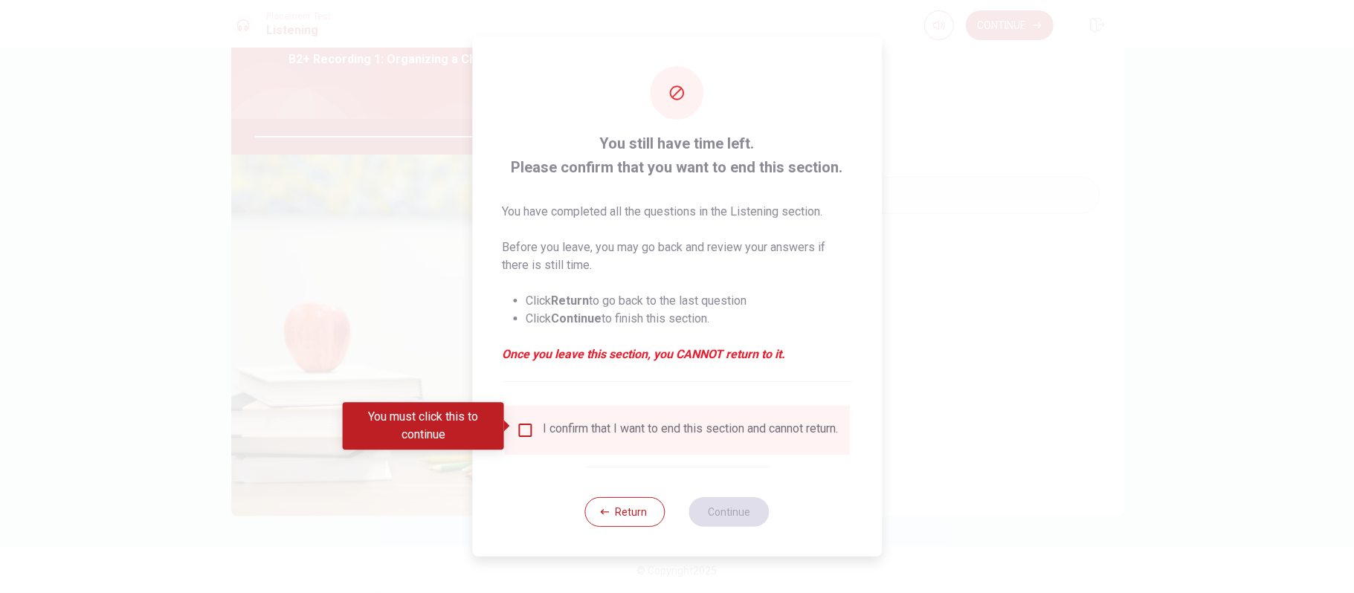
click at [518, 421] on input "You must click this to continue" at bounding box center [525, 430] width 18 height 18
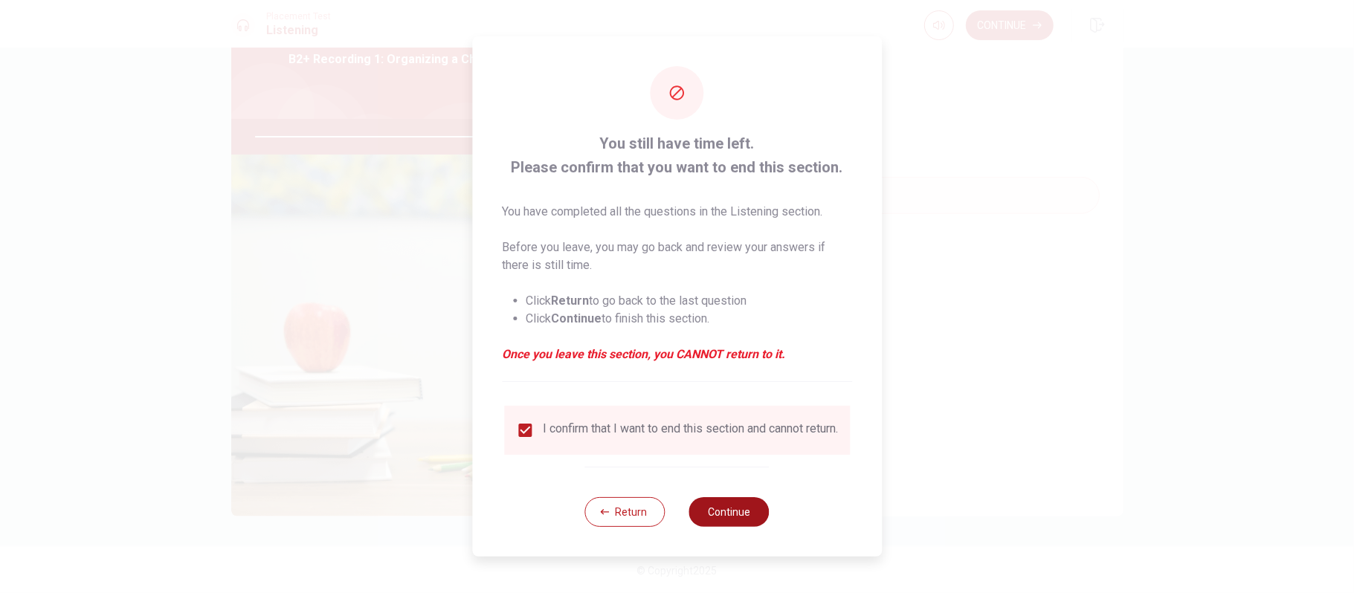
click at [717, 445] on button "Continue" at bounding box center [729, 512] width 80 height 30
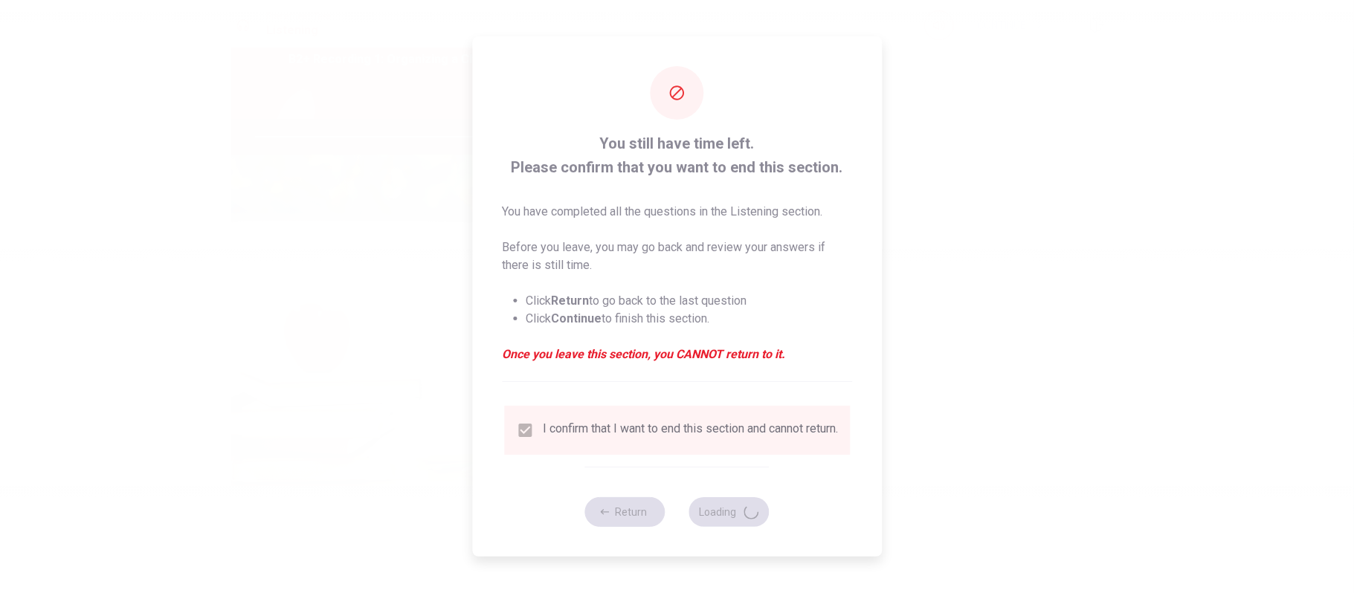
type input "91"
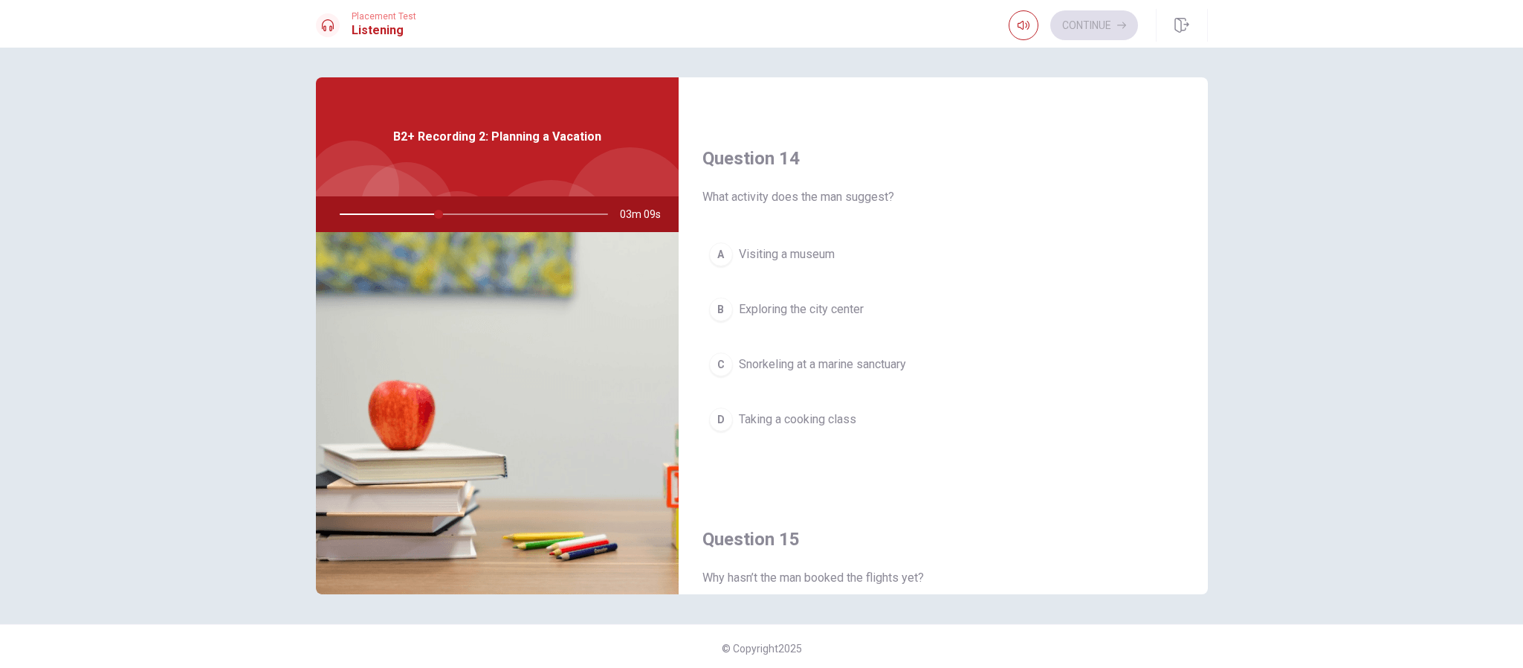
scroll to position [806, 0]
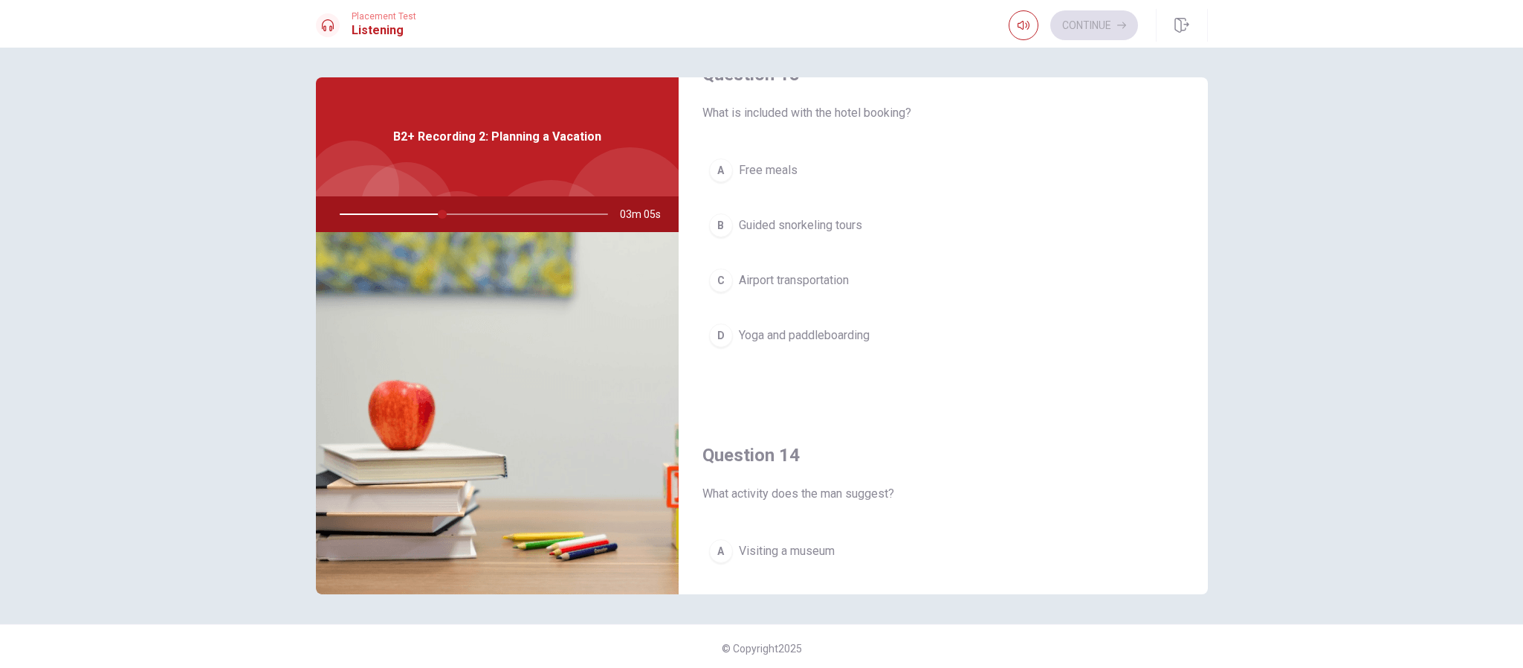
click at [783, 354] on button "D Yoga and paddleboarding" at bounding box center [943, 335] width 482 height 37
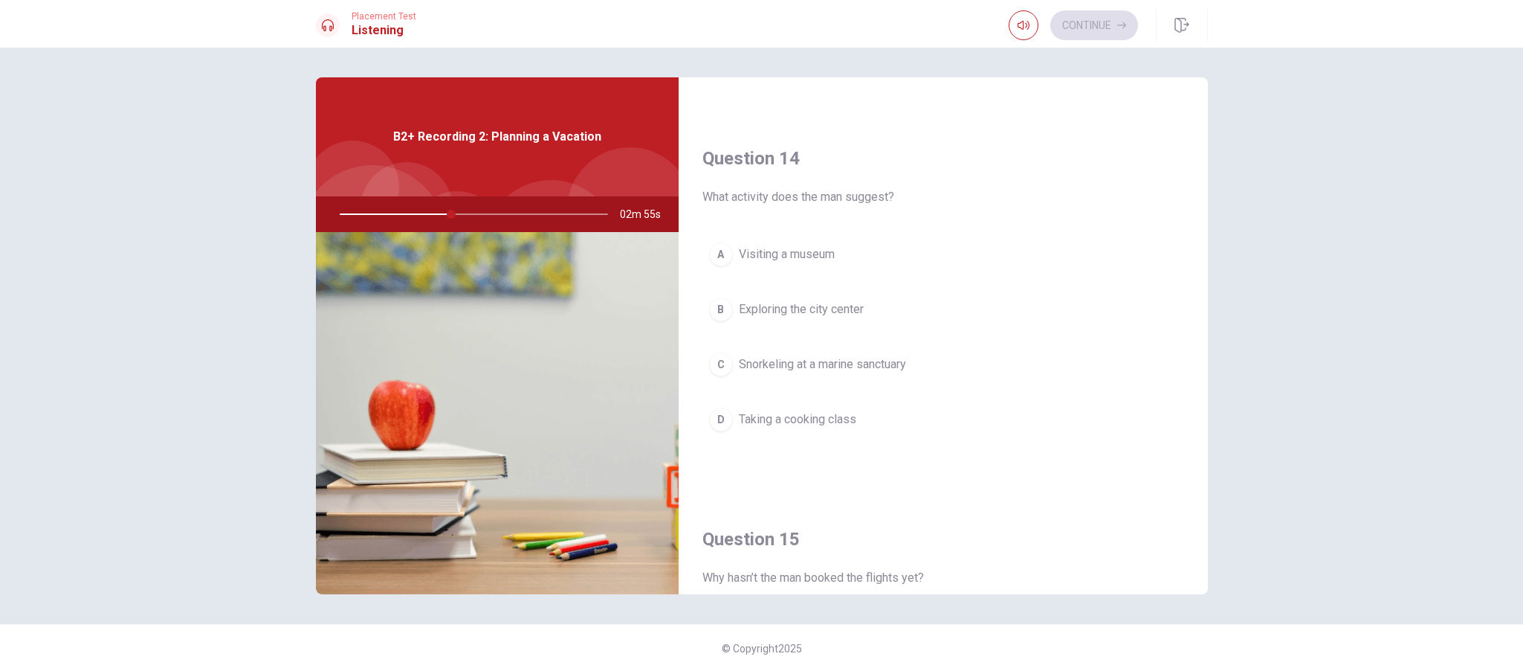
click at [872, 362] on button "C Snorkeling at a marine sanctuary" at bounding box center [943, 364] width 482 height 37
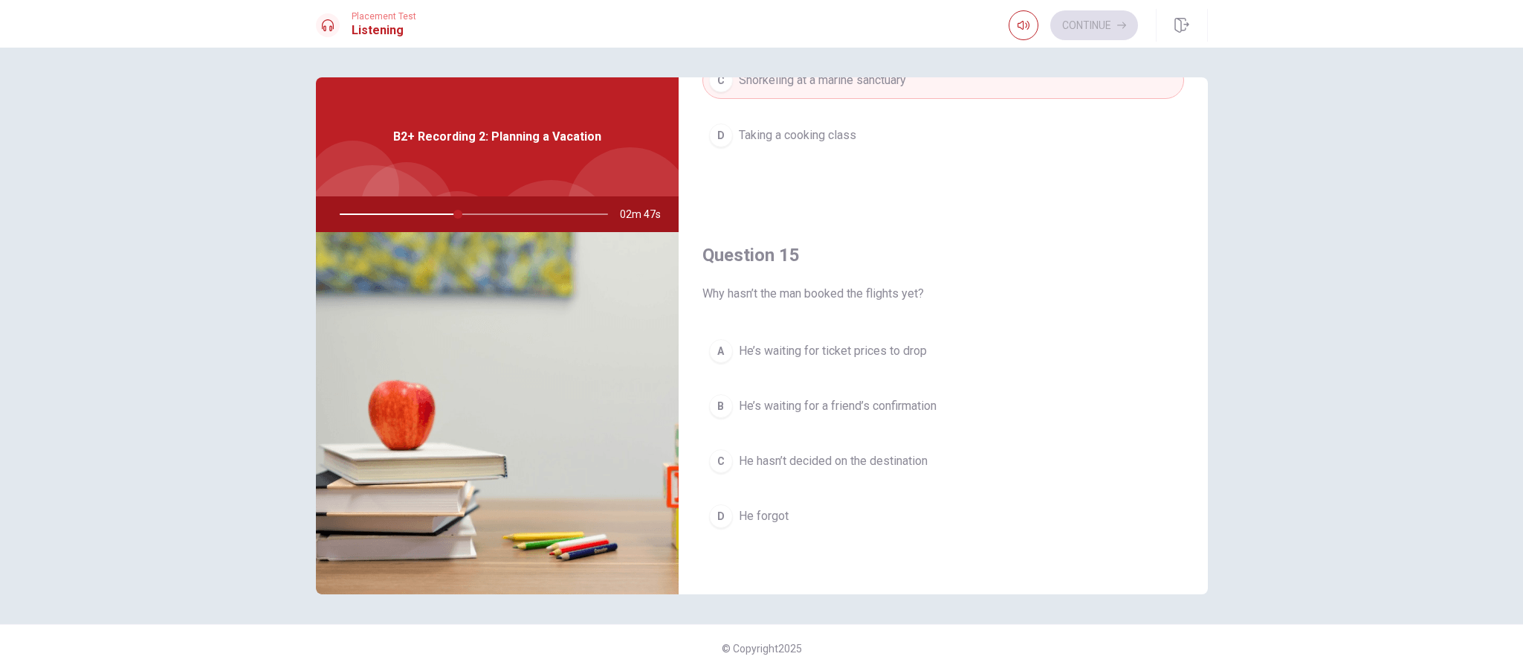
scroll to position [0, 0]
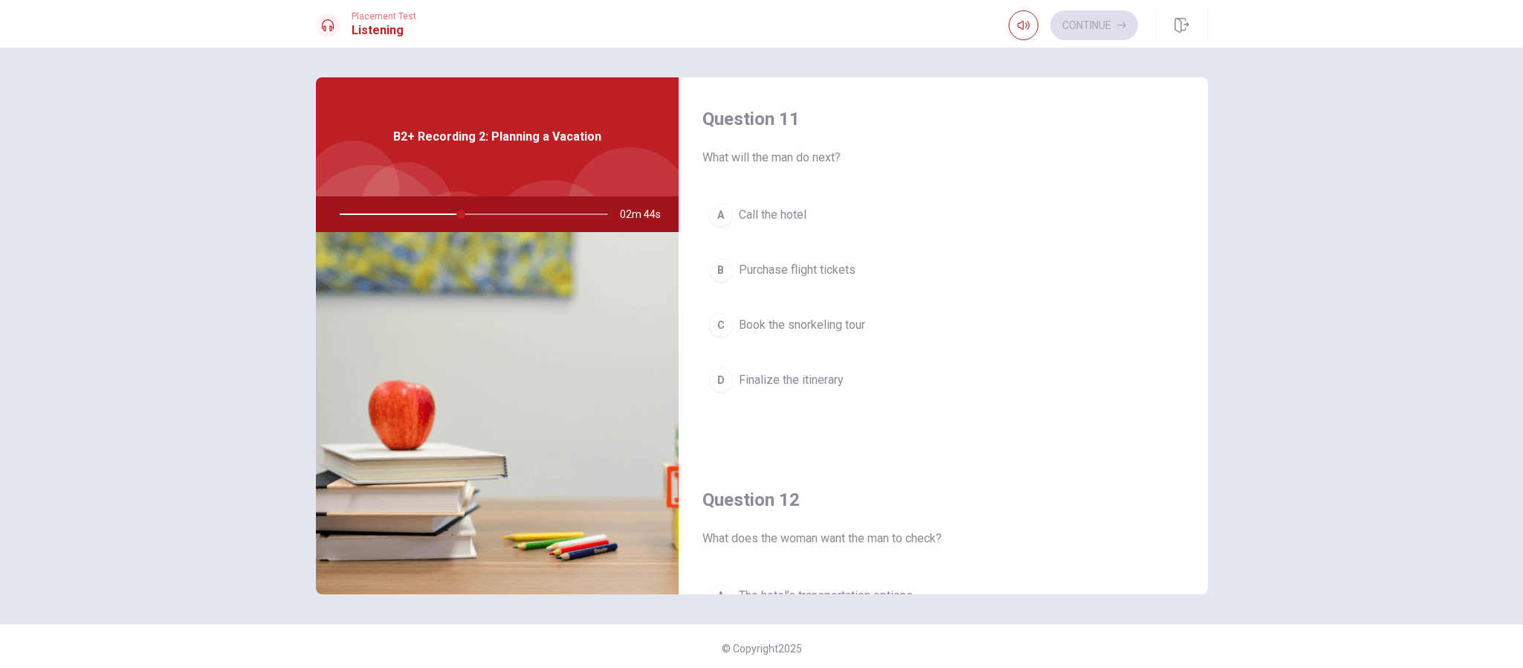
click at [814, 208] on button "A Call the hotel" at bounding box center [943, 214] width 482 height 37
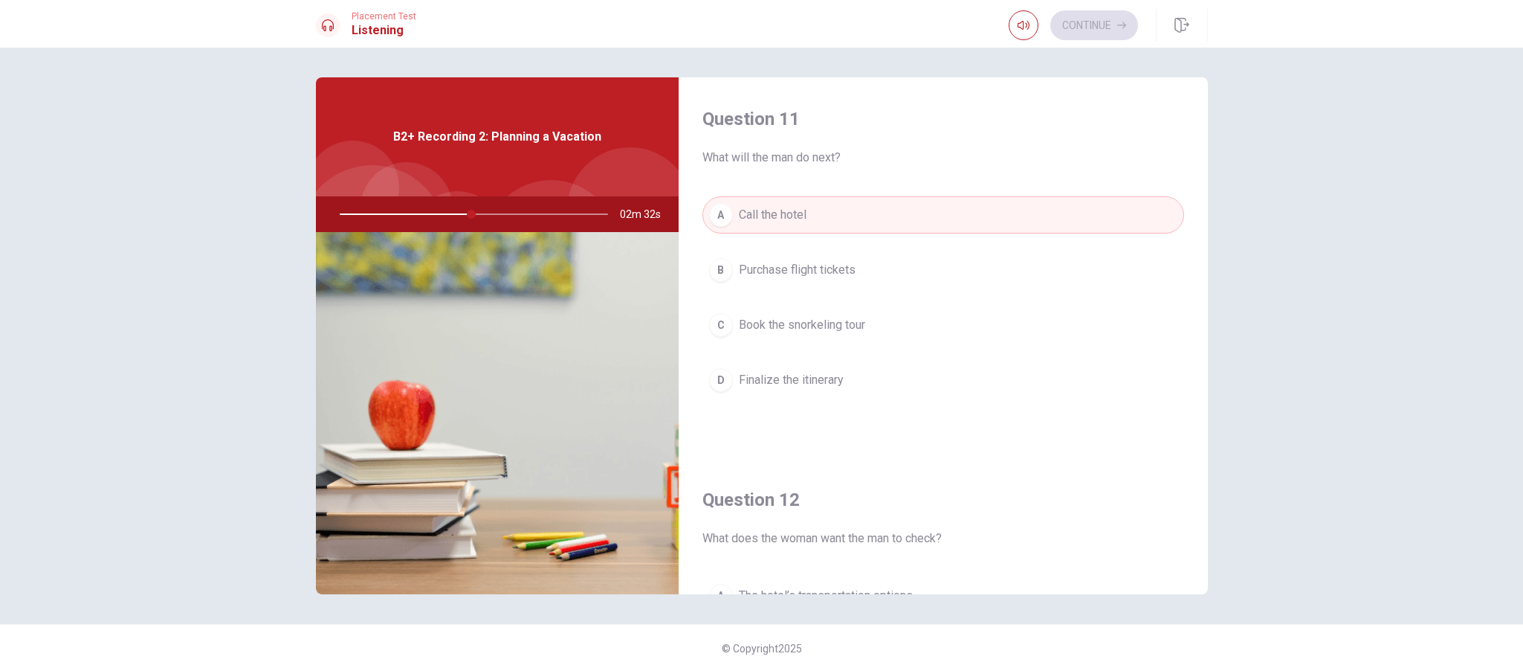
scroll to position [1401, 0]
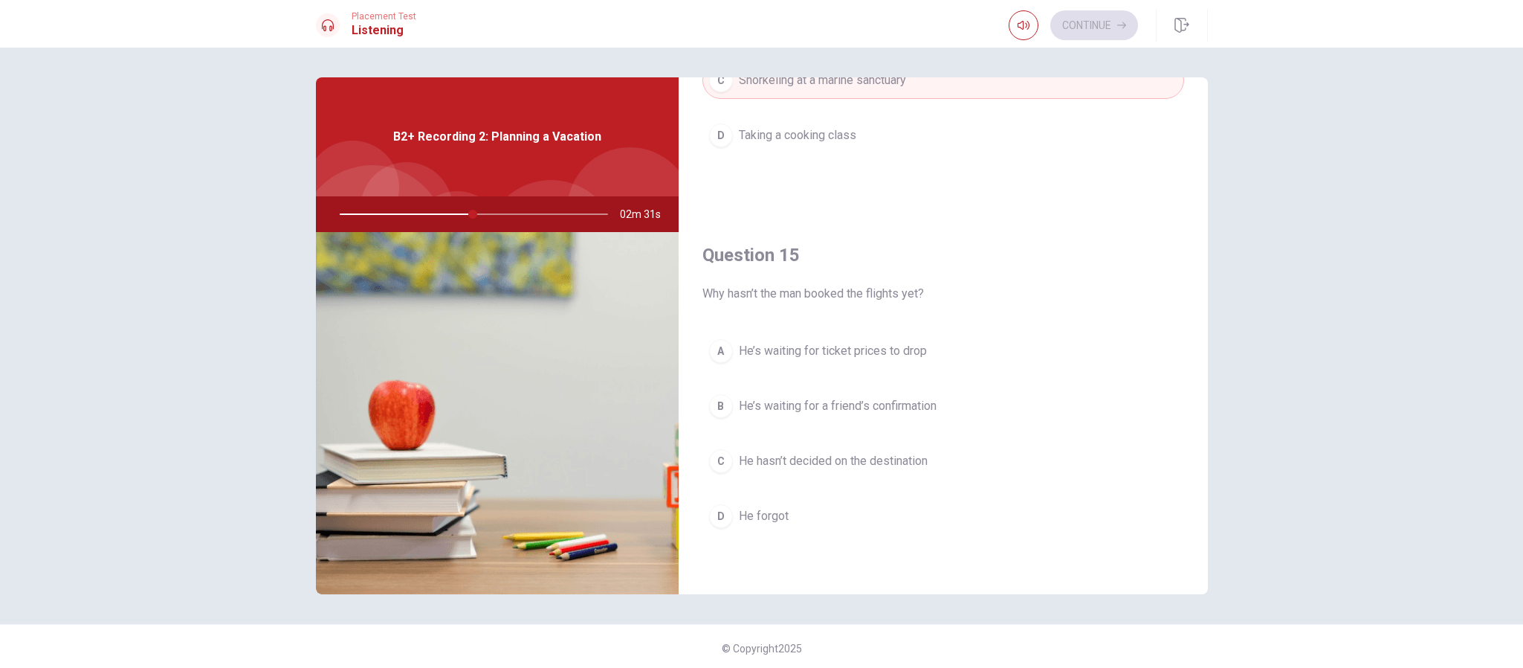
click at [839, 355] on span "He’s waiting for ticket prices to drop" at bounding box center [833, 351] width 188 height 18
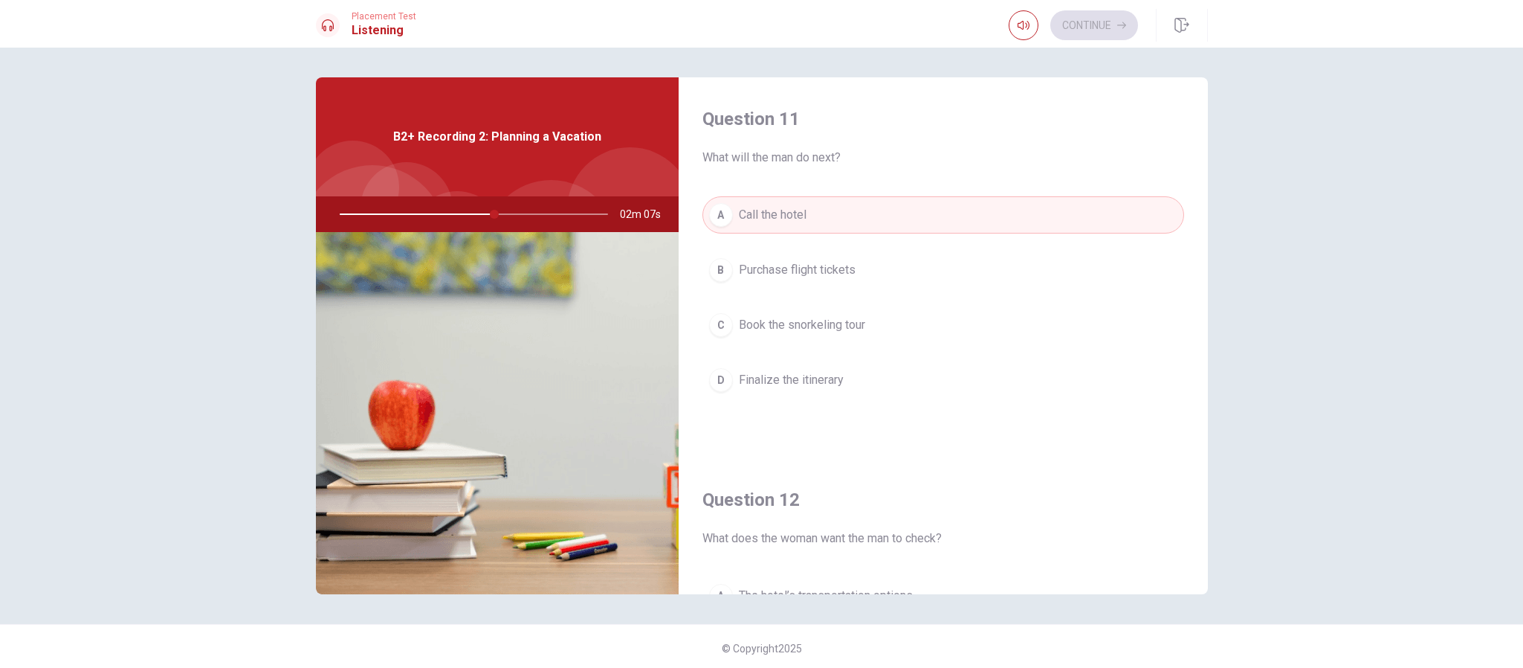
scroll to position [297, 0]
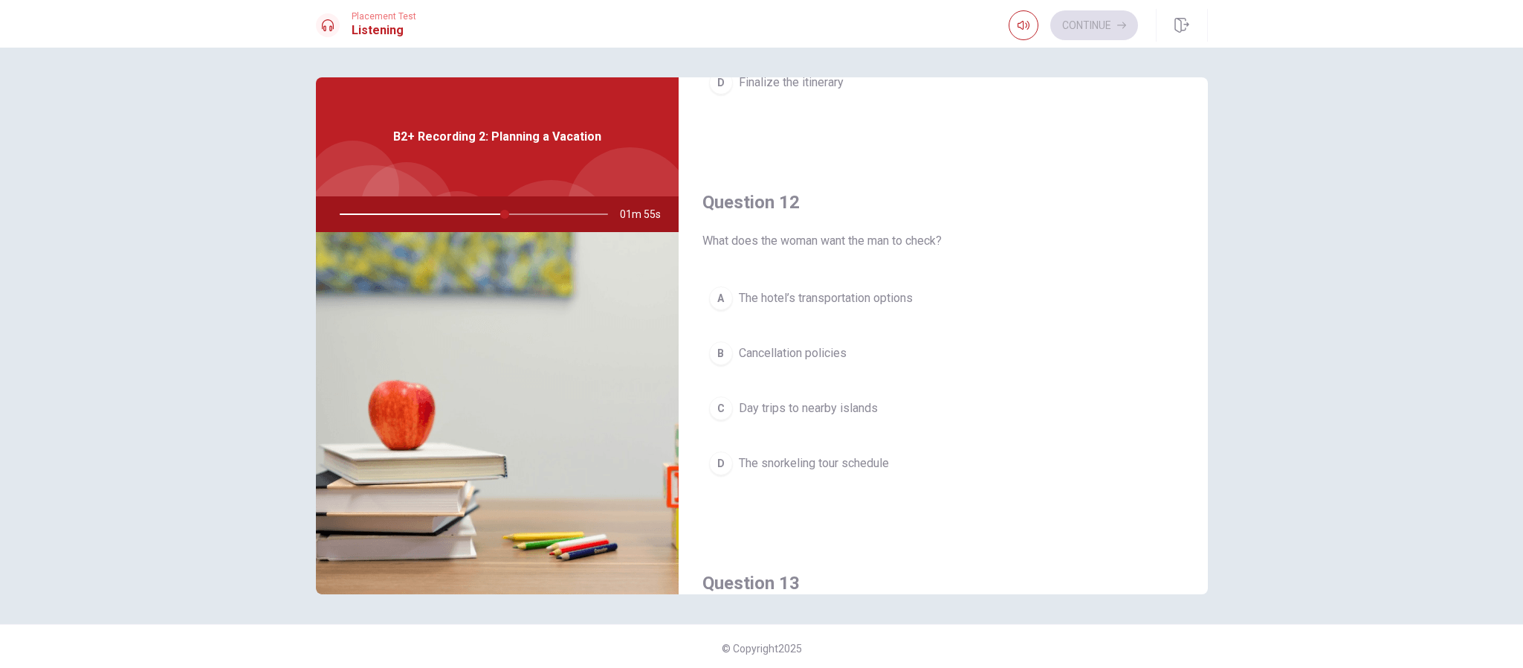
click at [935, 300] on button "A The hotel’s transportation options" at bounding box center [943, 298] width 482 height 37
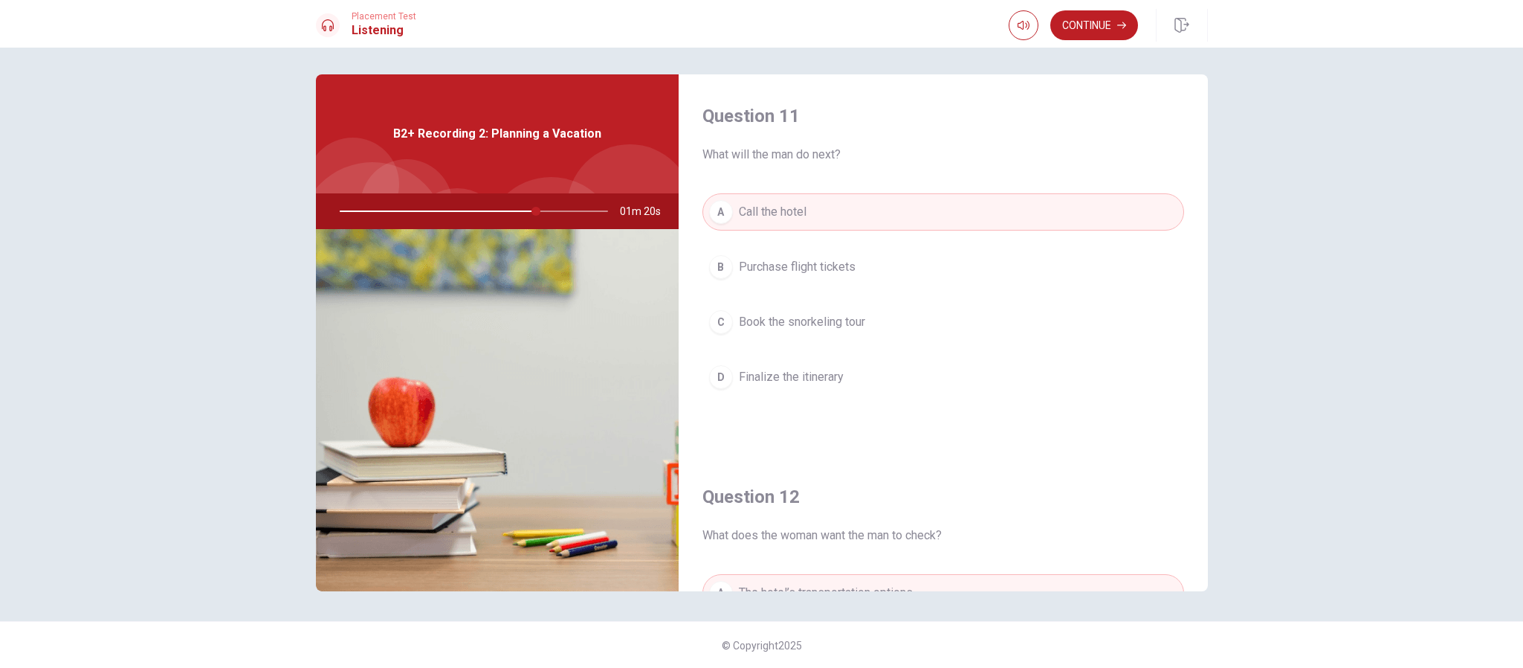
scroll to position [0, 0]
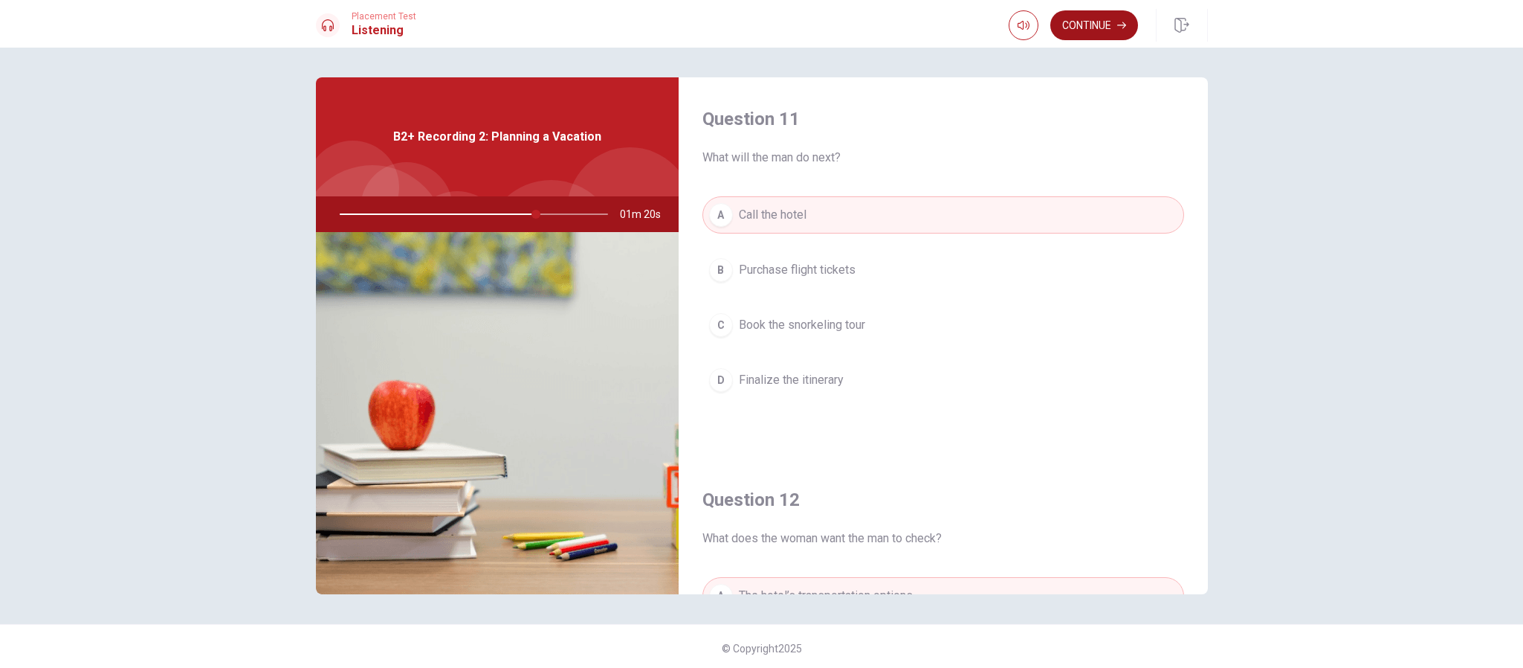
click at [1015, 20] on button "Continue" at bounding box center [1094, 25] width 88 height 30
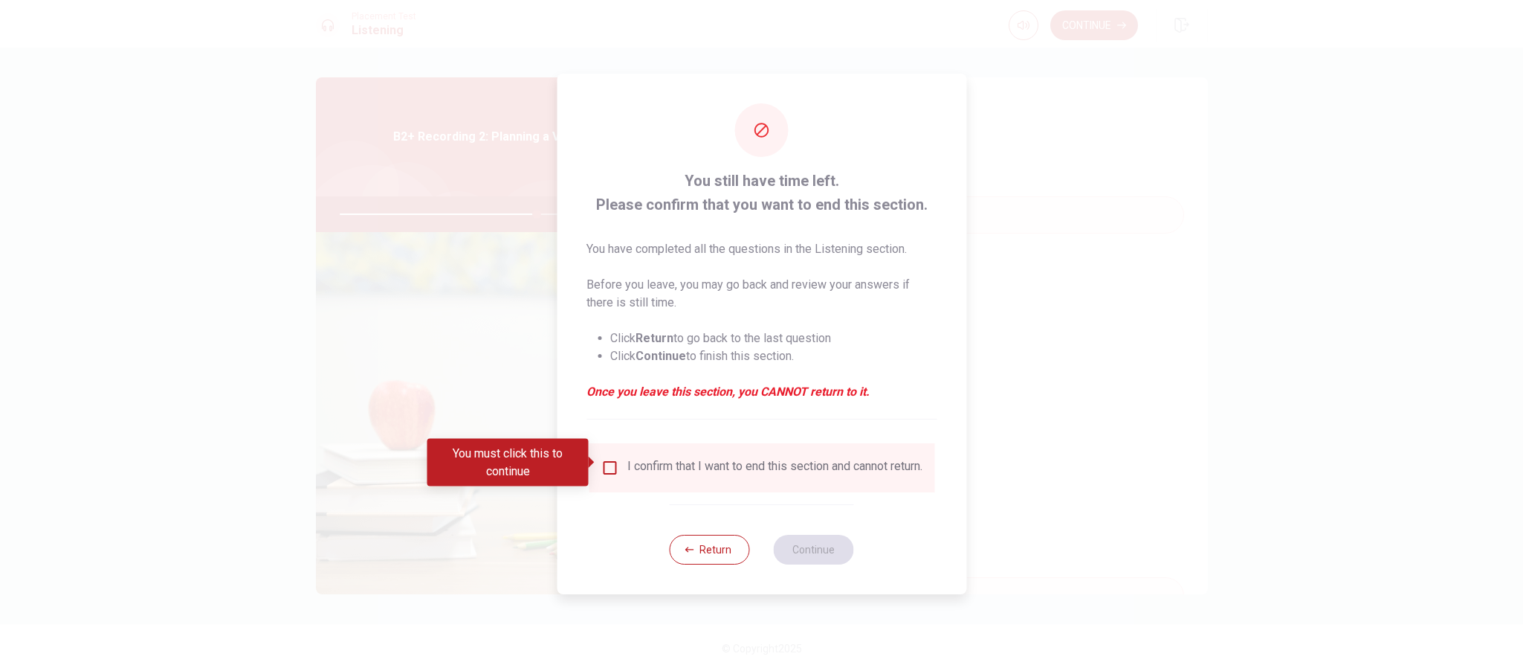
click at [604, 445] on div "I confirm that I want to end this section and cannot return." at bounding box center [762, 468] width 322 height 18
click at [605, 445] on input "You must click this to continue" at bounding box center [610, 468] width 18 height 18
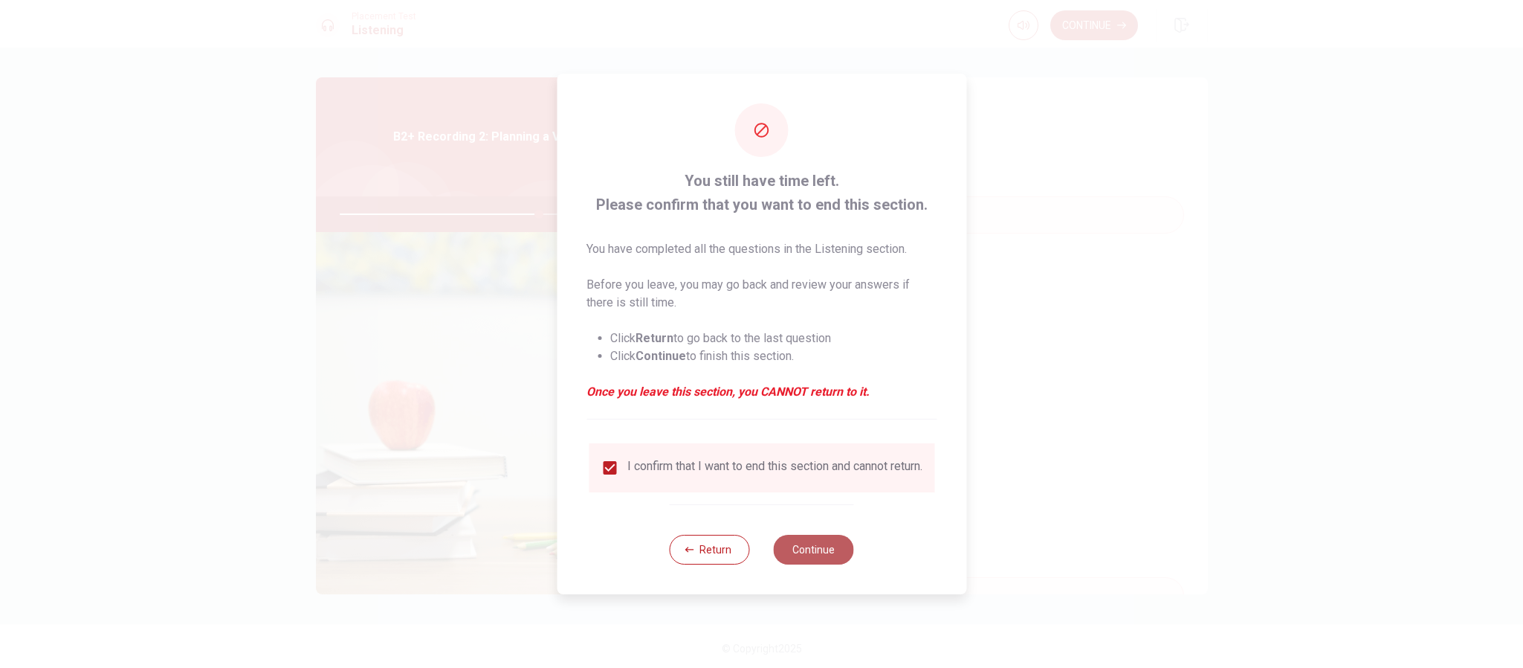
click at [815, 445] on button "Continue" at bounding box center [814, 549] width 80 height 30
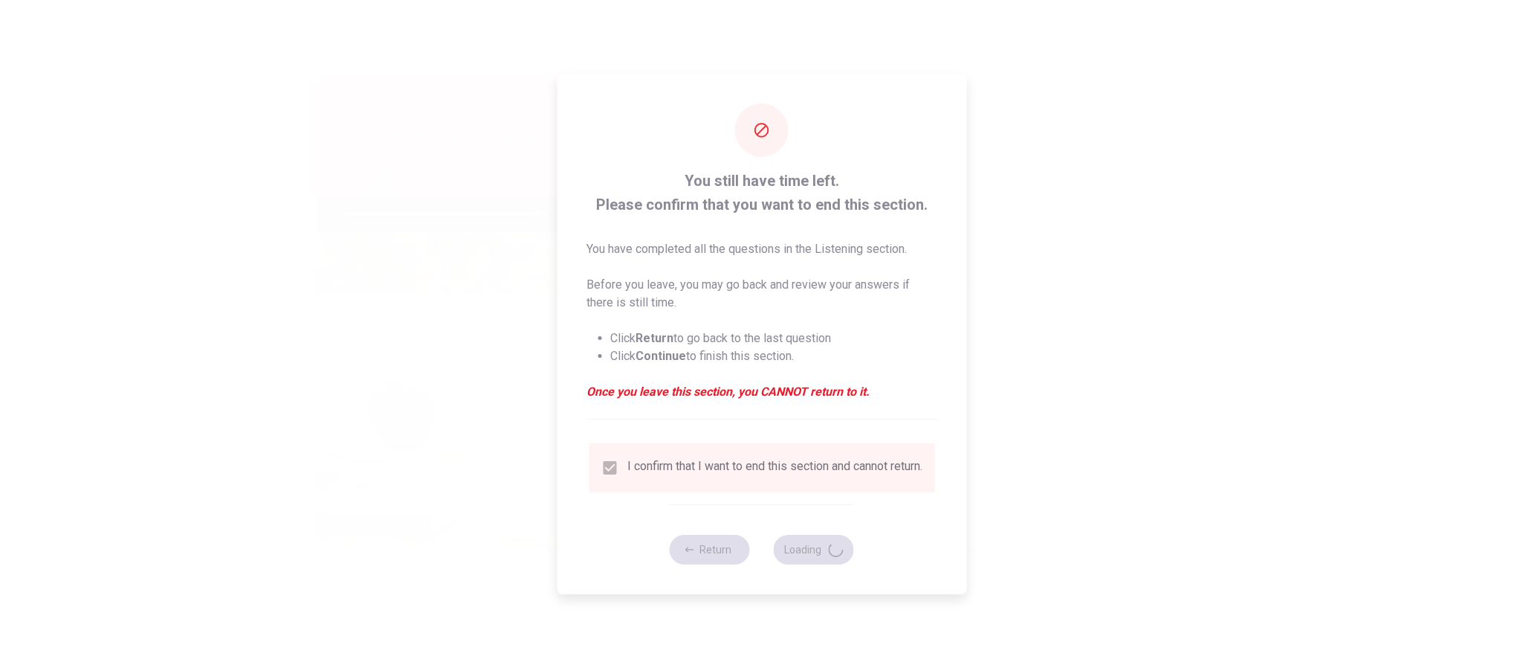
type input "75"
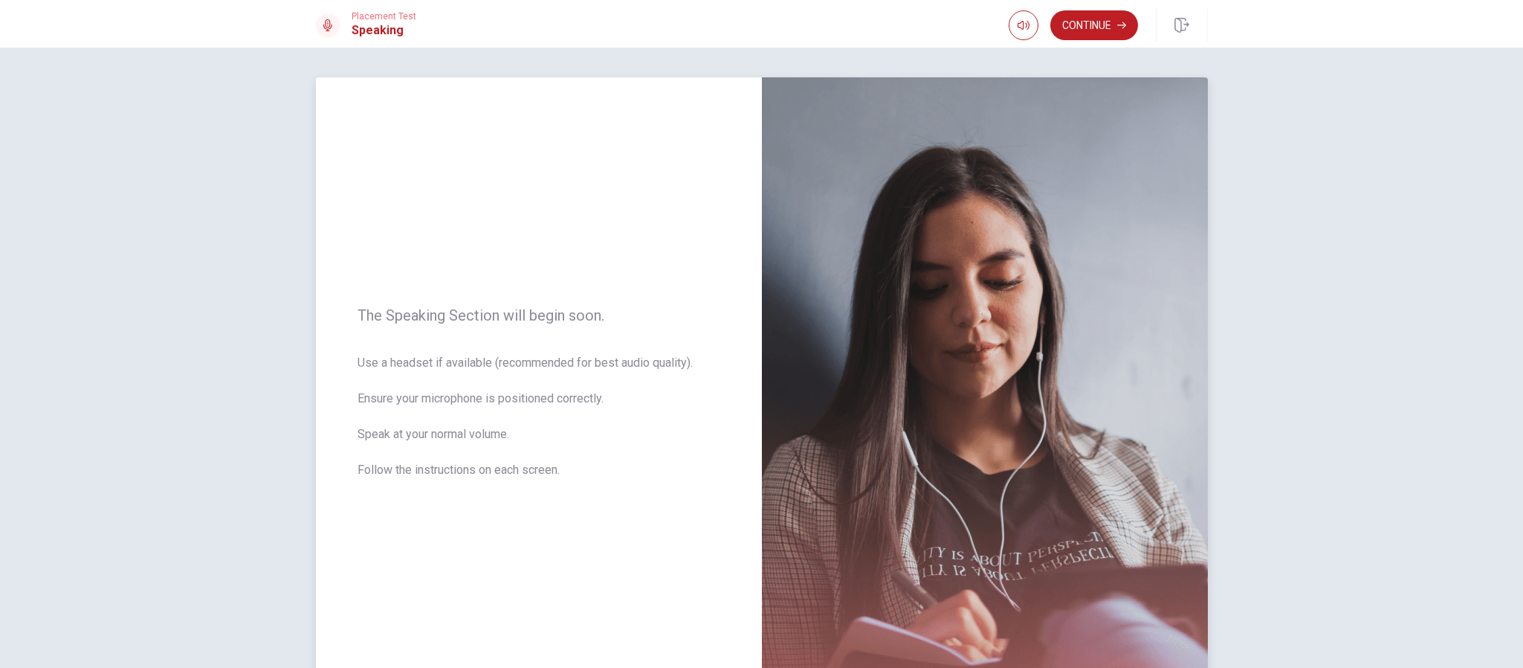
scroll to position [135, 0]
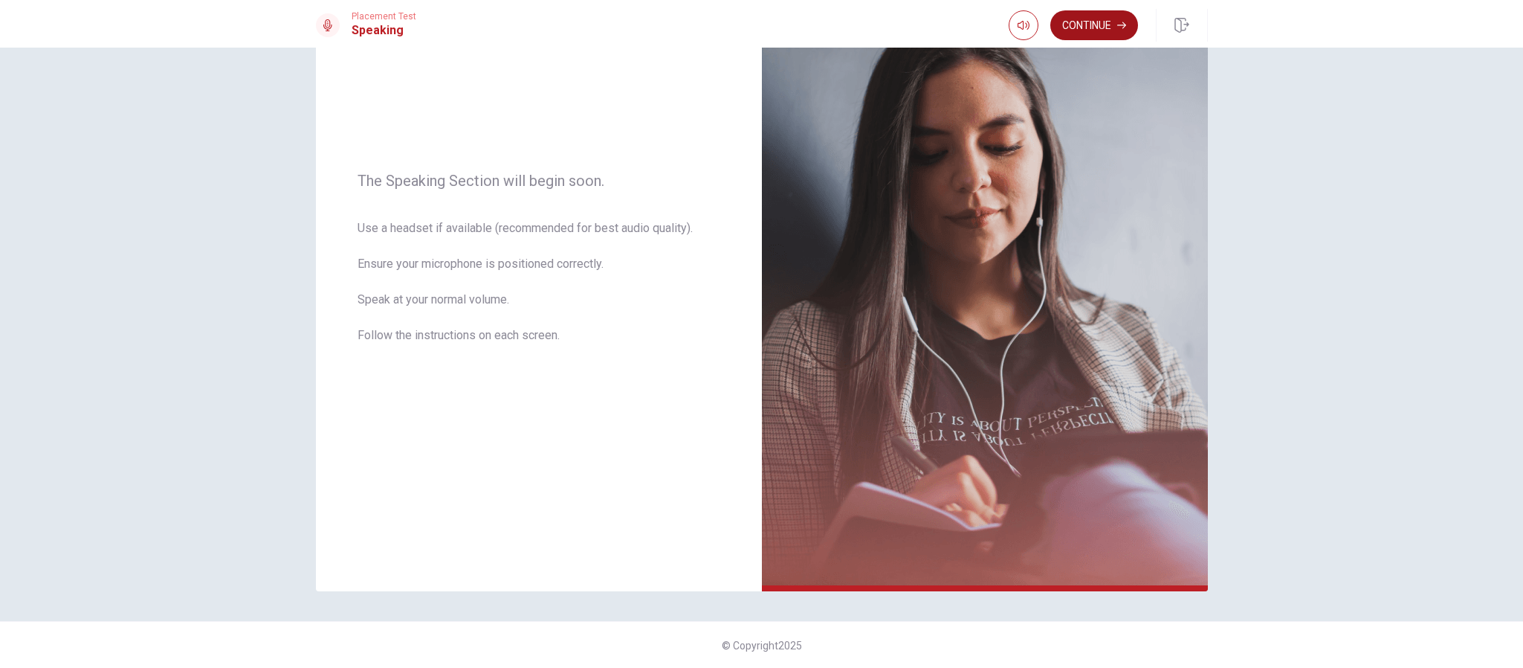
click at [1015, 32] on button "Continue" at bounding box center [1094, 25] width 88 height 30
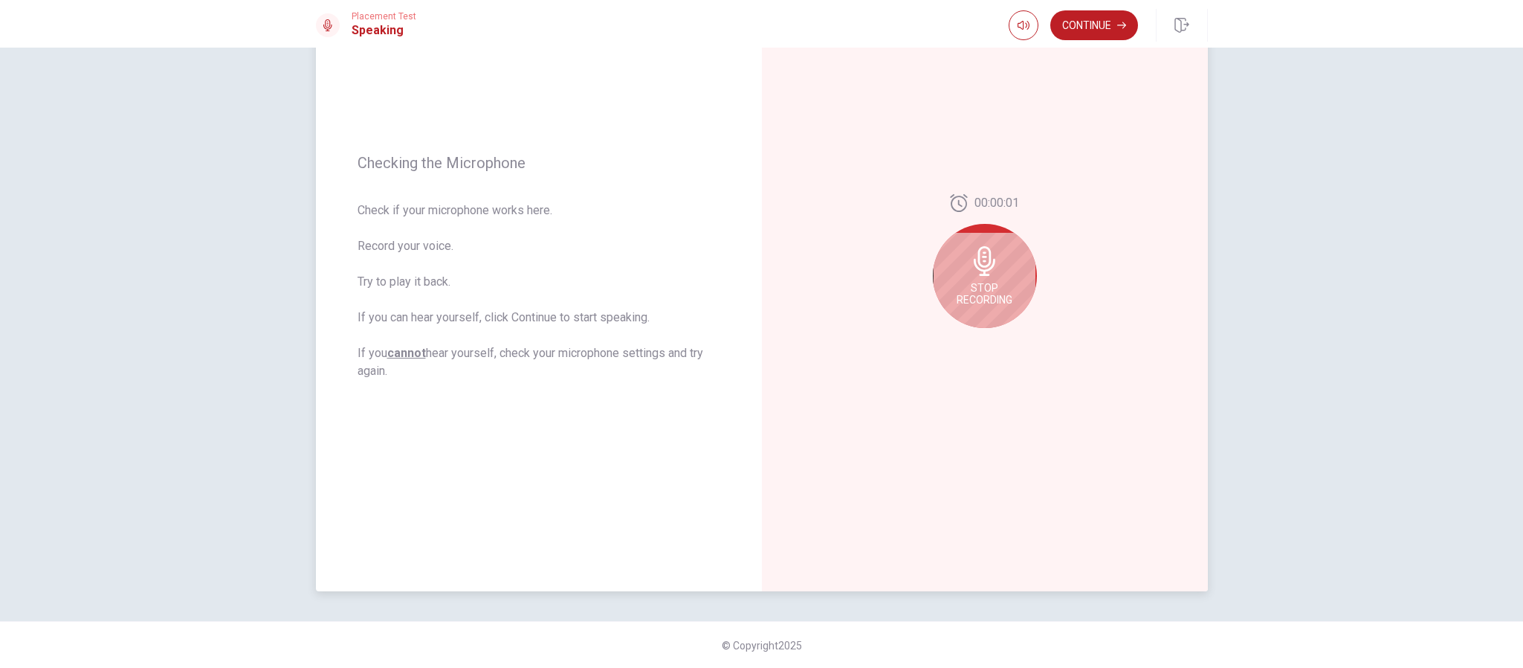
scroll to position [0, 0]
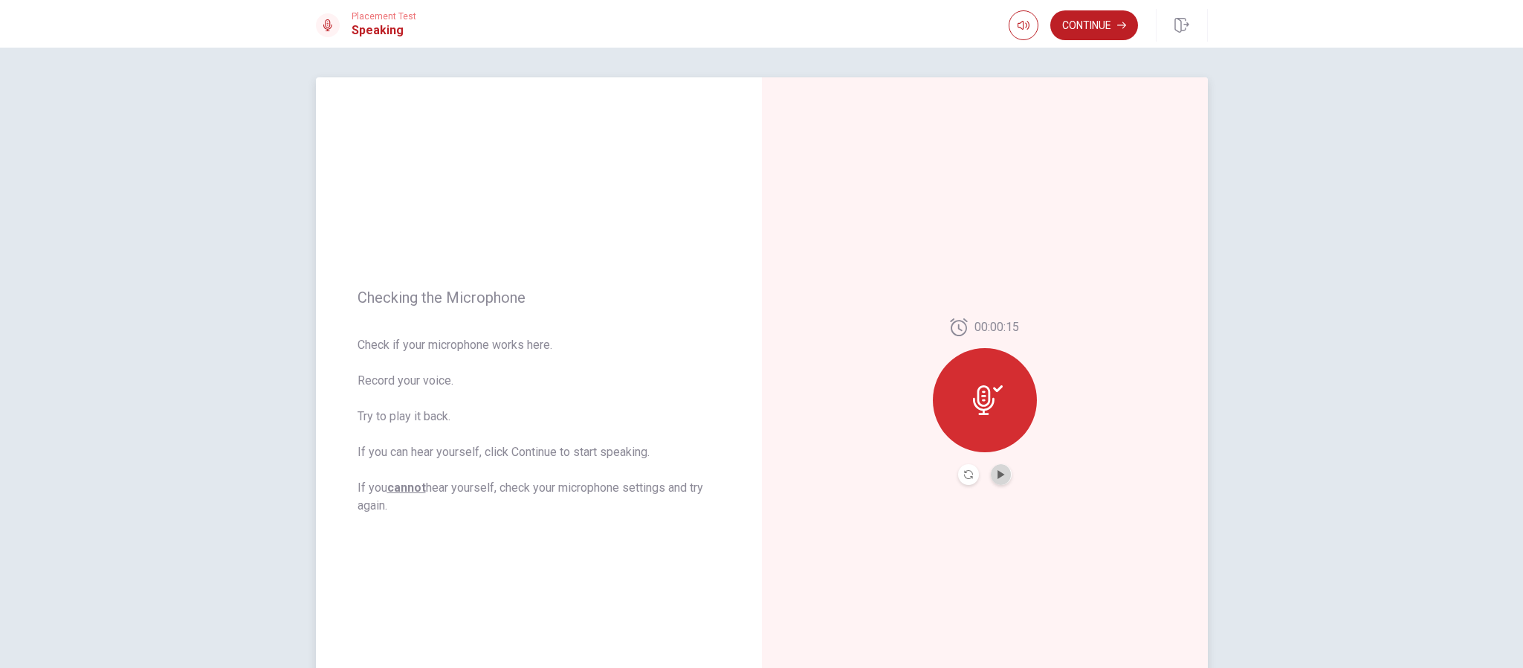
click at [997, 445] on button "Play Audio" at bounding box center [1001, 474] width 21 height 21
click at [1000, 445] on button "Pause Audio" at bounding box center [1001, 474] width 21 height 21
click at [1015, 22] on button "Continue" at bounding box center [1094, 25] width 88 height 30
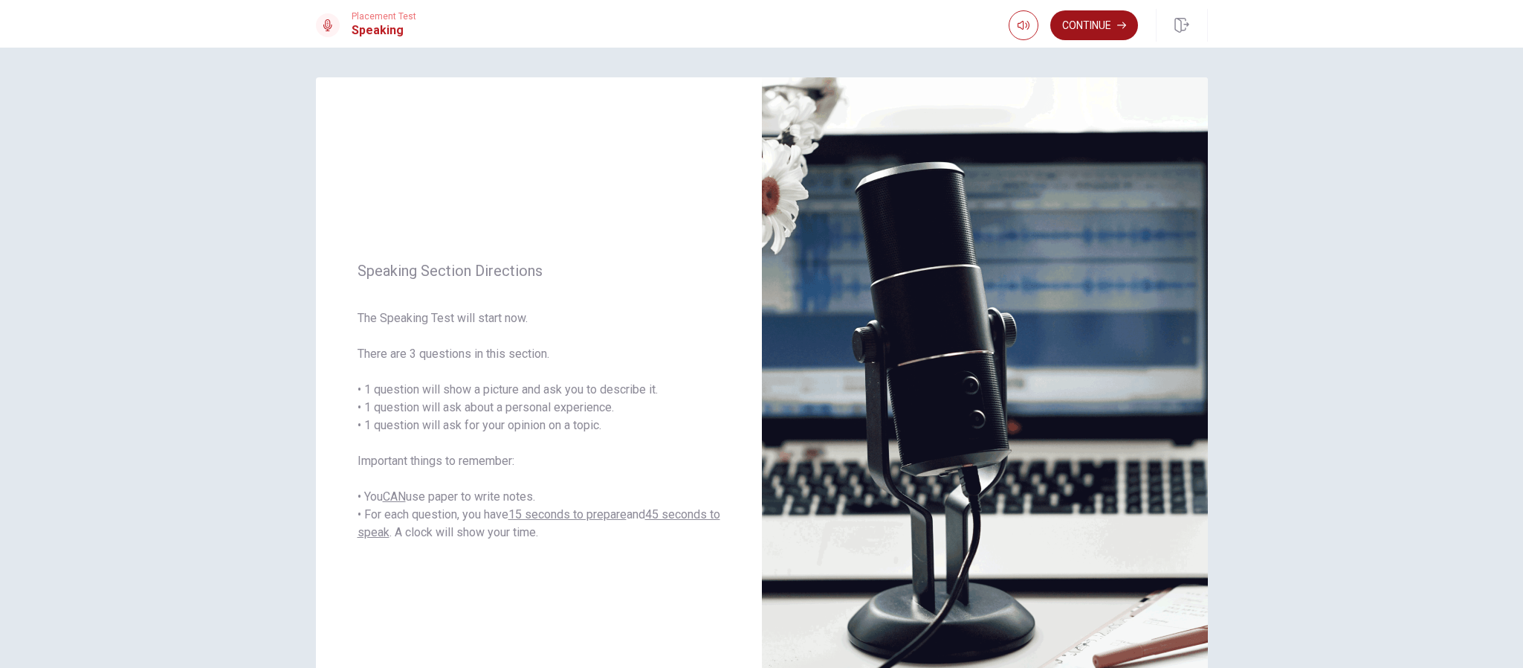
click at [1015, 18] on button "Continue" at bounding box center [1094, 25] width 88 height 30
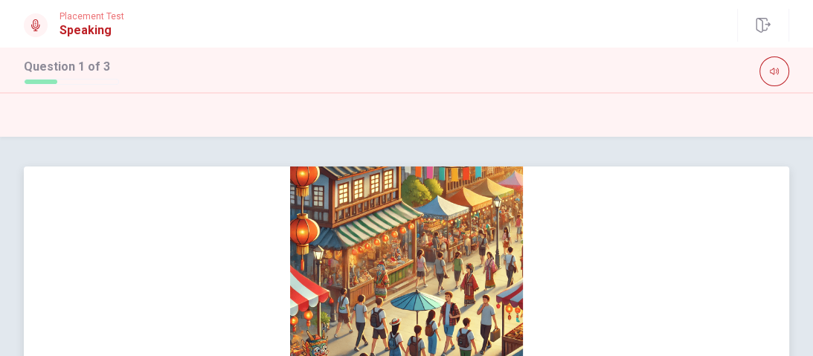
scroll to position [49, 0]
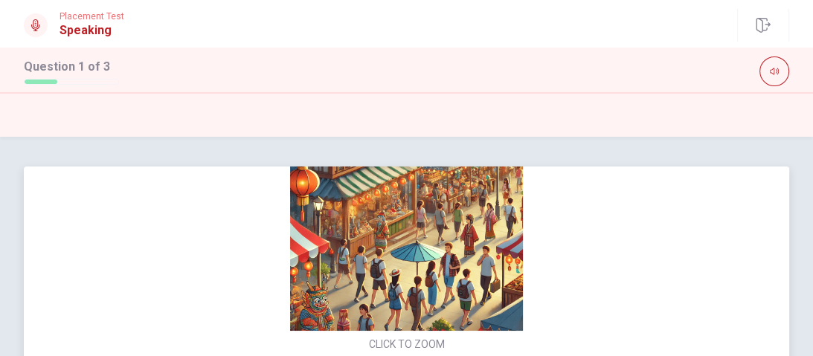
click at [407, 288] on img at bounding box center [406, 214] width 315 height 233
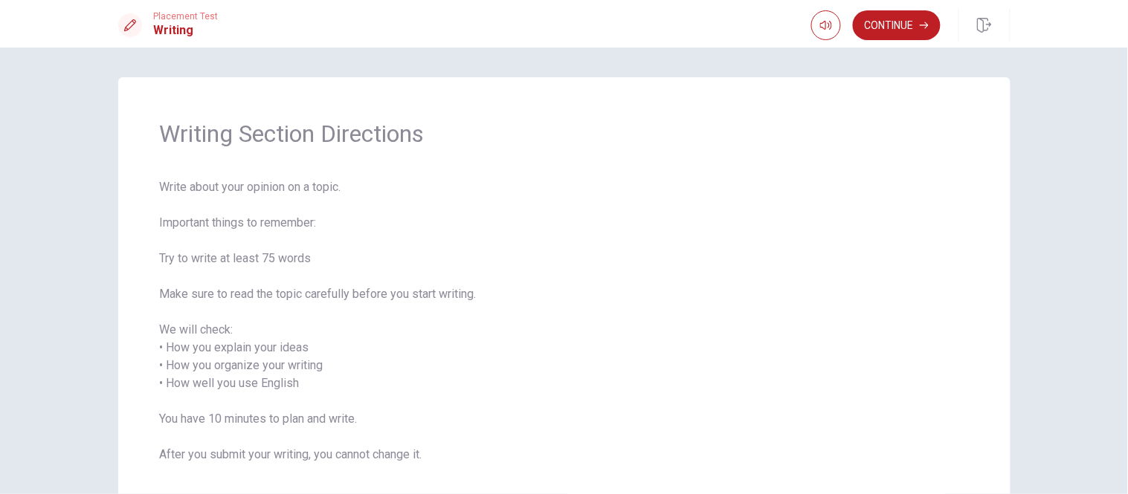
scroll to position [106, 0]
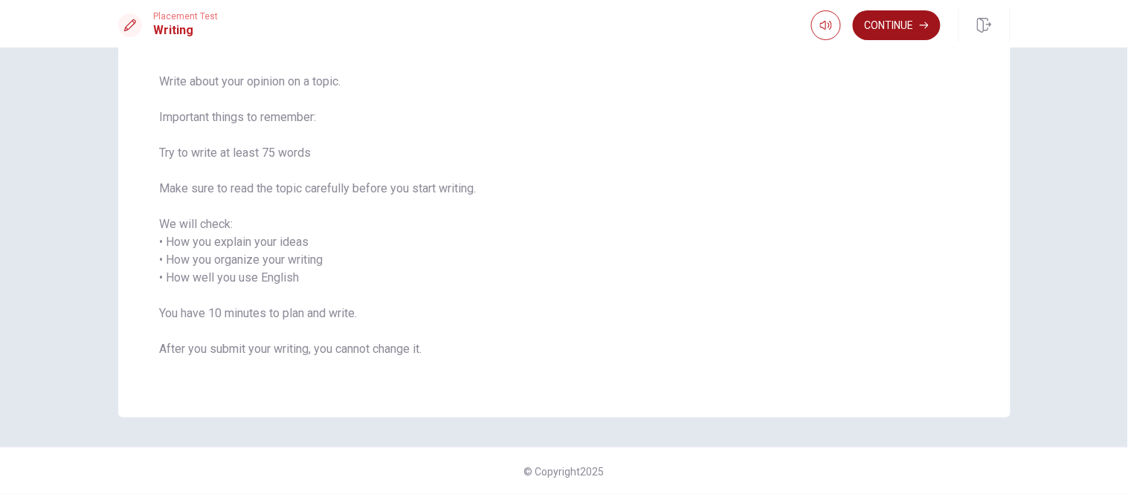
click at [911, 31] on button "Continue" at bounding box center [897, 25] width 88 height 30
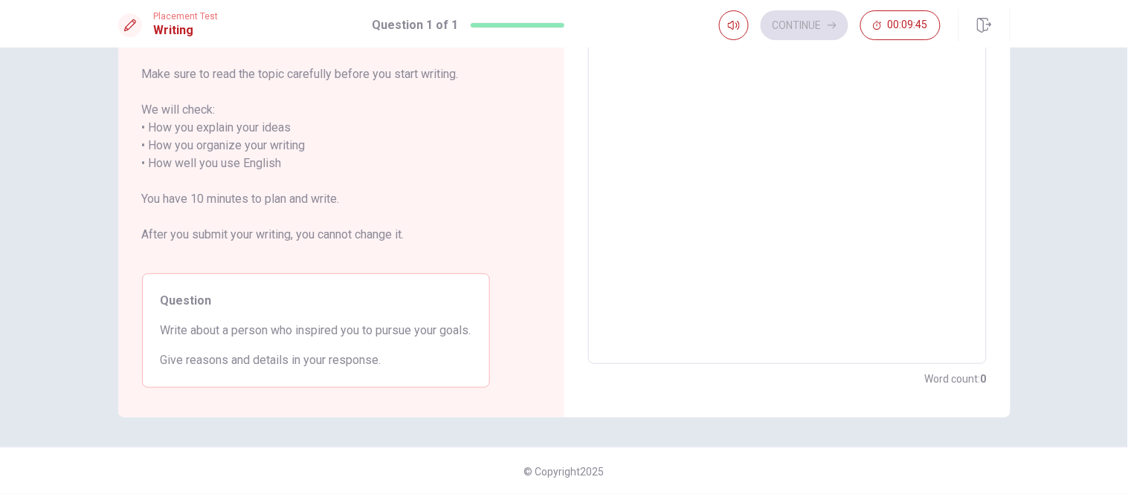
scroll to position [0, 0]
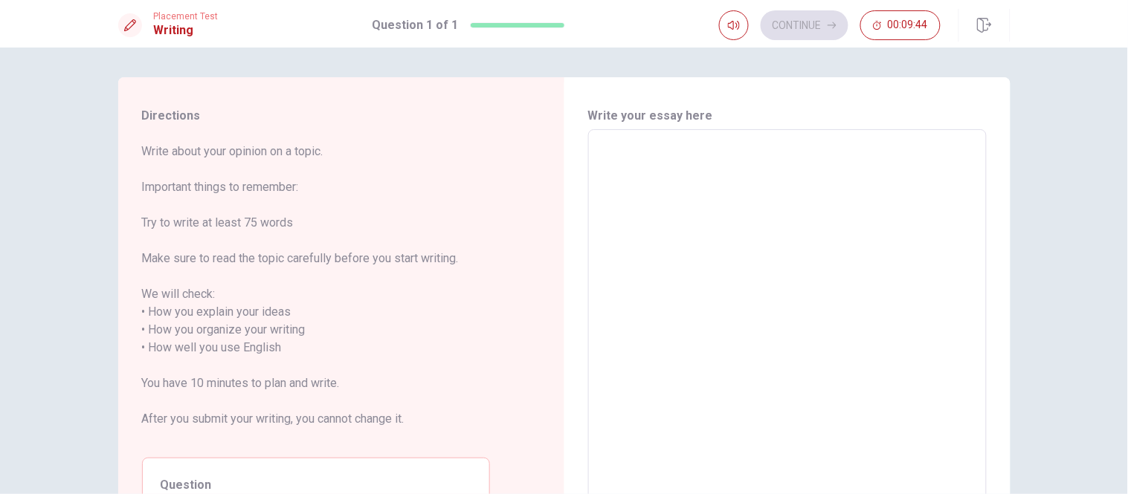
click at [685, 201] on textarea at bounding box center [787, 339] width 378 height 395
type textarea "L"
type textarea "x"
type textarea "La"
type textarea "x"
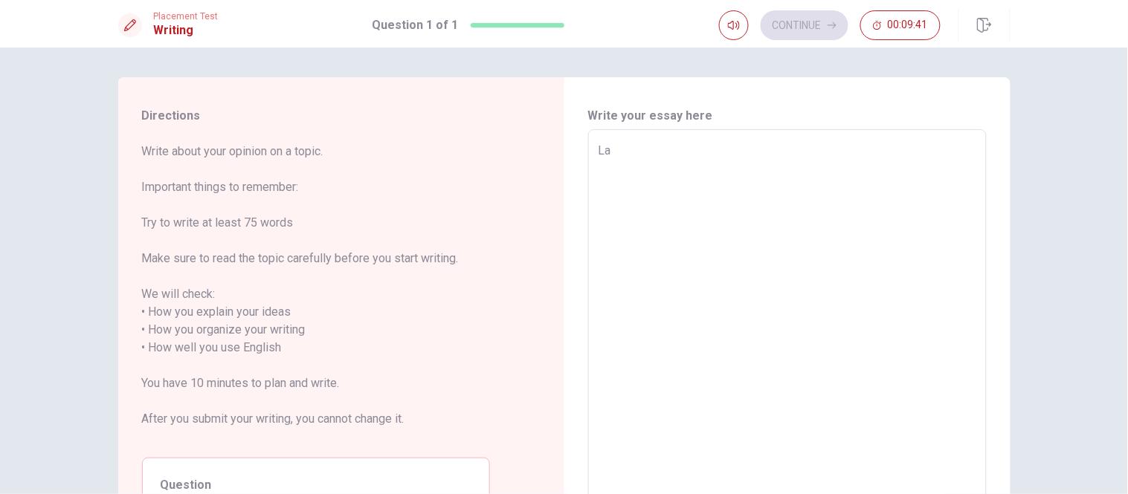
type textarea "Lao"
type textarea "x"
type textarea "La"
type textarea "x"
type textarea "L"
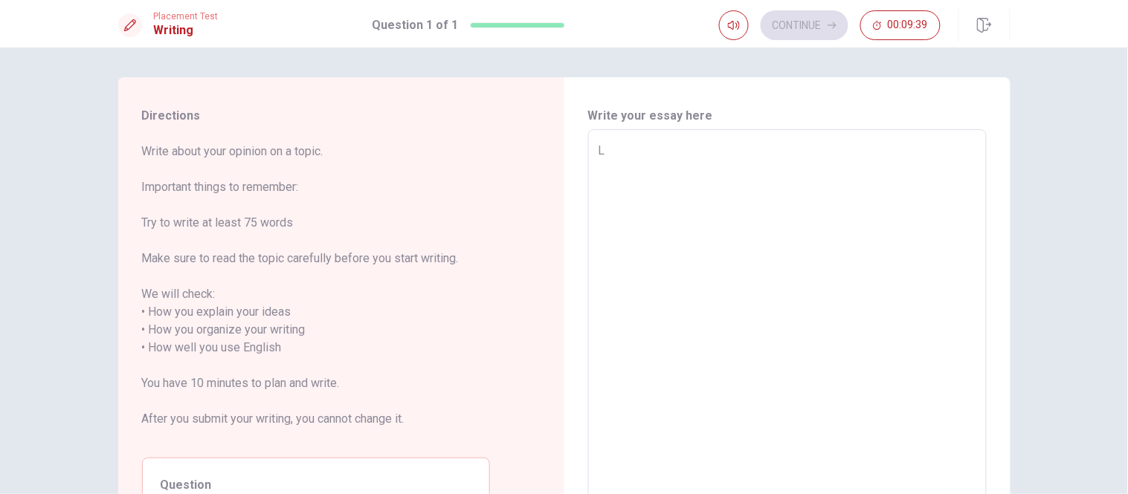
type textarea "x"
type textarea "M"
type textarea "x"
type textarea "My"
type textarea "x"
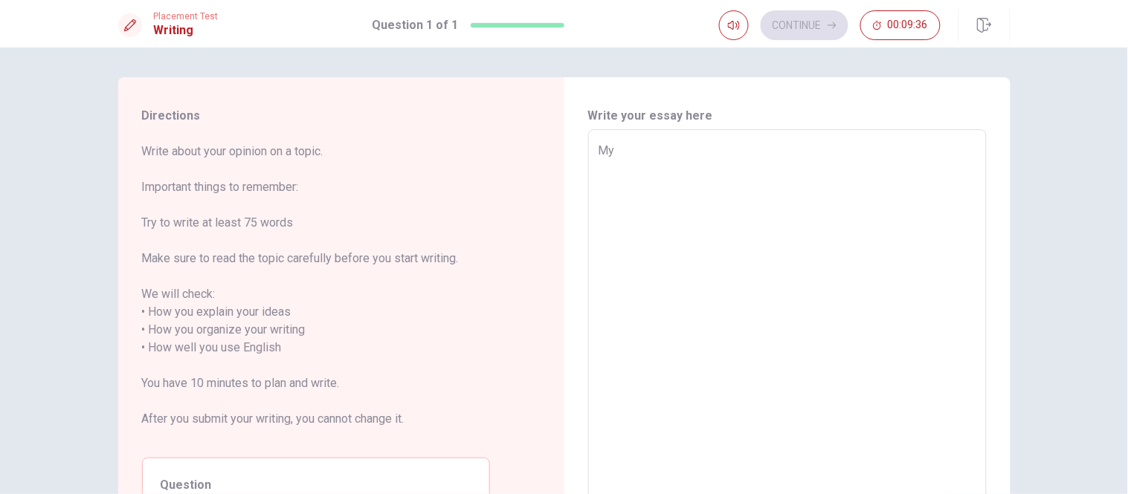
type textarea "M"
type textarea "x"
type textarea "L"
type textarea "x"
type textarea "Lo"
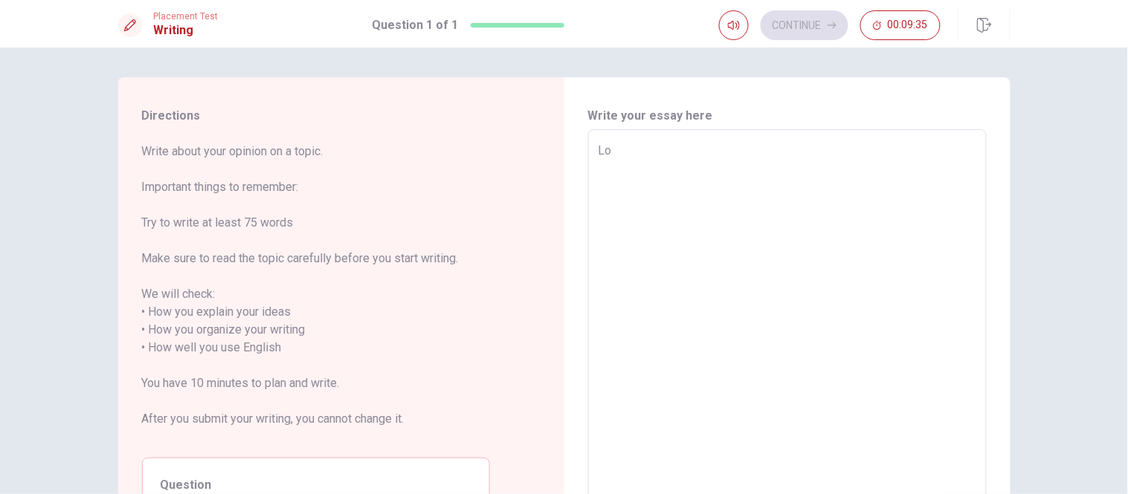
type textarea "x"
type textarea "Loa"
type textarea "x"
type textarea "Lo"
type textarea "x"
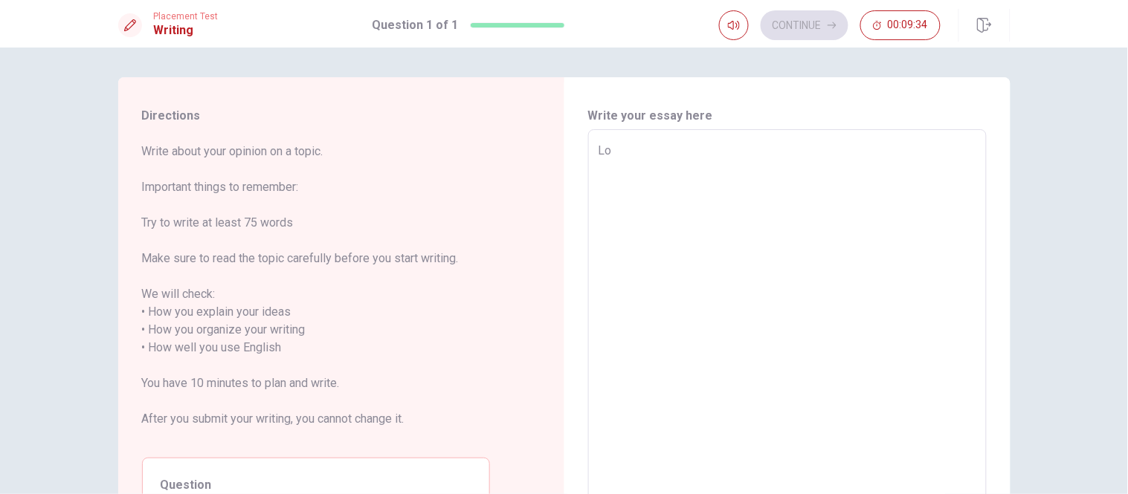
type textarea "L"
type textarea "x"
type textarea "La"
type textarea "x"
type textarea "Lao"
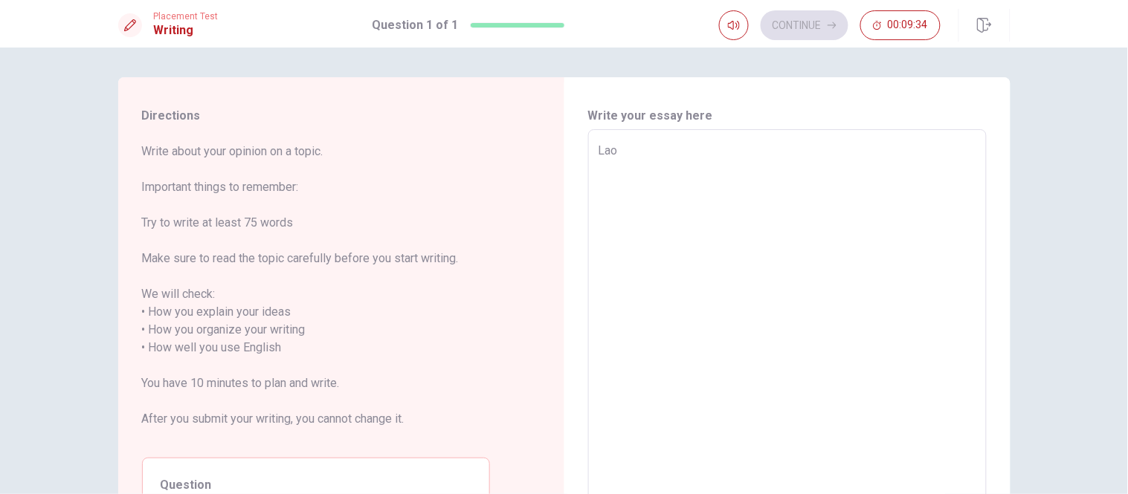
type textarea "x"
type textarea "Lao-"
type textarea "x"
type textarea "Lao-t"
type textarea "x"
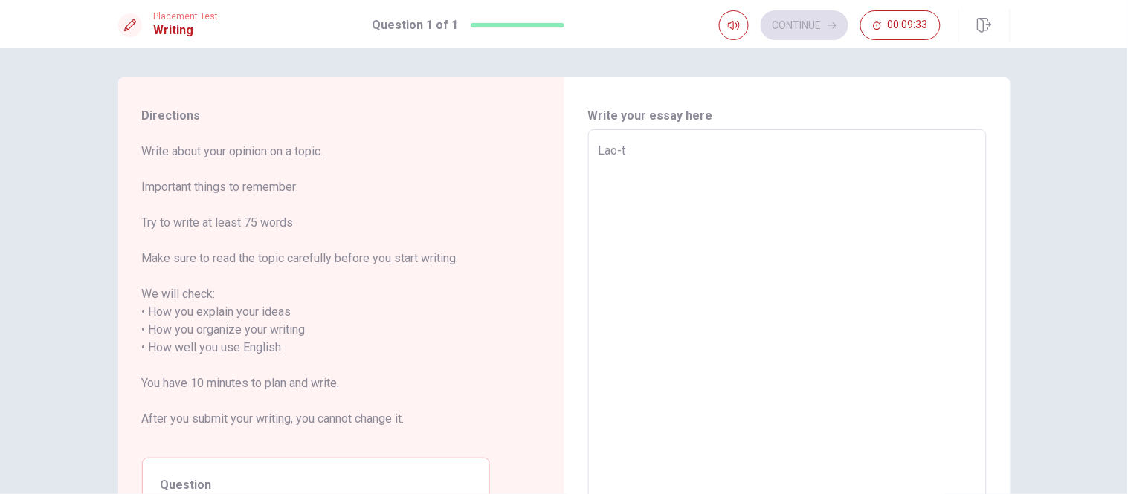
type textarea "Lao-ts"
type textarea "x"
type textarea "[PERSON_NAME]"
type textarea "x"
type textarea "[PERSON_NAME]"
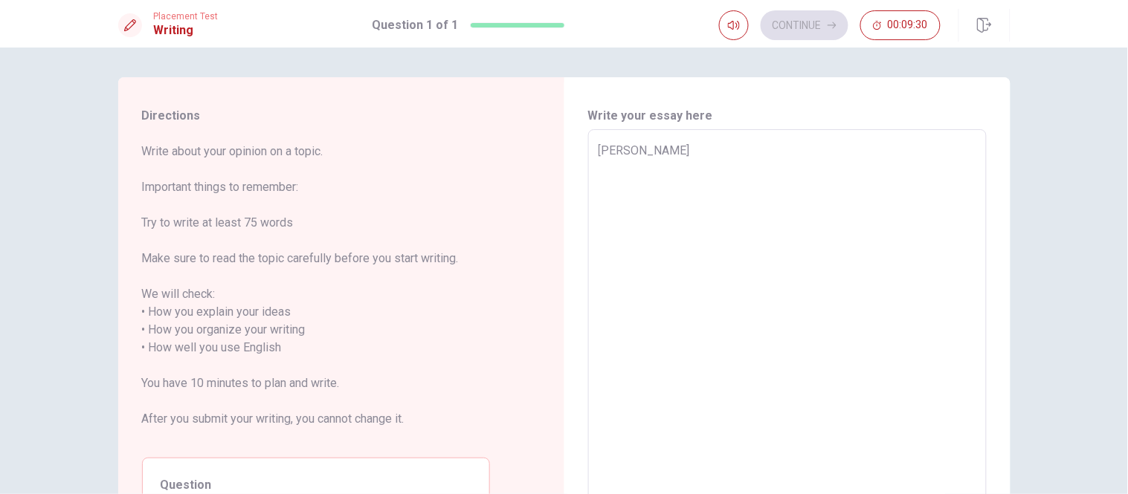
type textarea "x"
type textarea "[PERSON_NAME]"
type textarea "x"
type textarea "[PERSON_NAME] in"
type textarea "x"
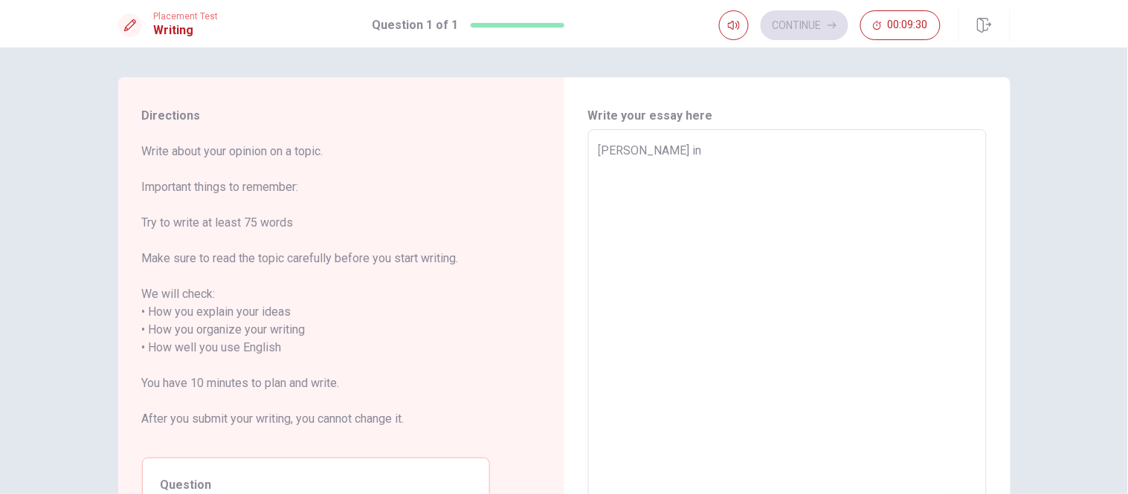
type textarea "[PERSON_NAME] ins"
type textarea "x"
type textarea "[PERSON_NAME] insp"
type textarea "x"
type textarea "[PERSON_NAME] inspi"
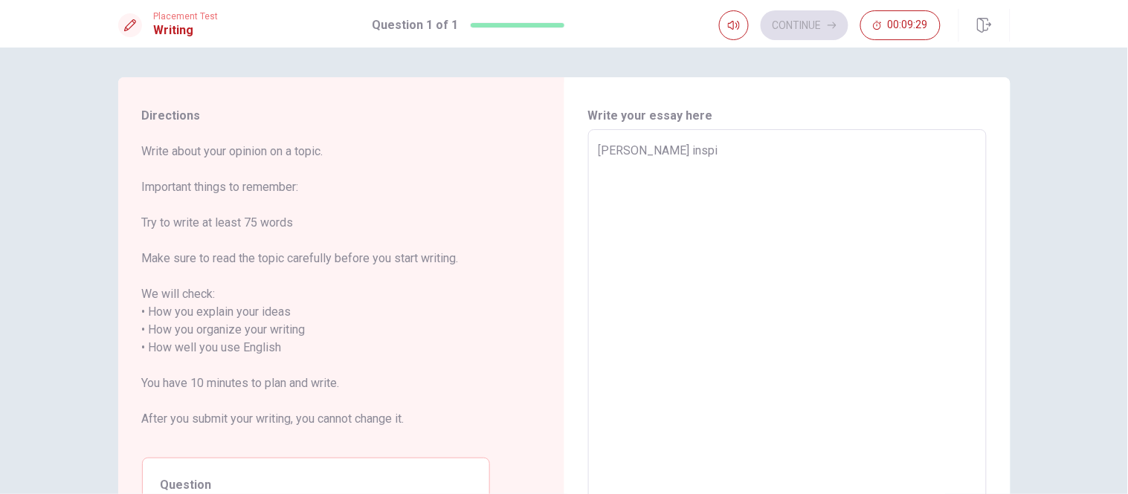
type textarea "x"
type textarea "[PERSON_NAME] inspir"
type textarea "x"
type textarea "[PERSON_NAME] inspire"
type textarea "x"
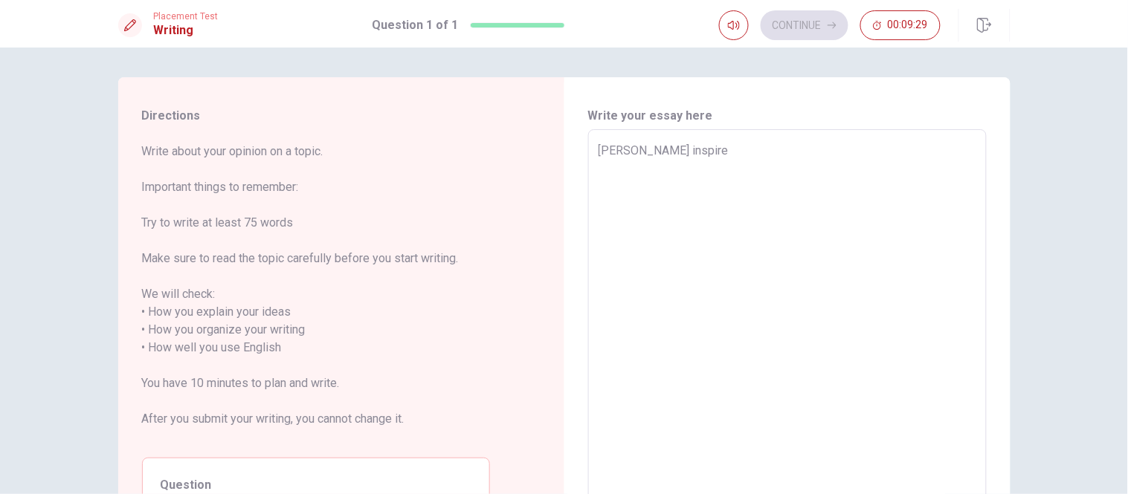
type textarea "[PERSON_NAME] inspired"
type textarea "x"
type textarea "[PERSON_NAME] inspired"
type textarea "x"
type textarea "[PERSON_NAME] inspired m"
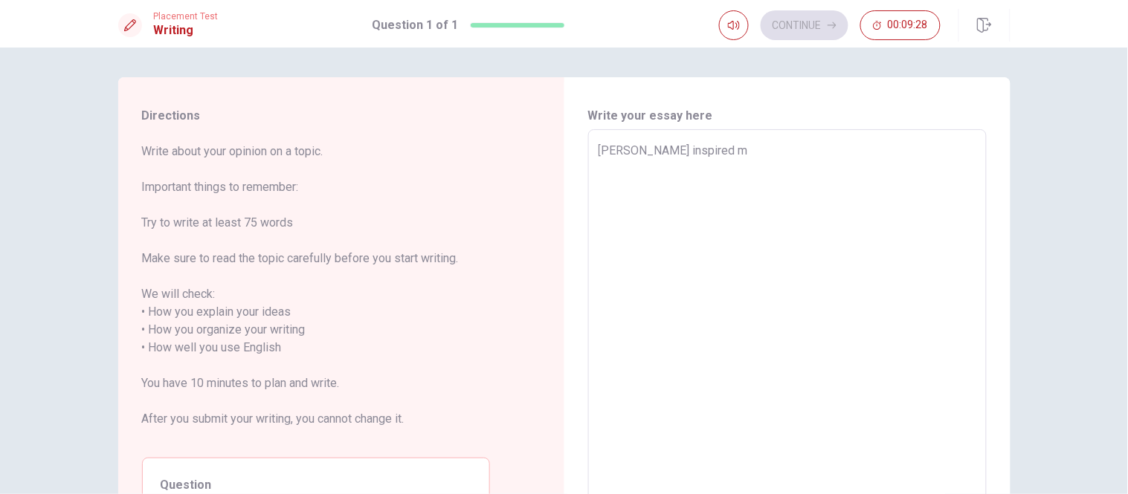
type textarea "x"
type textarea "[PERSON_NAME] inspired me"
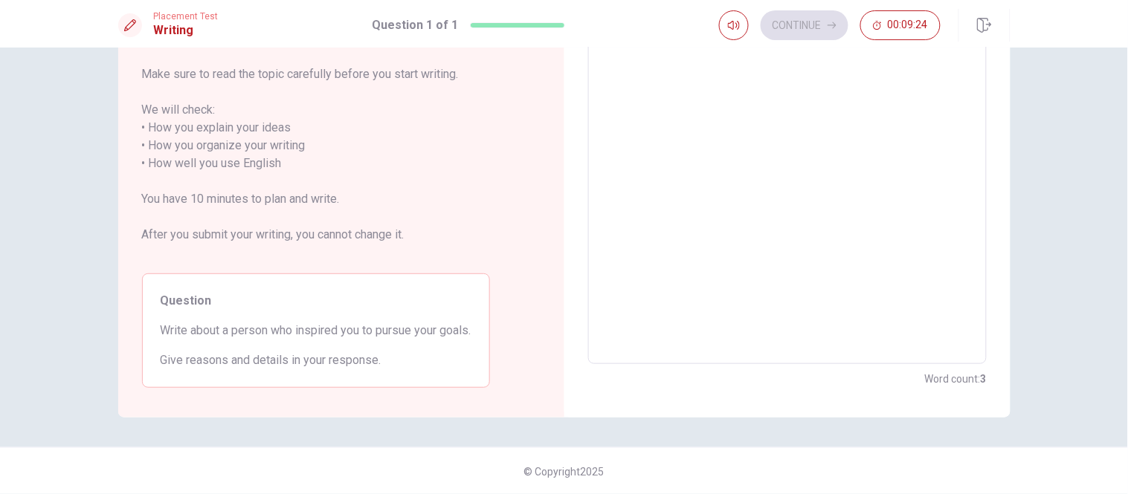
type textarea "x"
type textarea "[PERSON_NAME] inspired me"
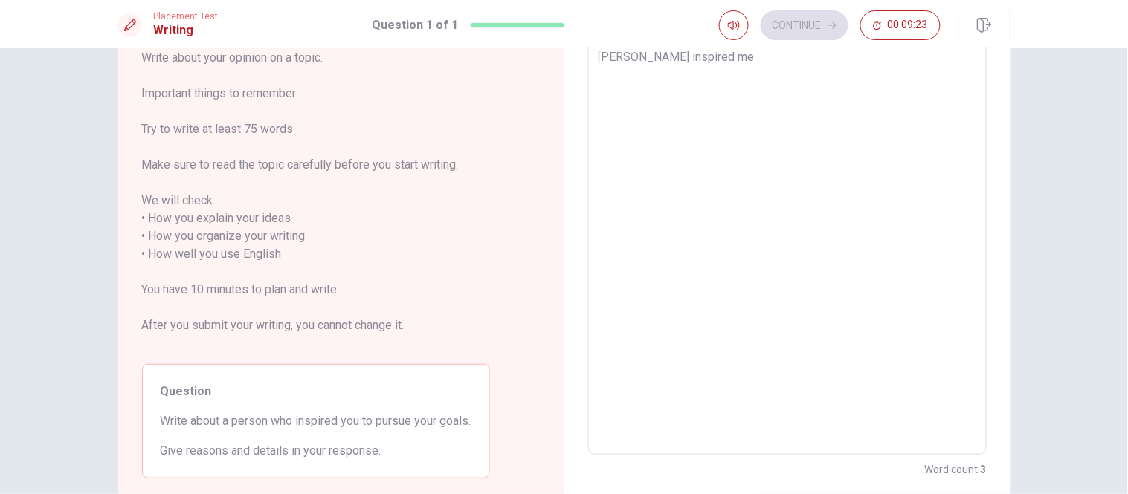
type textarea "x"
type textarea "[PERSON_NAME] inspired me b"
type textarea "x"
type textarea "[PERSON_NAME] inspired me be"
type textarea "x"
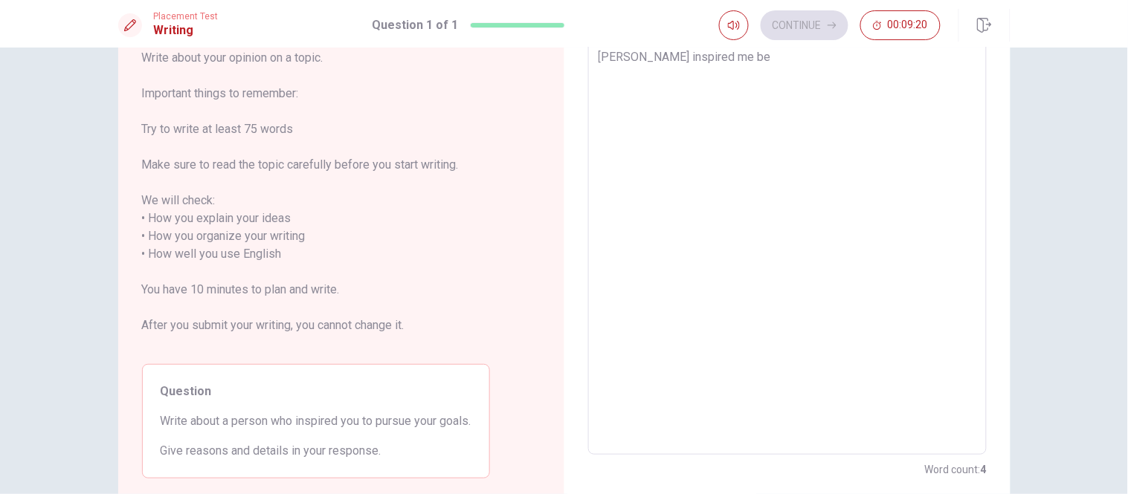
type textarea "[PERSON_NAME] inspired me bec"
type textarea "x"
type textarea "[PERSON_NAME] inspired me beca"
type textarea "x"
type textarea "[PERSON_NAME] inspired me becau"
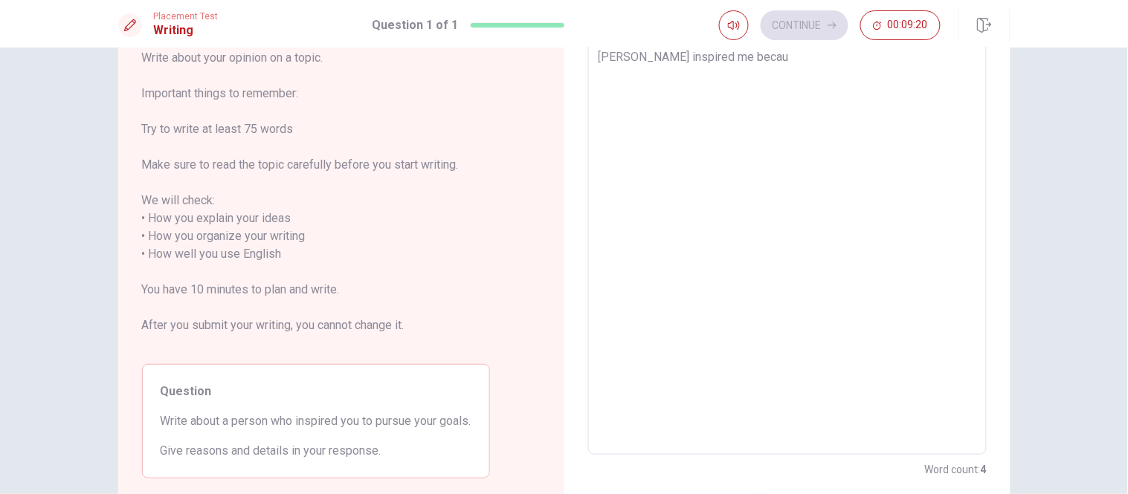
type textarea "x"
type textarea "[PERSON_NAME] inspired me becaus"
type textarea "x"
type textarea "[PERSON_NAME] inspired me because"
type textarea "x"
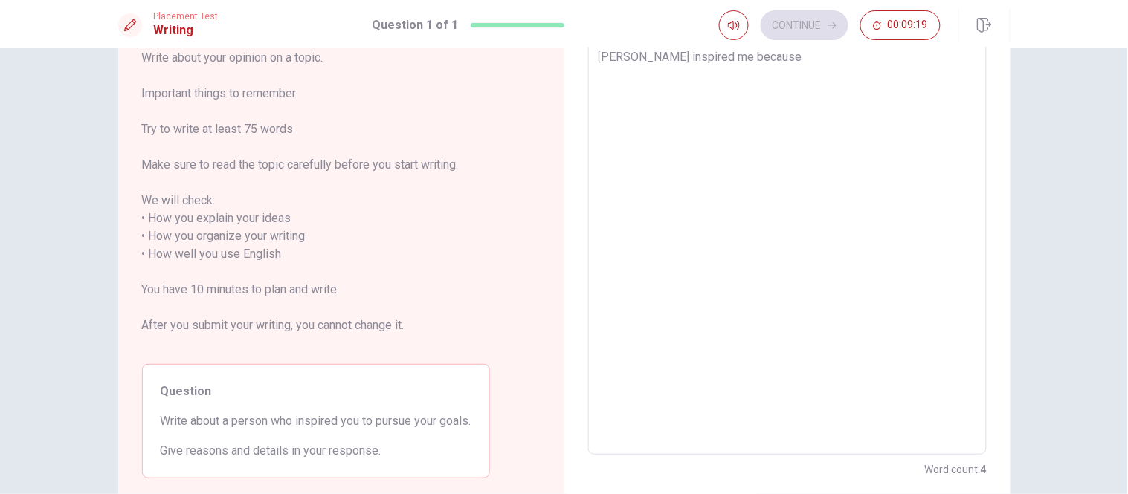
type textarea "[PERSON_NAME] inspired me becaus"
type textarea "x"
type textarea "[PERSON_NAME] inspired me becau"
type textarea "x"
type textarea "[PERSON_NAME] inspired me beca"
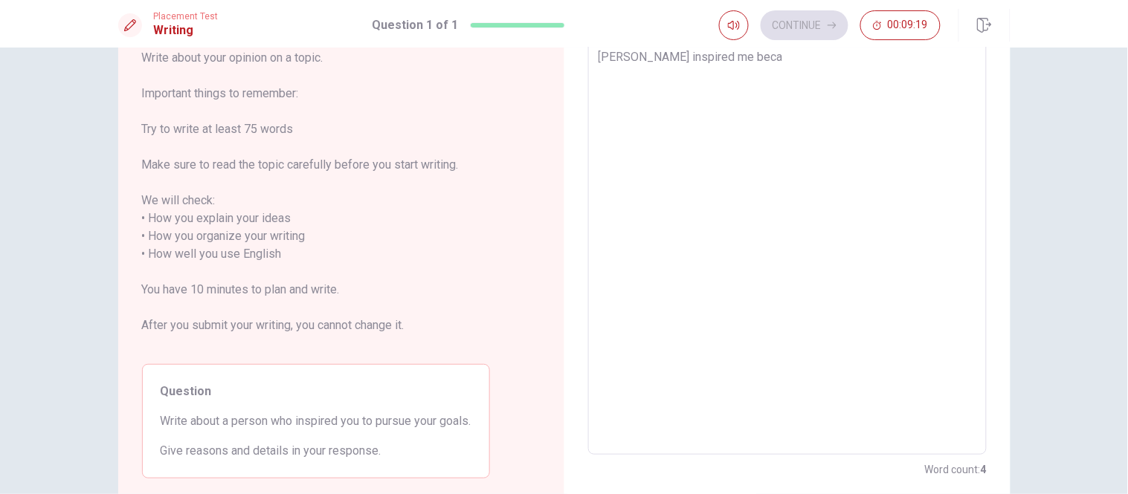
type textarea "x"
type textarea "[PERSON_NAME] inspired me bec"
type textarea "x"
type textarea "[PERSON_NAME] inspired me be"
type textarea "x"
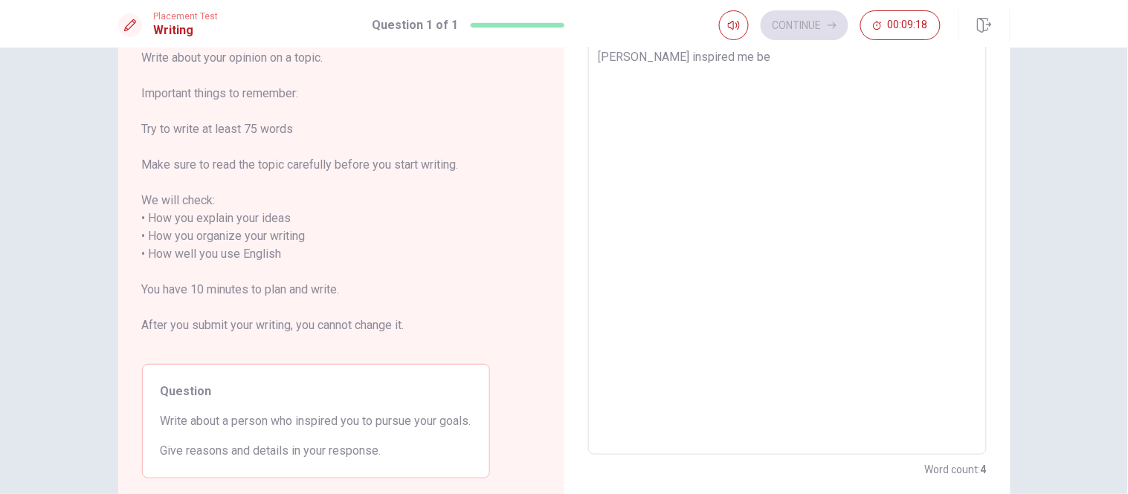
type textarea "[PERSON_NAME] inspired me b"
type textarea "x"
type textarea "[PERSON_NAME] inspired me"
type textarea "x"
type textarea "[PERSON_NAME] inspired me"
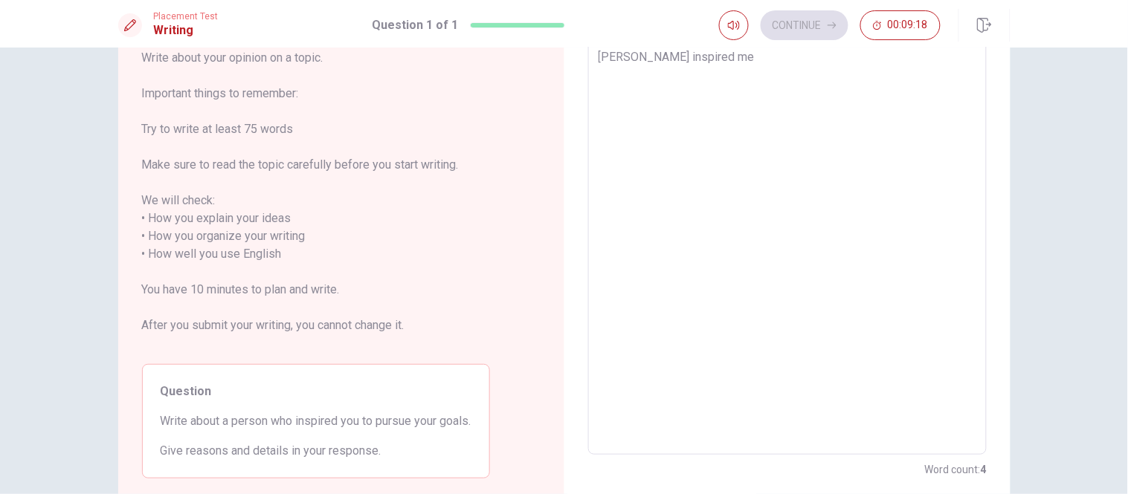
type textarea "x"
type textarea "[PERSON_NAME] inspired"
type textarea "x"
type textarea "[PERSON_NAME] inspired"
type textarea "x"
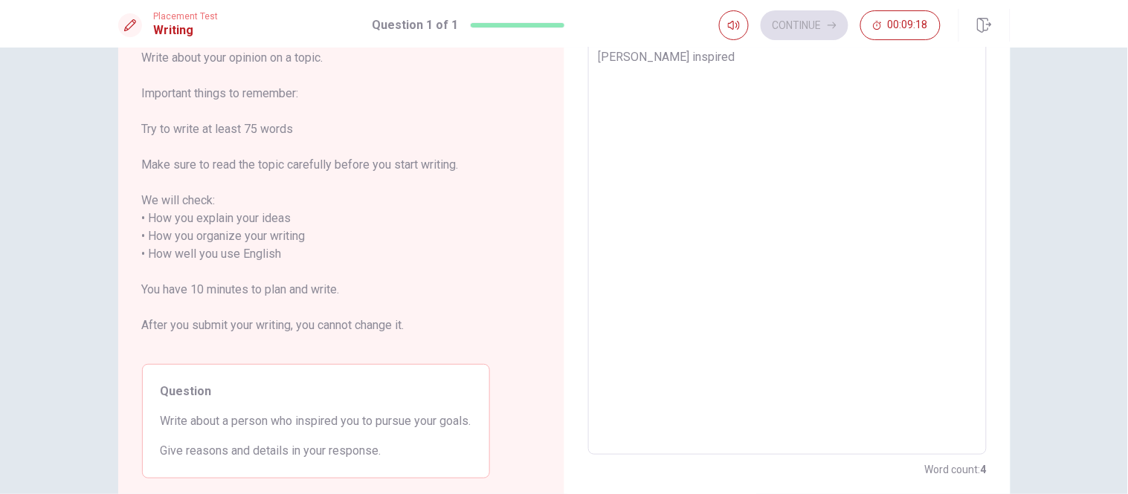
type textarea "[PERSON_NAME] inspire"
type textarea "x"
type textarea "[PERSON_NAME] inspir"
type textarea "x"
type textarea "[PERSON_NAME] inspi"
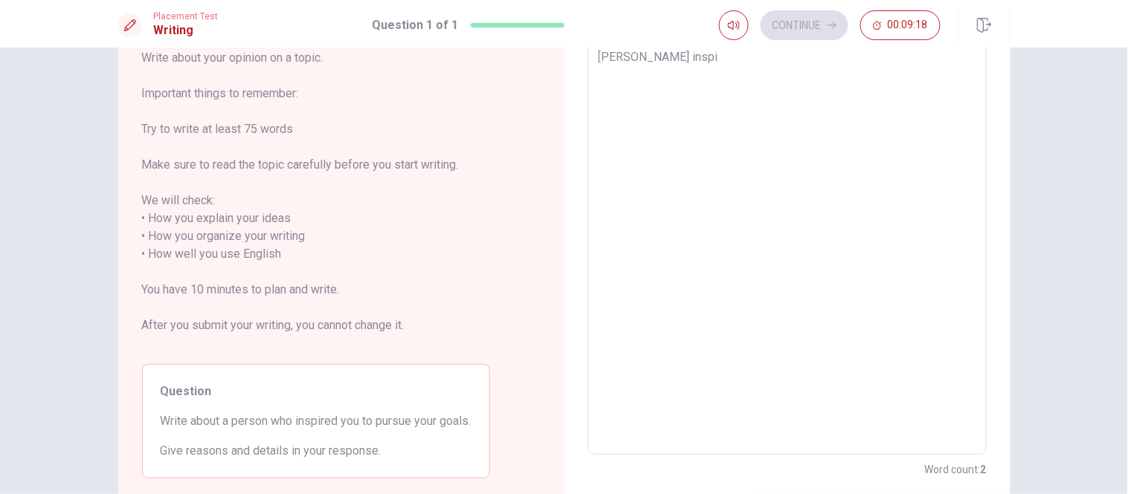
type textarea "x"
type textarea "[PERSON_NAME] insp"
type textarea "x"
type textarea "[PERSON_NAME] ins"
type textarea "x"
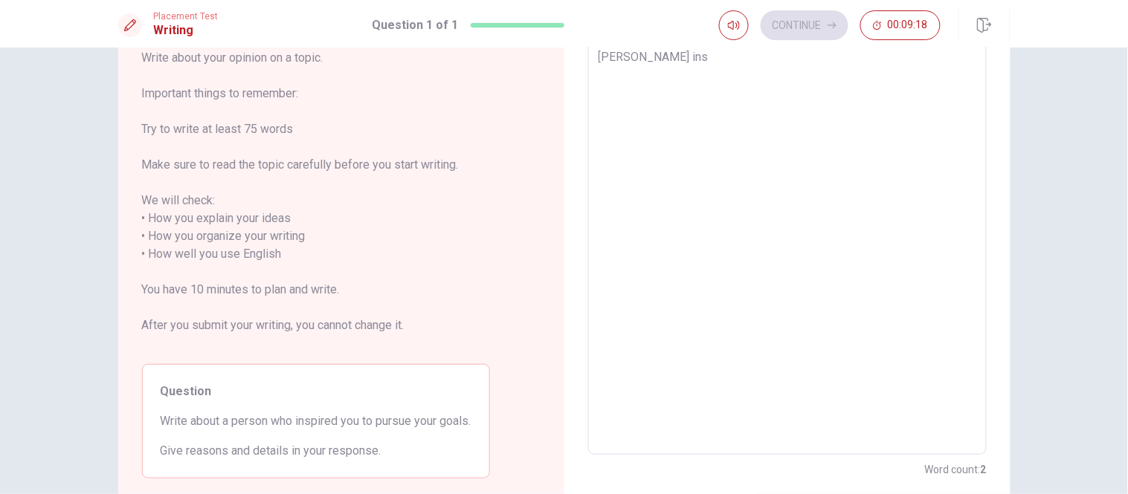
type textarea "[PERSON_NAME] in"
type textarea "x"
type textarea "[PERSON_NAME]"
type textarea "x"
type textarea "[PERSON_NAME] is"
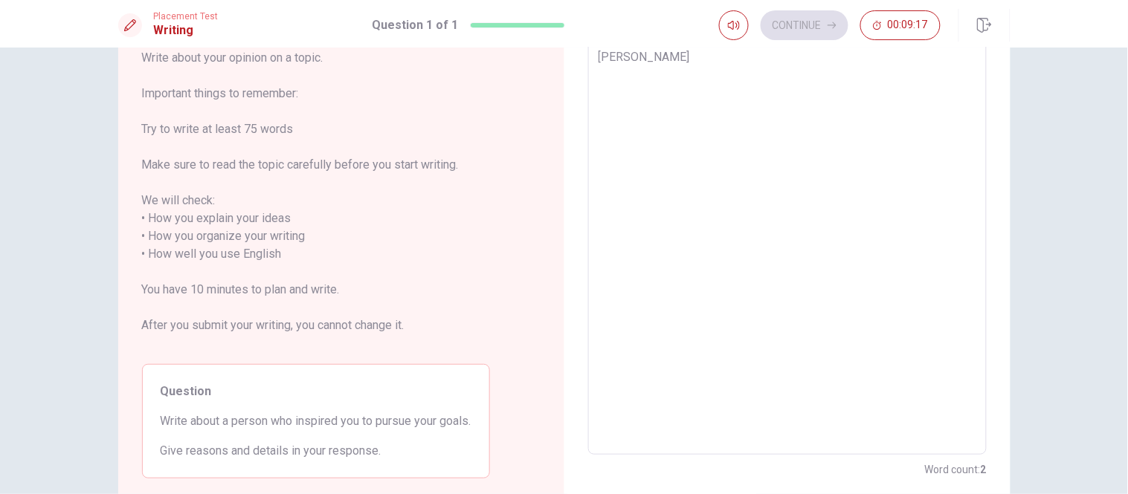
type textarea "x"
type textarea "[PERSON_NAME] is"
type textarea "x"
type textarea "[PERSON_NAME] is"
type textarea "x"
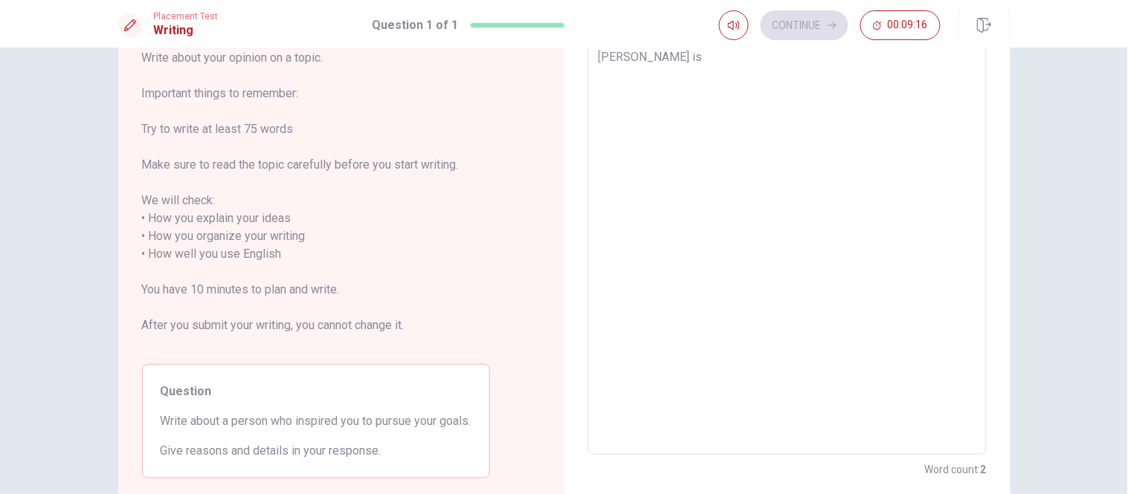
type textarea "[PERSON_NAME]"
type textarea "x"
type textarea "Lao-[PERSON_NAME]"
type textarea "x"
type textarea "[PERSON_NAME]"
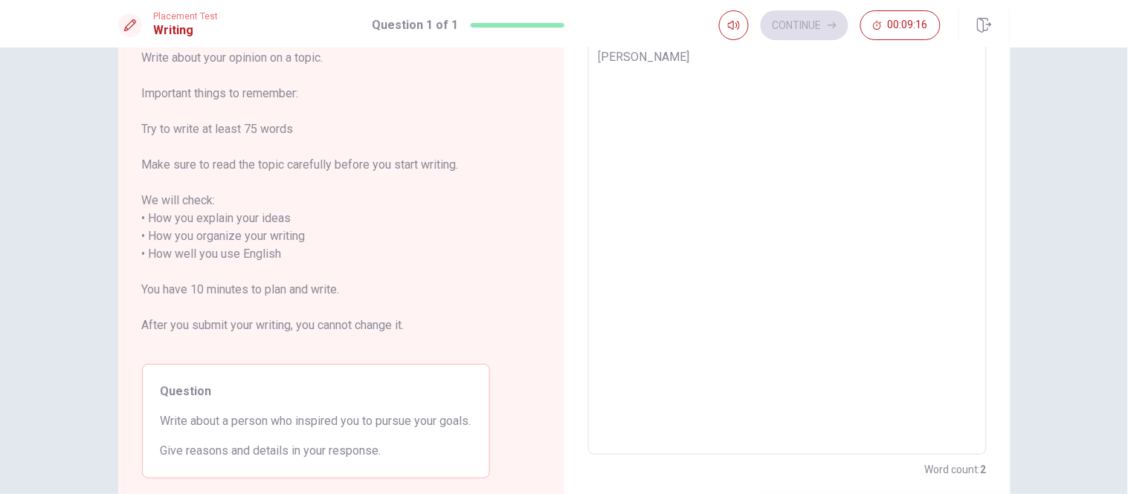
type textarea "x"
type textarea "[PERSON_NAME]"
type textarea "x"
type textarea "[PERSON_NAME] w"
type textarea "x"
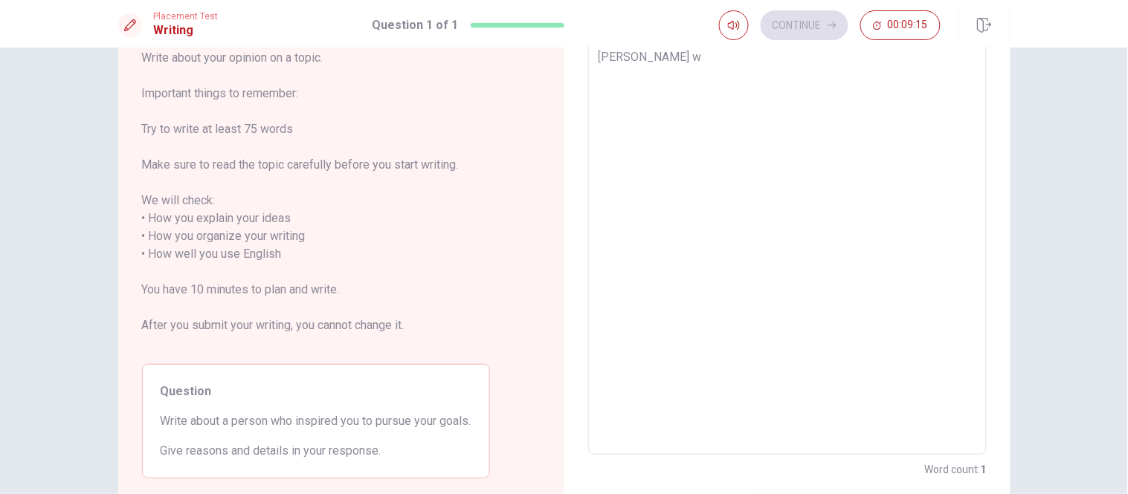
type textarea "[PERSON_NAME] wa"
type textarea "x"
type textarea "[PERSON_NAME] was"
type textarea "x"
type textarea "[PERSON_NAME] was"
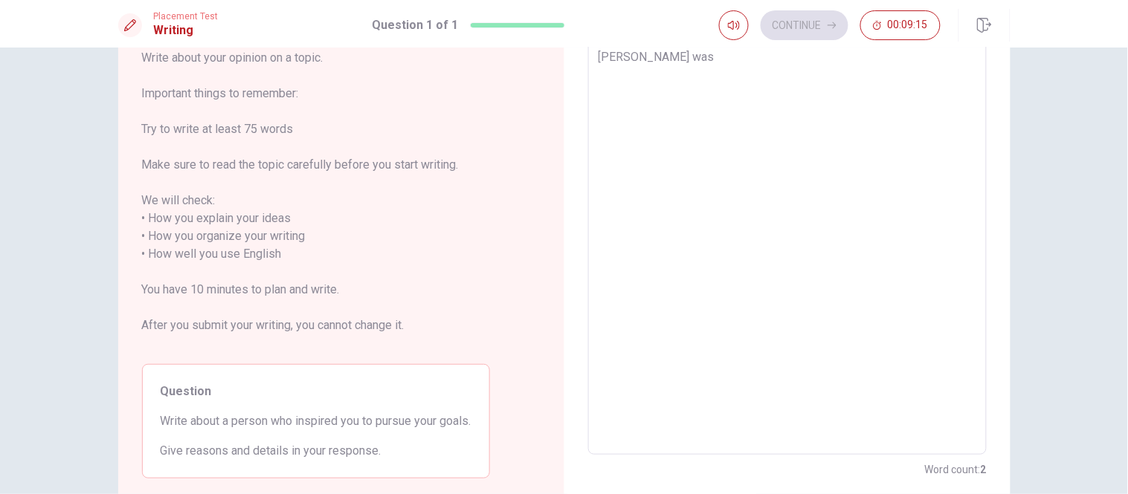
type textarea "x"
type textarea "[PERSON_NAME] was a"
type textarea "x"
type textarea "[PERSON_NAME] was a"
type textarea "x"
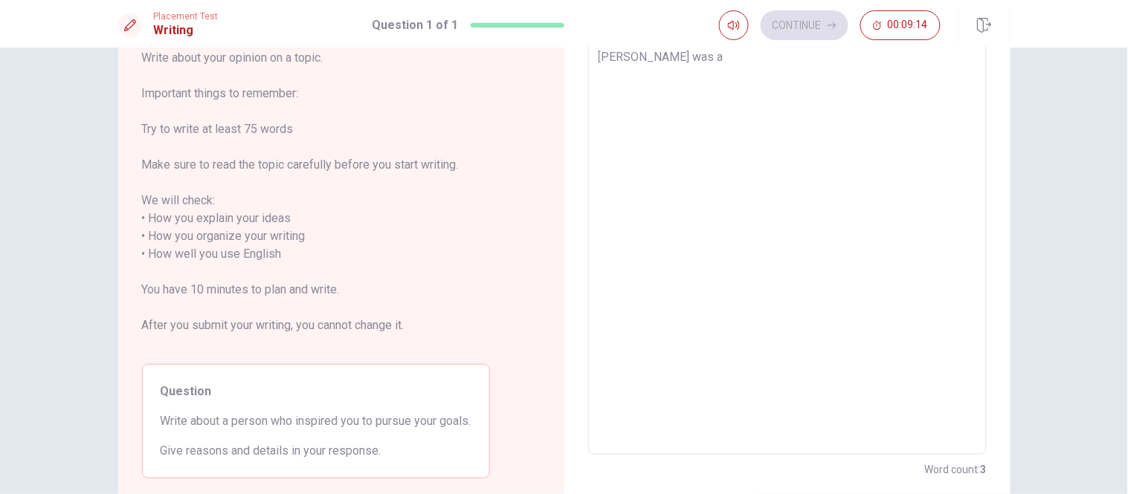
type textarea "[PERSON_NAME] was a c"
type textarea "x"
type textarea "[PERSON_NAME] was a ch"
type textarea "x"
type textarea "[PERSON_NAME] was a chi"
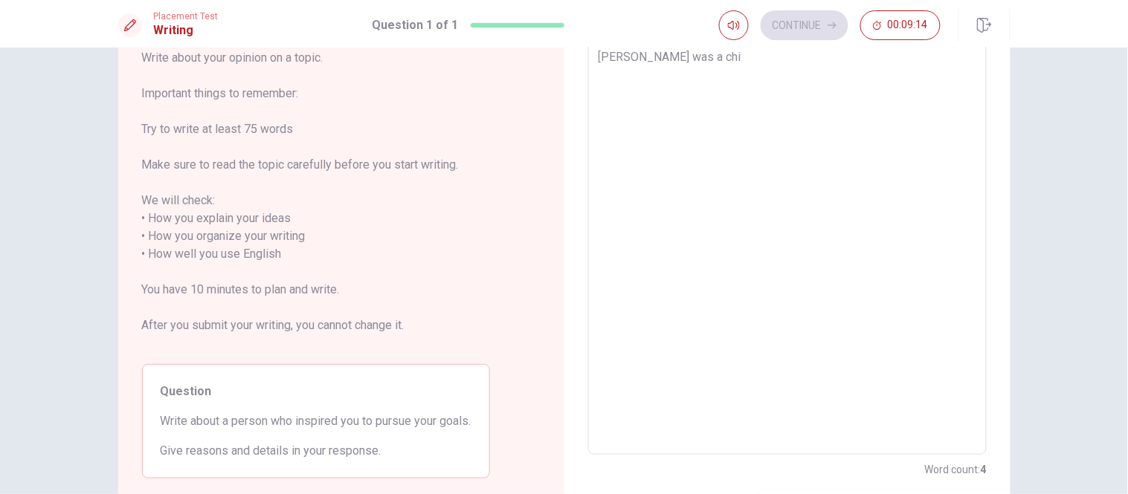
type textarea "x"
type textarea "[PERSON_NAME] was a [PERSON_NAME]"
type textarea "x"
type textarea "[PERSON_NAME] was a [GEOGRAPHIC_DATA]"
type textarea "x"
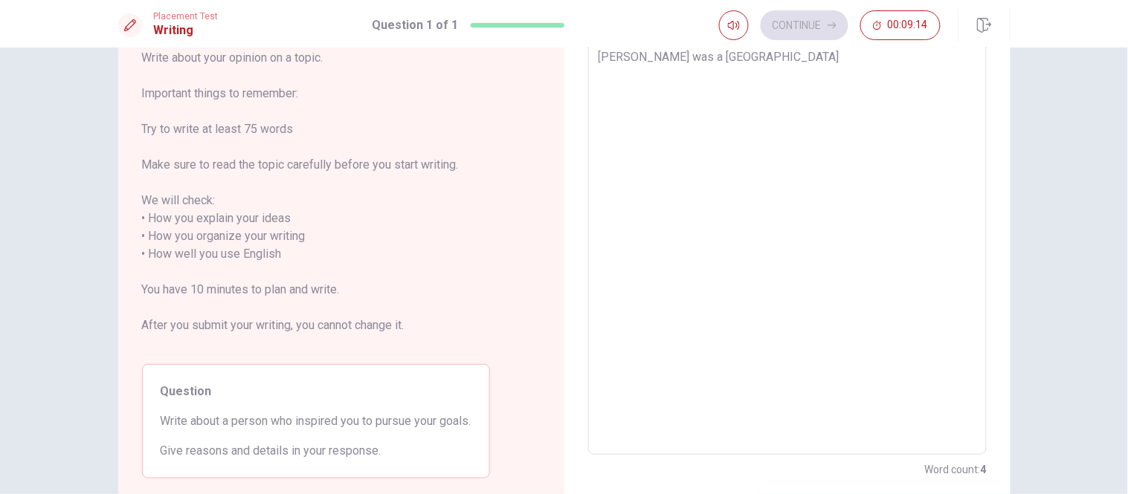
type textarea "[PERSON_NAME] was a chines"
type textarea "x"
type textarea "[PERSON_NAME] was a [DEMOGRAPHIC_DATA]"
type textarea "x"
type textarea "[PERSON_NAME] was a [DEMOGRAPHIC_DATA]"
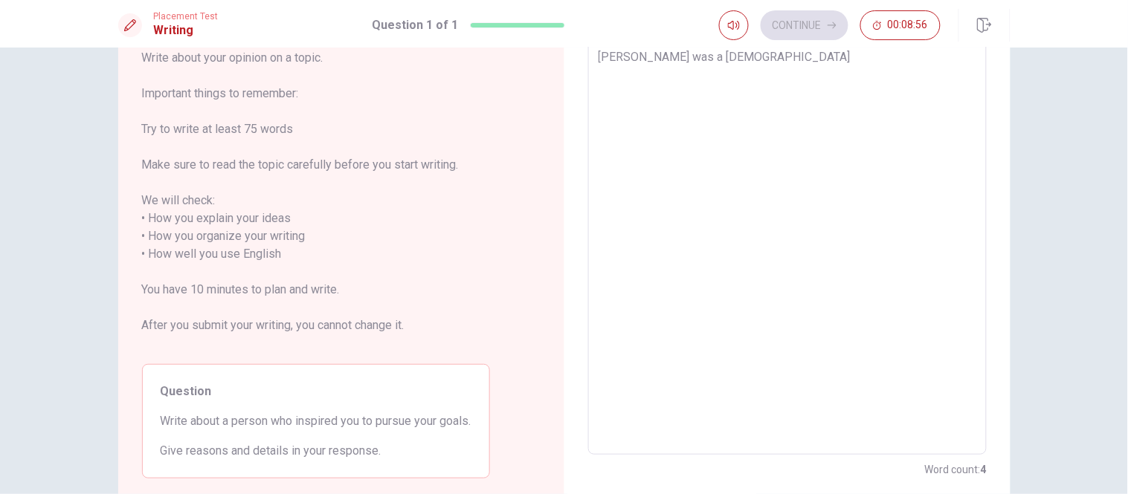
type textarea "x"
type textarea "[PERSON_NAME] was a chinese p"
type textarea "x"
type textarea "[PERSON_NAME] was a chinese ph"
type textarea "x"
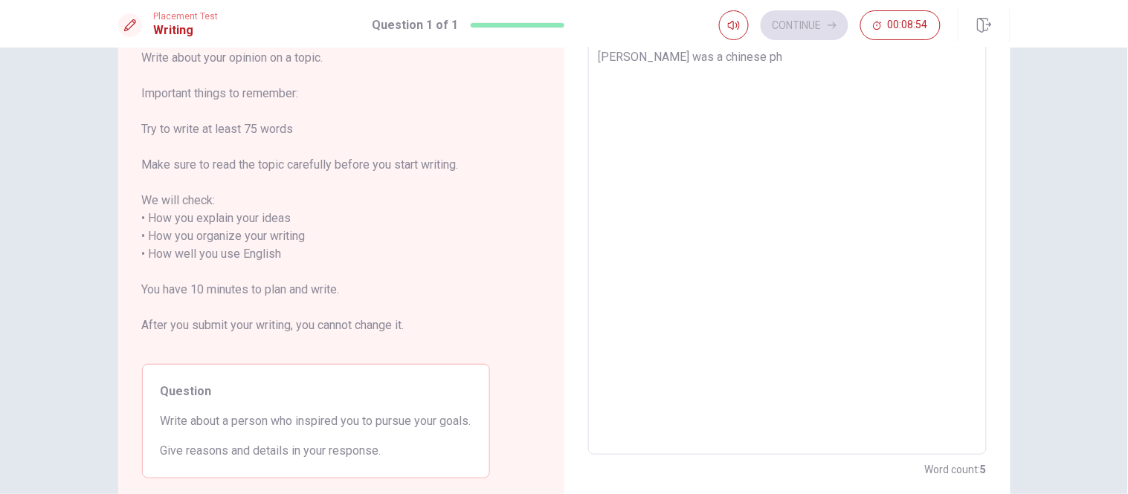
type textarea "[PERSON_NAME] was a [DEMOGRAPHIC_DATA] phi"
type textarea "x"
type textarea "[PERSON_NAME] was a [DEMOGRAPHIC_DATA] phil"
type textarea "x"
type textarea "[PERSON_NAME] was a [DEMOGRAPHIC_DATA] philo"
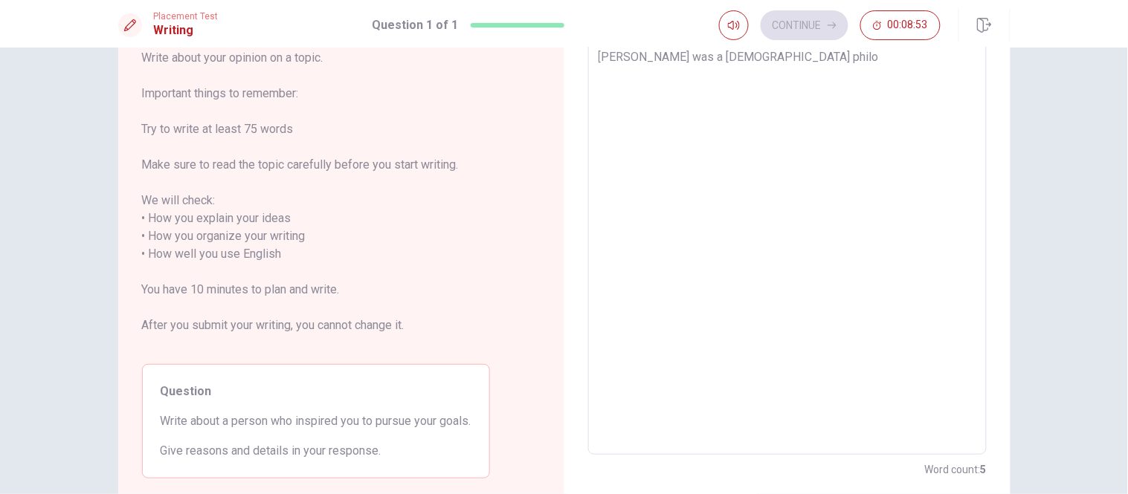
type textarea "x"
type textarea "[PERSON_NAME] was a [DEMOGRAPHIC_DATA] philos"
type textarea "x"
type textarea "[PERSON_NAME] was a [DEMOGRAPHIC_DATA] philoso"
type textarea "x"
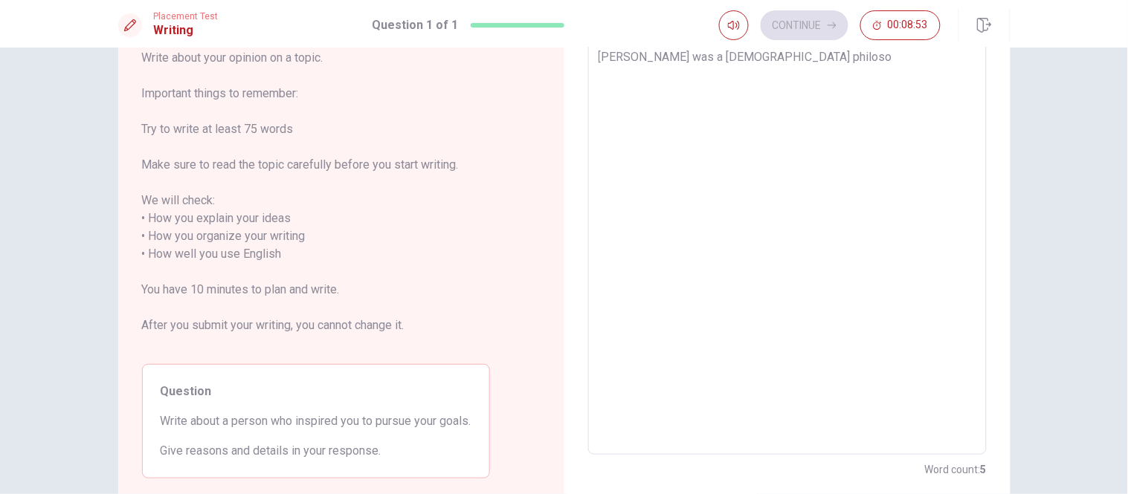
type textarea "[PERSON_NAME] was a [DEMOGRAPHIC_DATA] philosop"
type textarea "x"
type textarea "[PERSON_NAME] was a [DEMOGRAPHIC_DATA] philosoph"
type textarea "x"
type textarea "[PERSON_NAME] was a [DEMOGRAPHIC_DATA] philosophe"
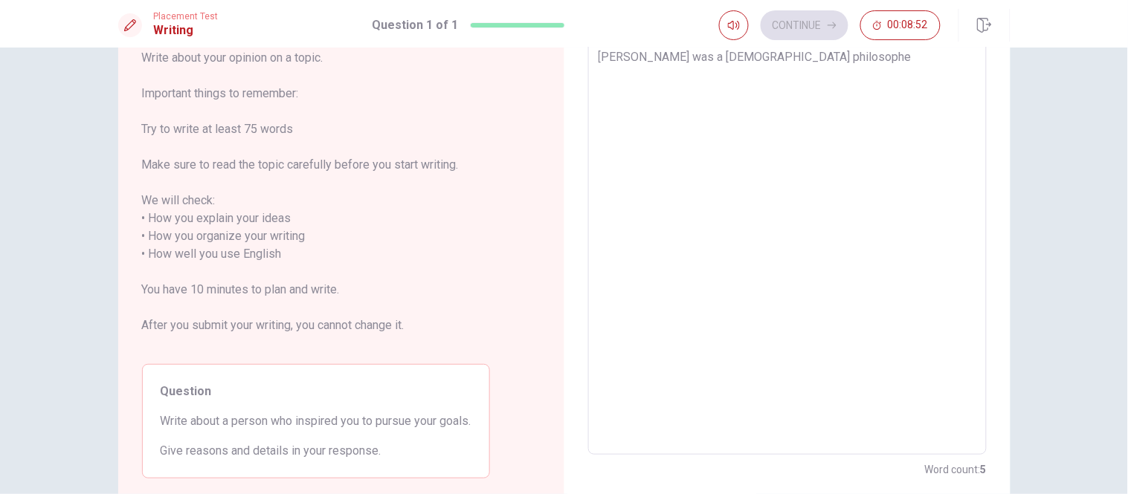
type textarea "x"
type textarea "[PERSON_NAME] was a [DEMOGRAPHIC_DATA] philosopher"
type textarea "x"
type textarea "[PERSON_NAME] was a [DEMOGRAPHIC_DATA] philosopher"
type textarea "x"
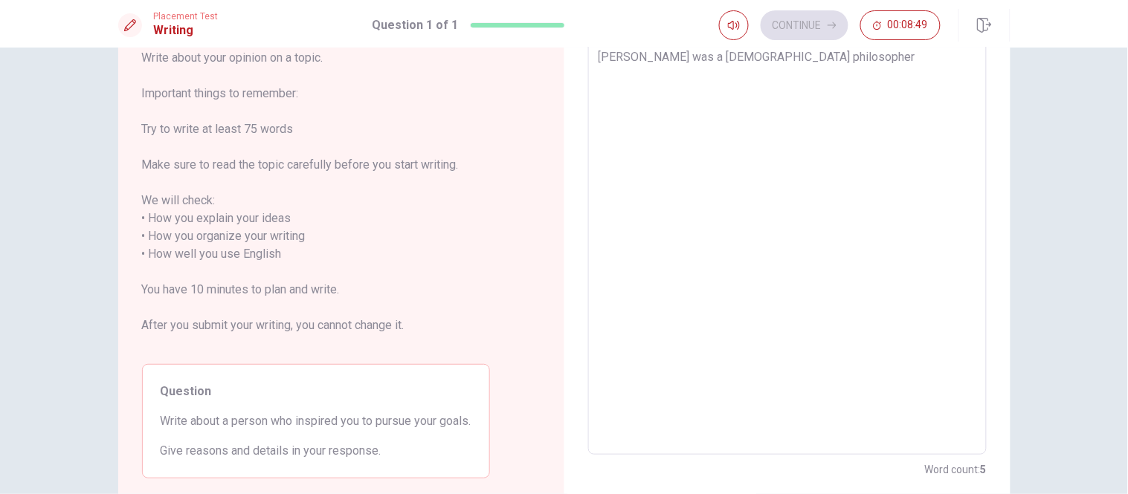
type textarea "[PERSON_NAME] was a [DEMOGRAPHIC_DATA] philosopher t"
type textarea "x"
type textarea "[PERSON_NAME] was a [DEMOGRAPHIC_DATA] philosopher [PERSON_NAME]"
type textarea "x"
type textarea "[PERSON_NAME] was a [DEMOGRAPHIC_DATA] philosopher tha"
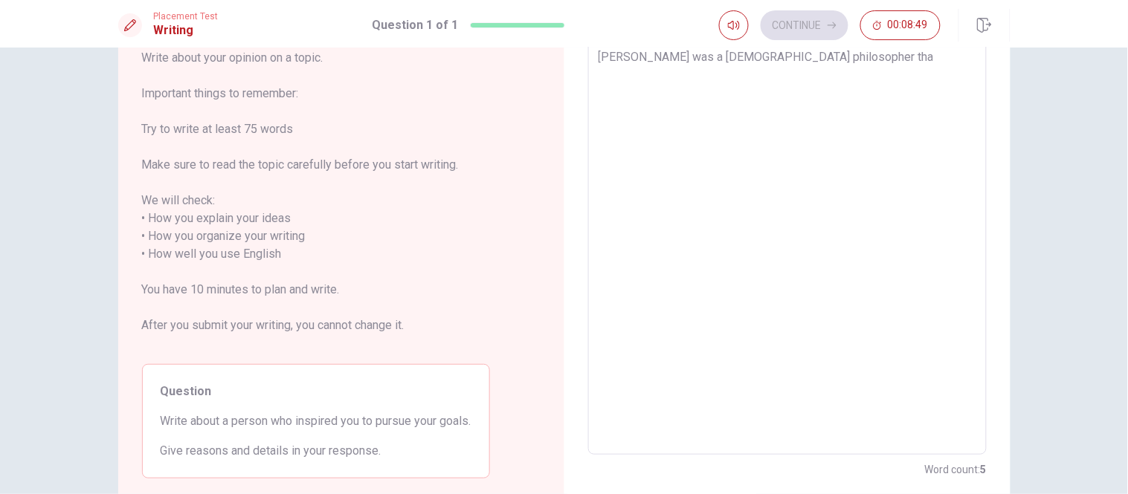
type textarea "x"
type textarea "[PERSON_NAME] was a [DEMOGRAPHIC_DATA] philosopher that"
type textarea "x"
type textarea "[PERSON_NAME] was a [DEMOGRAPHIC_DATA] philosopher that"
type textarea "x"
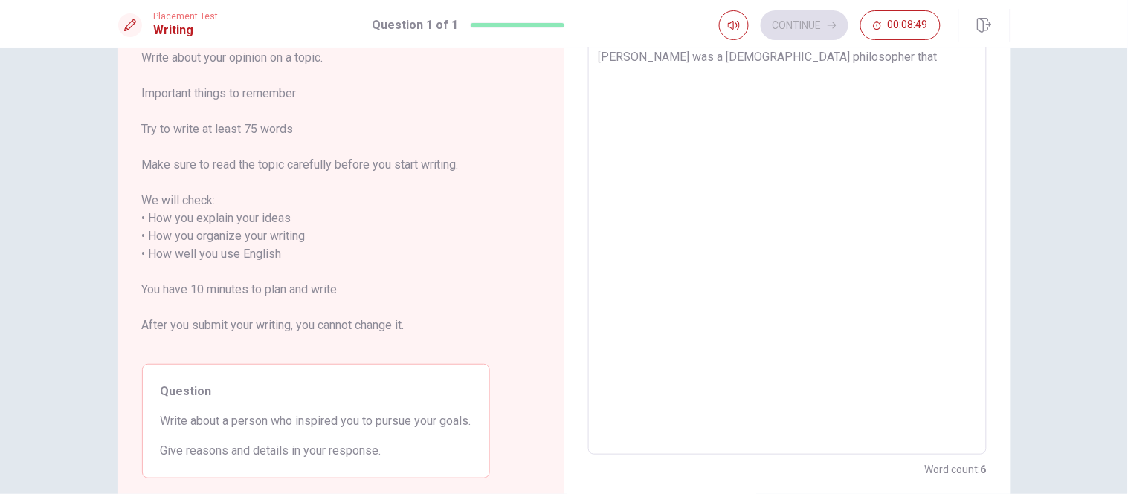
type textarea "[PERSON_NAME] was a [DEMOGRAPHIC_DATA] philosopher that c"
type textarea "x"
type textarea "[PERSON_NAME] was a [DEMOGRAPHIC_DATA] philosopher that cr"
type textarea "x"
type textarea "[PERSON_NAME] was a [DEMOGRAPHIC_DATA] philosopher that [PERSON_NAME]"
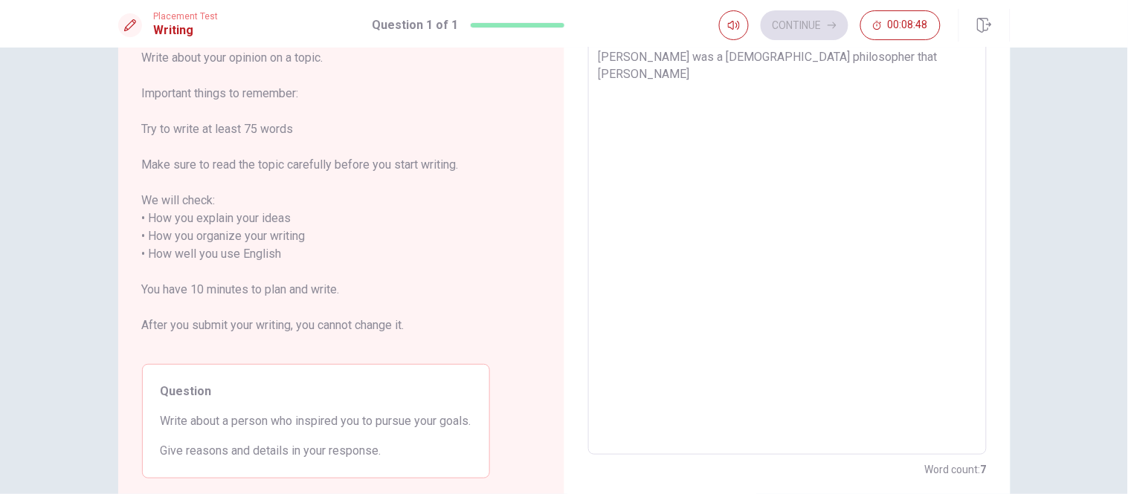
type textarea "x"
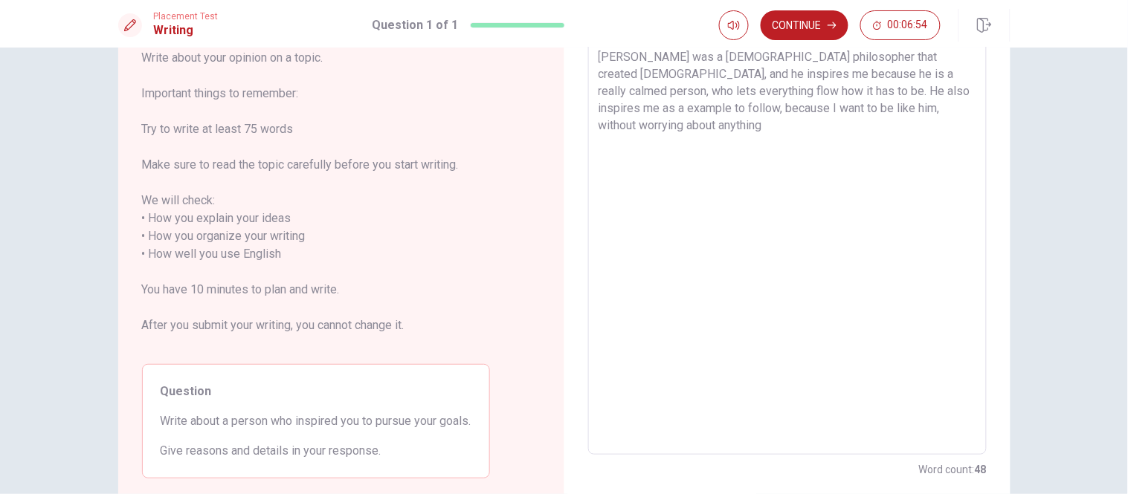
click at [752, 107] on textarea "[PERSON_NAME] was a [DEMOGRAPHIC_DATA] philosopher that created [DEMOGRAPHIC_DA…" at bounding box center [787, 245] width 378 height 395
click at [949, 109] on textarea "[PERSON_NAME] was a [DEMOGRAPHIC_DATA] philosopher that created [DEMOGRAPHIC_DA…" at bounding box center [787, 245] width 378 height 395
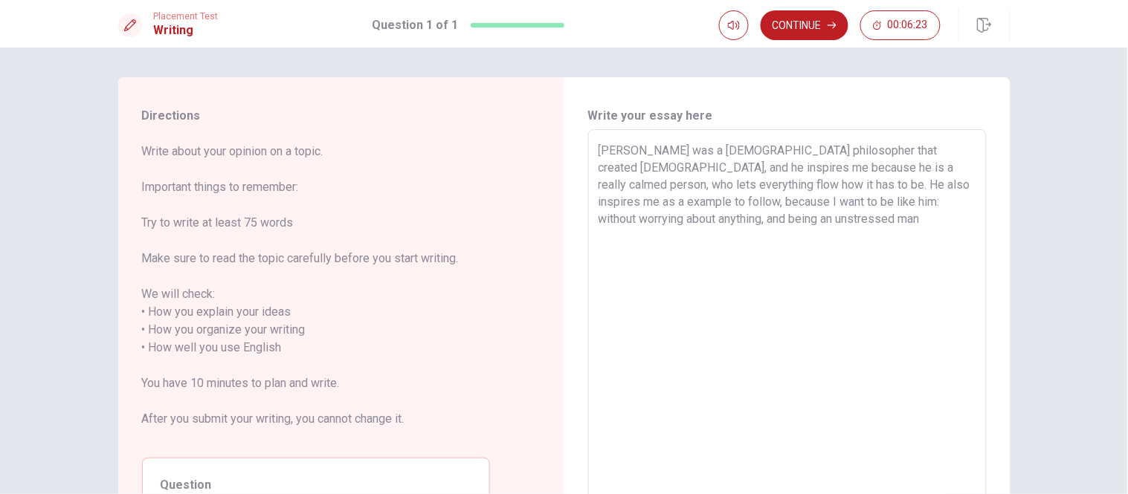
click at [729, 167] on textarea "[PERSON_NAME] was a [DEMOGRAPHIC_DATA] philosopher that created [DEMOGRAPHIC_DA…" at bounding box center [787, 339] width 378 height 395
click at [918, 167] on textarea "[PERSON_NAME] was a [DEMOGRAPHIC_DATA] philosopher that created [DEMOGRAPHIC_DA…" at bounding box center [787, 339] width 378 height 395
click at [763, 234] on textarea "[PERSON_NAME] was a [DEMOGRAPHIC_DATA] philosopher that created [DEMOGRAPHIC_DA…" at bounding box center [787, 339] width 378 height 395
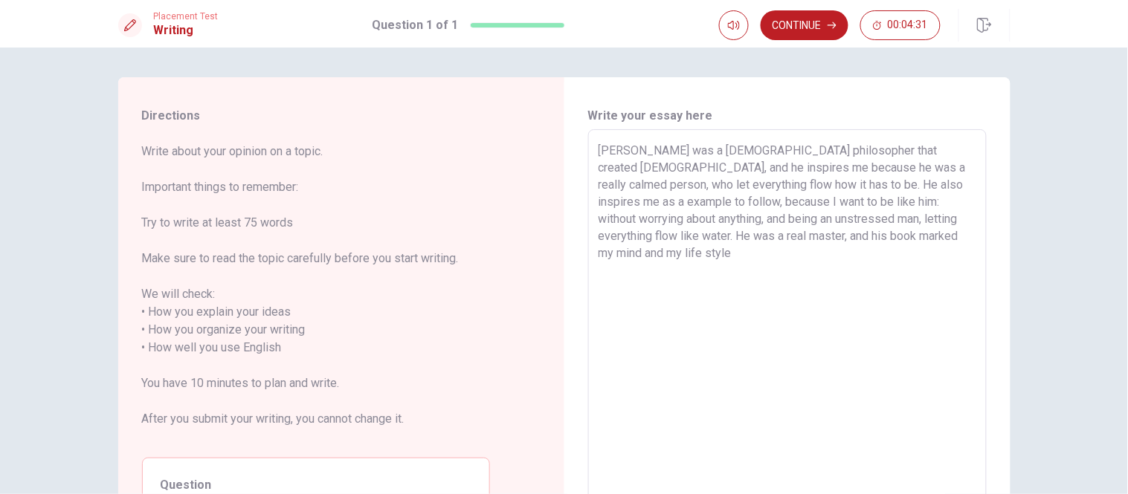
click at [760, 236] on textarea "[PERSON_NAME] was a [DEMOGRAPHIC_DATA] philosopher that created [DEMOGRAPHIC_DA…" at bounding box center [787, 339] width 378 height 395
click at [947, 242] on textarea "[PERSON_NAME] was a [DEMOGRAPHIC_DATA] philosopher that created [DEMOGRAPHIC_DA…" at bounding box center [787, 339] width 378 height 395
click at [941, 169] on textarea "[PERSON_NAME] was a [DEMOGRAPHIC_DATA] philosopher that created [DEMOGRAPHIC_DA…" at bounding box center [787, 339] width 378 height 395
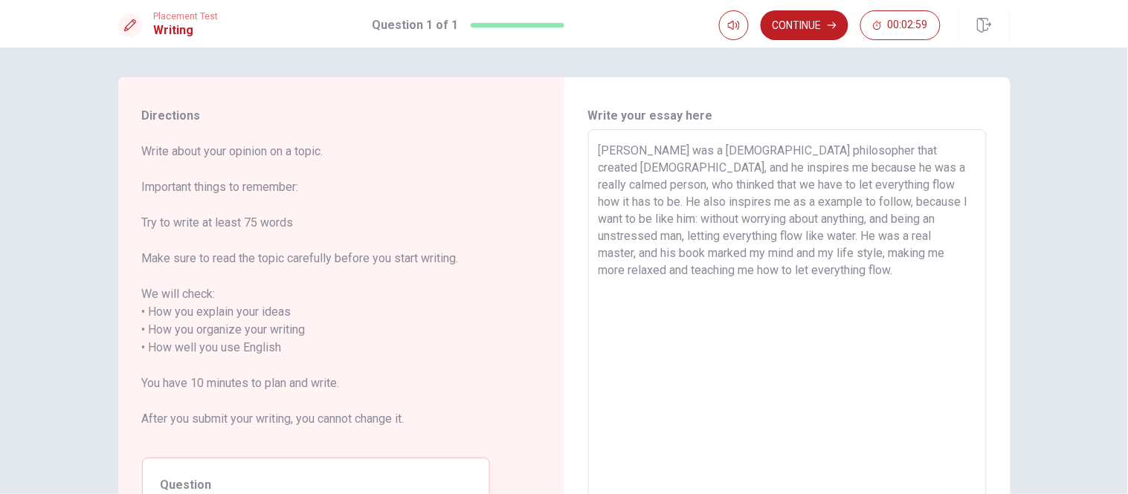
click at [784, 184] on textarea "[PERSON_NAME] was a [DEMOGRAPHIC_DATA] philosopher that created [DEMOGRAPHIC_DA…" at bounding box center [787, 339] width 378 height 395
click at [589, 223] on div "[PERSON_NAME] was a [DEMOGRAPHIC_DATA] philosopher that created [DEMOGRAPHIC_DA…" at bounding box center [787, 338] width 398 height 419
click at [964, 201] on textarea "[PERSON_NAME] was a [DEMOGRAPHIC_DATA] philosopher that created [DEMOGRAPHIC_DA…" at bounding box center [787, 339] width 378 height 395
drag, startPoint x: 786, startPoint y: 219, endPoint x: 658, endPoint y: 224, distance: 128.7
click at [663, 222] on textarea "[PERSON_NAME] was a [DEMOGRAPHIC_DATA] philosopher that created [DEMOGRAPHIC_DA…" at bounding box center [787, 339] width 378 height 395
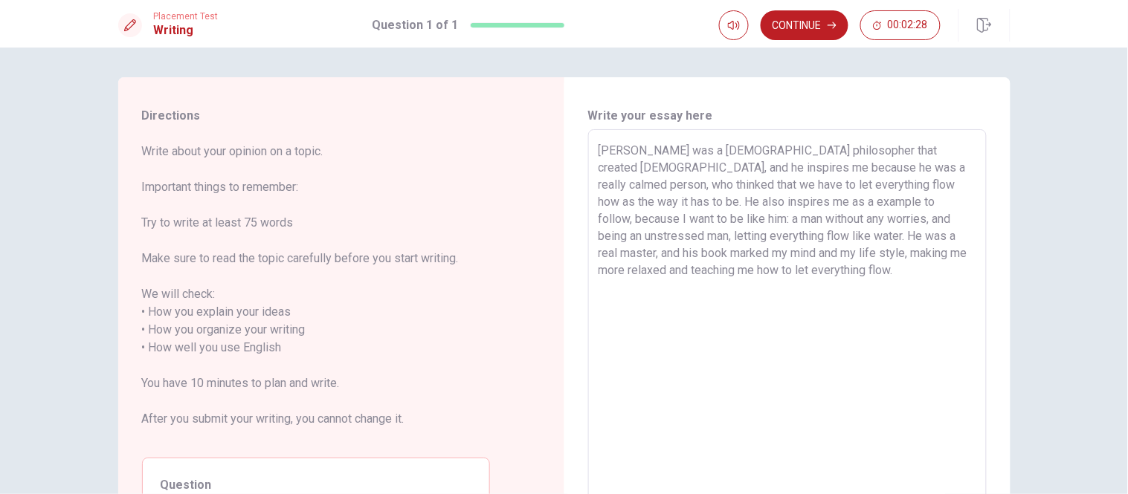
click at [882, 219] on textarea "[PERSON_NAME] was a [DEMOGRAPHIC_DATA] philosopher that created [DEMOGRAPHIC_DA…" at bounding box center [787, 339] width 378 height 395
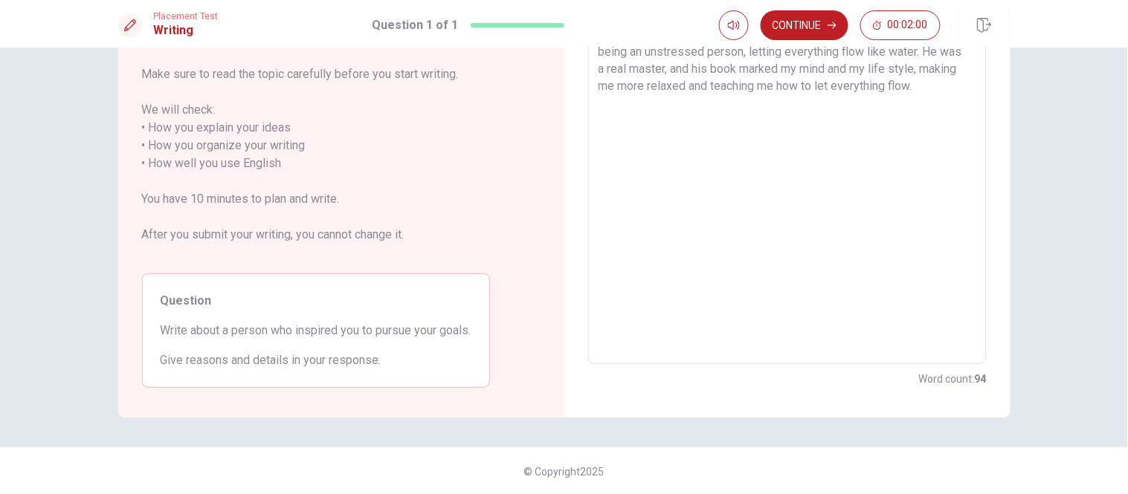
click at [786, 91] on textarea "[PERSON_NAME] was a [DEMOGRAPHIC_DATA] philosopher that created [DEMOGRAPHIC_DA…" at bounding box center [787, 155] width 378 height 395
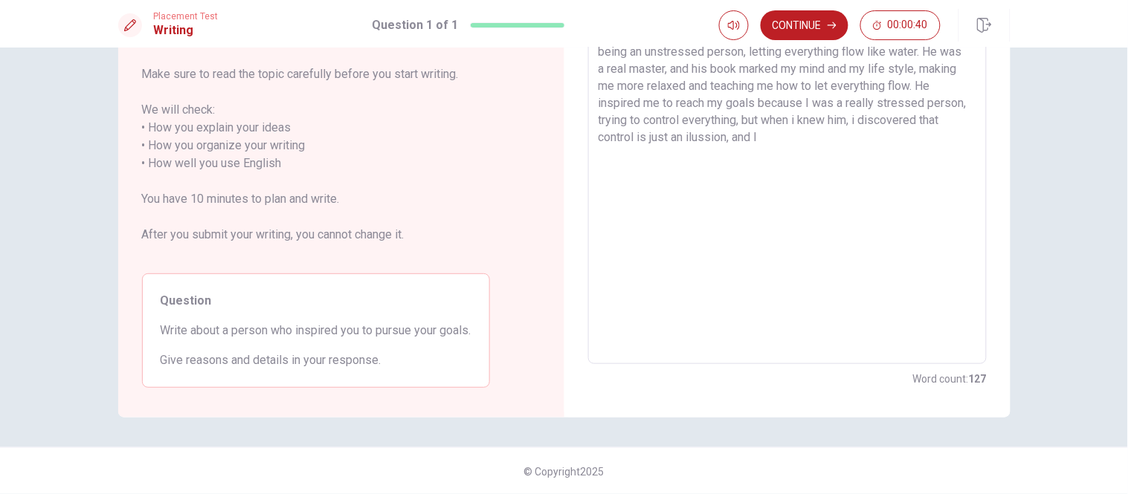
click at [963, 100] on textarea "[PERSON_NAME] was a [DEMOGRAPHIC_DATA] philosopher that created [DEMOGRAPHIC_DA…" at bounding box center [787, 155] width 378 height 395
click at [932, 122] on textarea "[PERSON_NAME] was a [DEMOGRAPHIC_DATA] philosopher that created [DEMOGRAPHIC_DA…" at bounding box center [787, 155] width 378 height 395
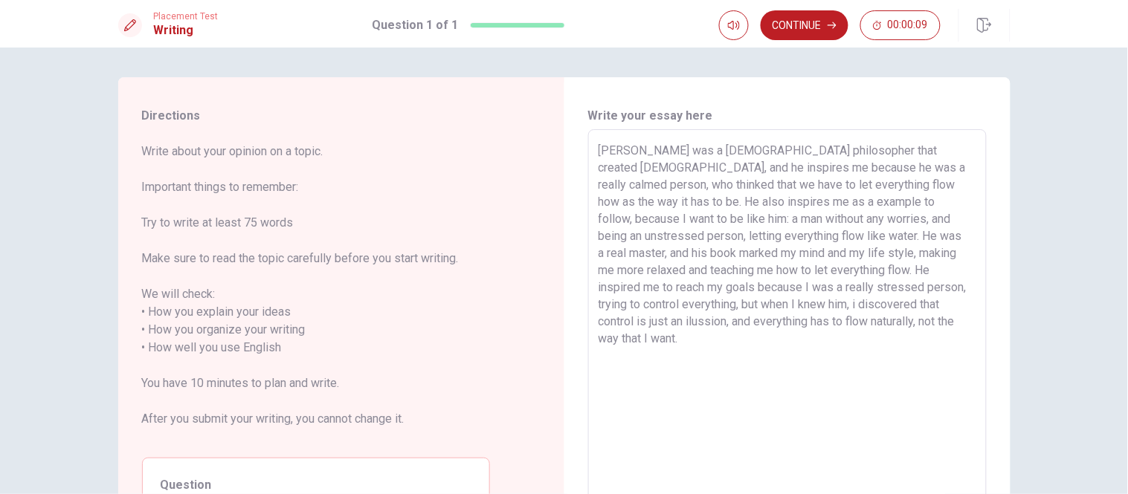
click at [651, 305] on textarea "[PERSON_NAME] was a [DEMOGRAPHIC_DATA] philosopher that created [DEMOGRAPHIC_DA…" at bounding box center [787, 339] width 378 height 395
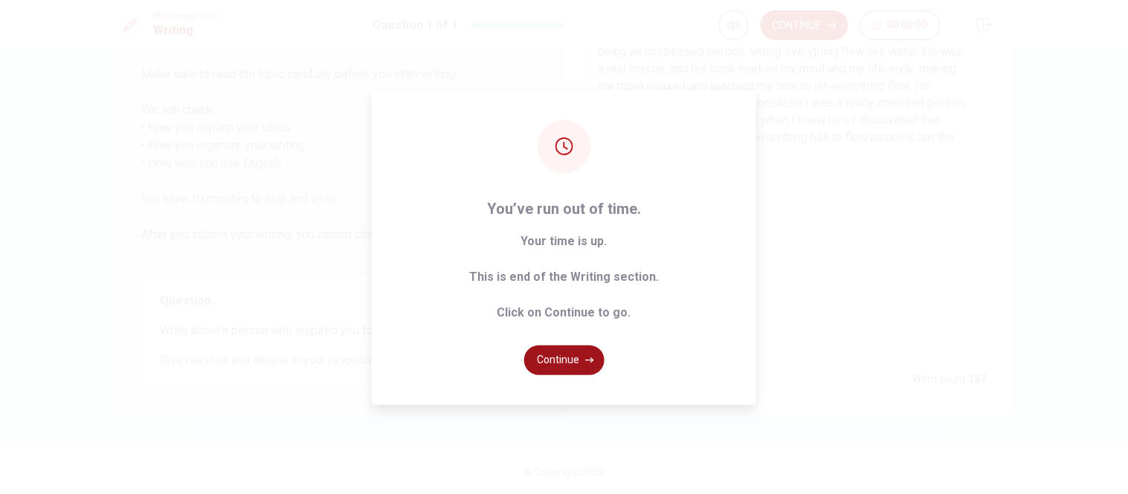
click at [540, 365] on button "Continue" at bounding box center [564, 361] width 80 height 30
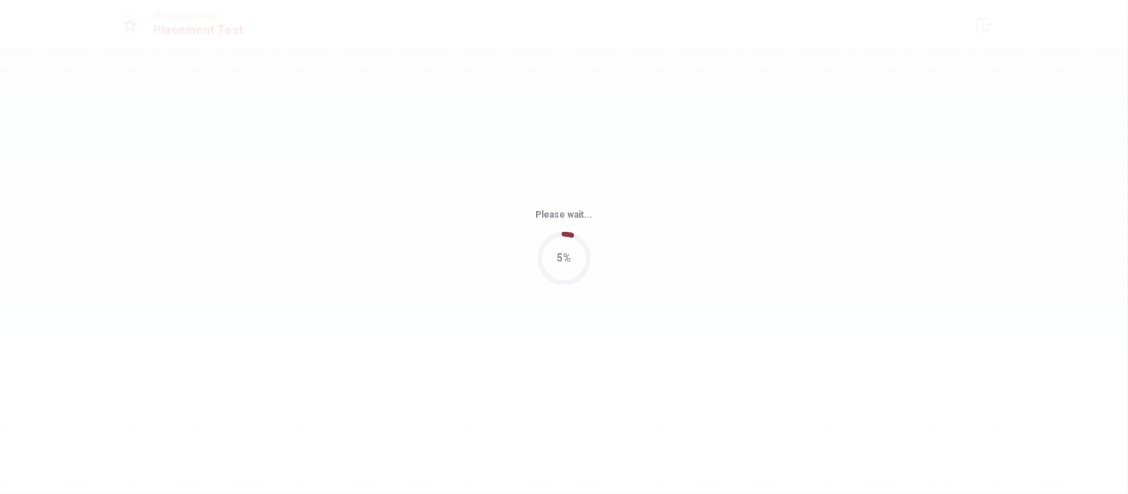
scroll to position [0, 0]
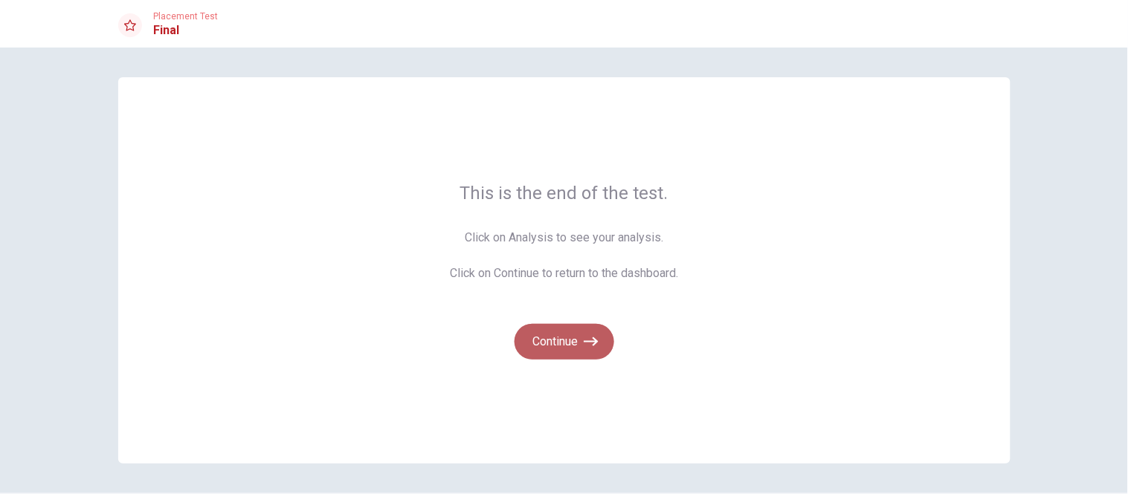
click at [591, 342] on icon "button" at bounding box center [591, 341] width 15 height 9
